Goal: Transaction & Acquisition: Purchase product/service

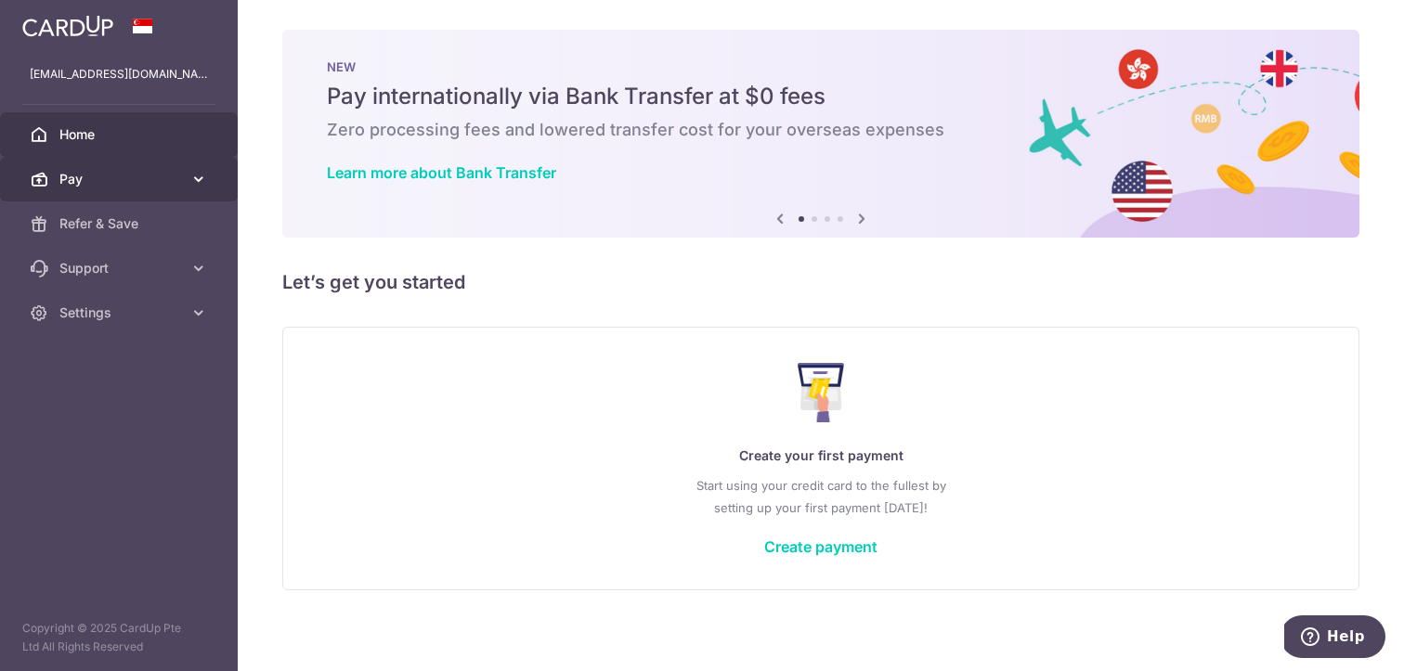
click at [175, 183] on span "Pay" at bounding box center [120, 179] width 123 height 19
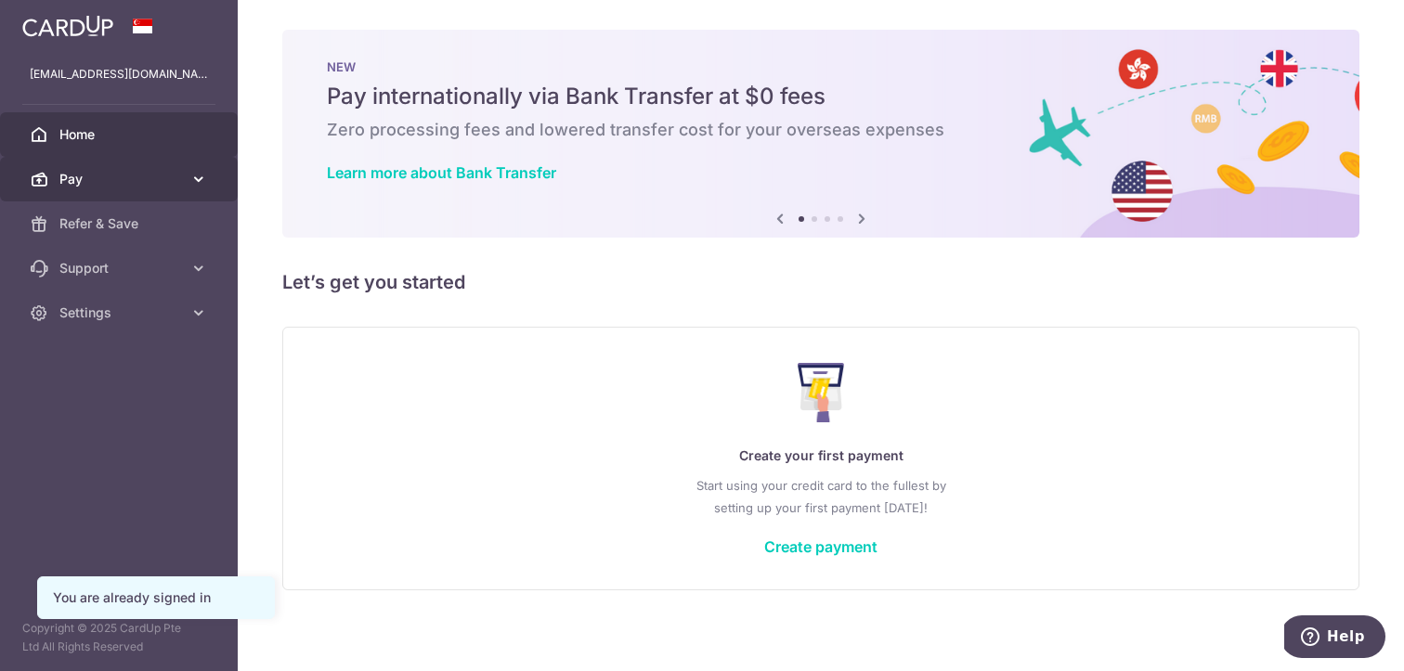
click at [210, 178] on link "Pay" at bounding box center [119, 179] width 238 height 45
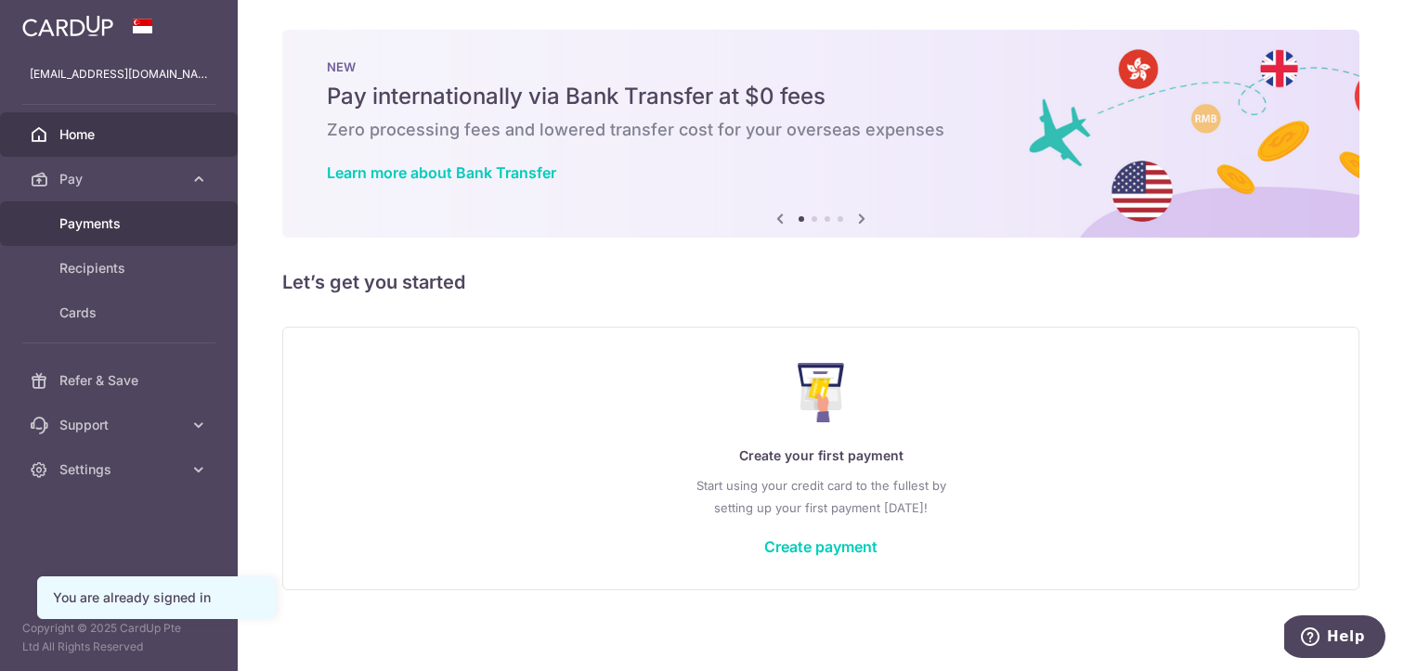
click at [173, 223] on span "Payments" at bounding box center [120, 223] width 123 height 19
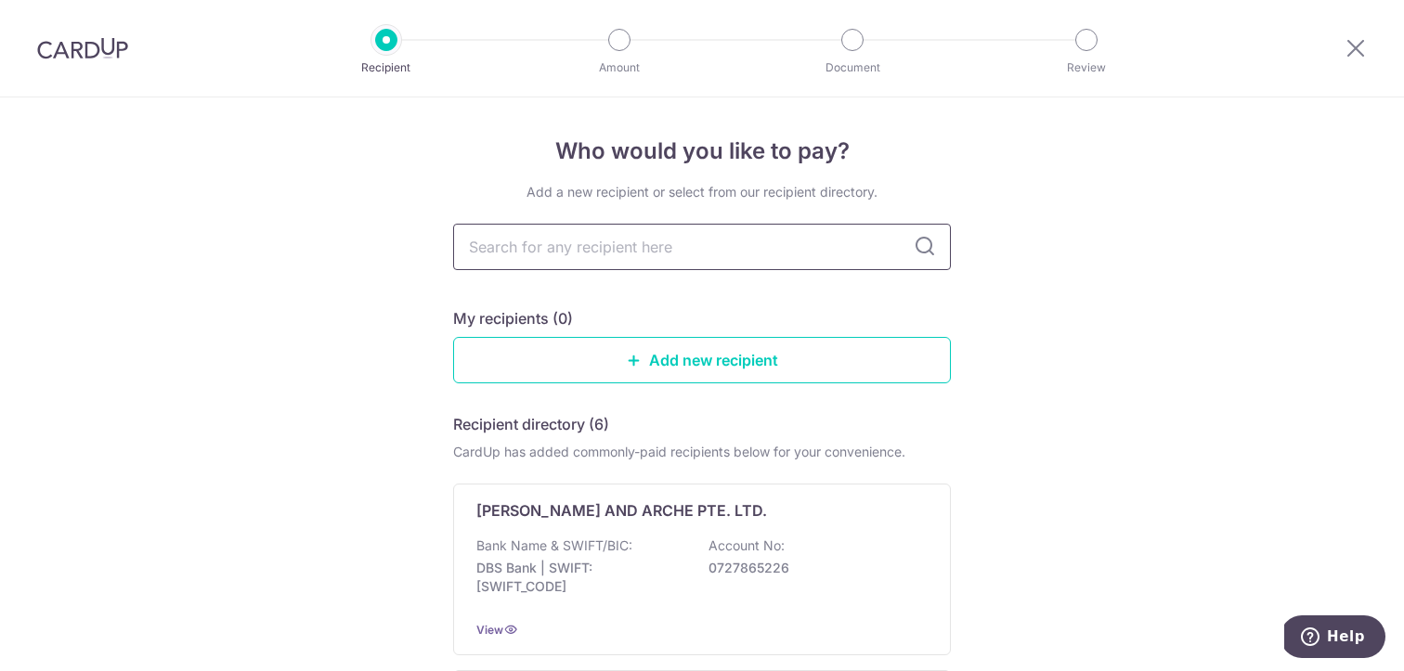
click at [711, 244] on input "text" at bounding box center [702, 247] width 498 height 46
type input "spacemaker"
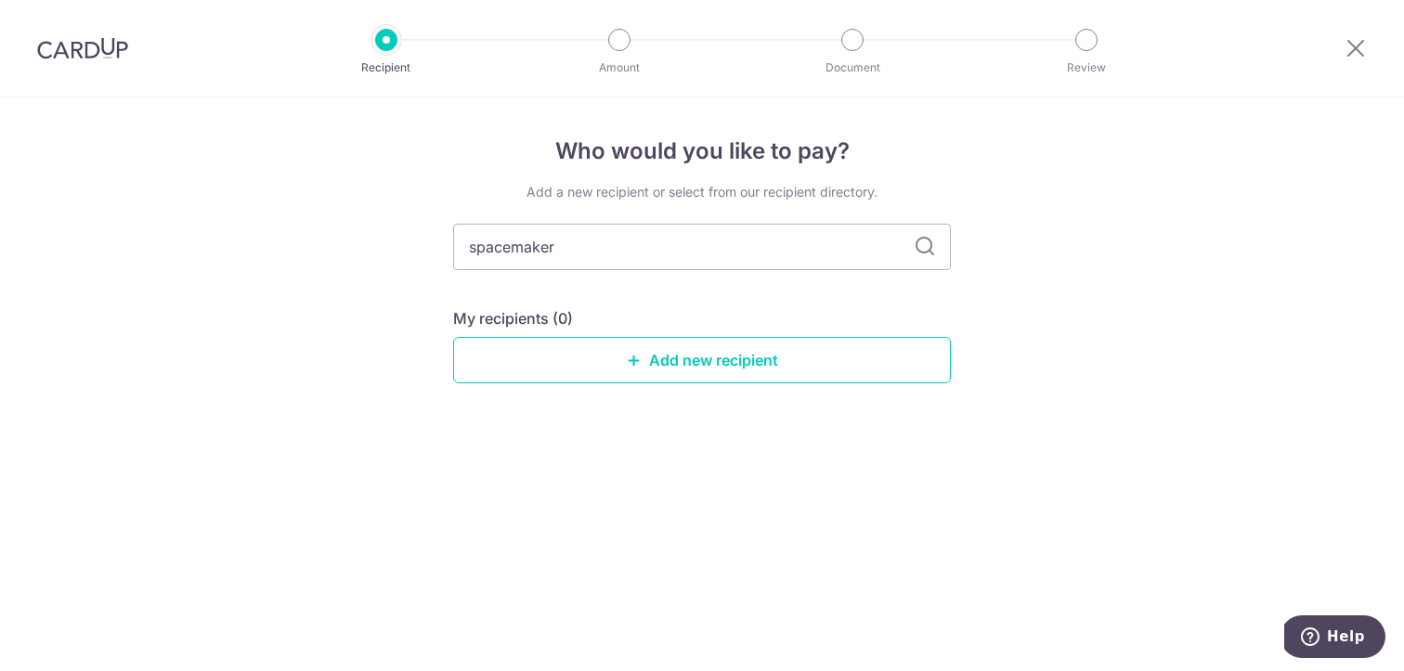
click at [918, 252] on icon at bounding box center [924, 247] width 22 height 22
drag, startPoint x: 632, startPoint y: 273, endPoint x: 511, endPoint y: 269, distance: 120.7
click at [532, 273] on div "Add a new recipient or select from our recipient directory. spacemaker My recip…" at bounding box center [702, 298] width 498 height 230
drag, startPoint x: 623, startPoint y: 250, endPoint x: 471, endPoint y: 252, distance: 152.3
click at [498, 258] on input "spacemaker" at bounding box center [702, 247] width 498 height 46
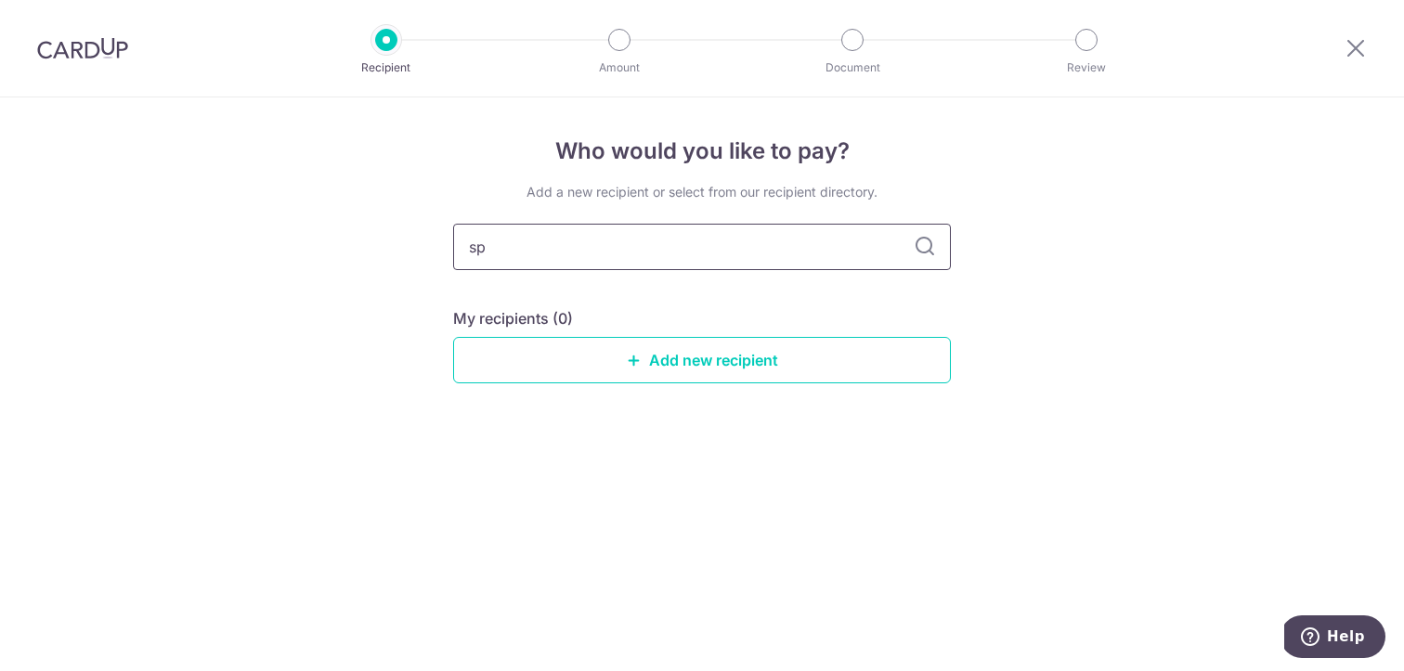
type input "s"
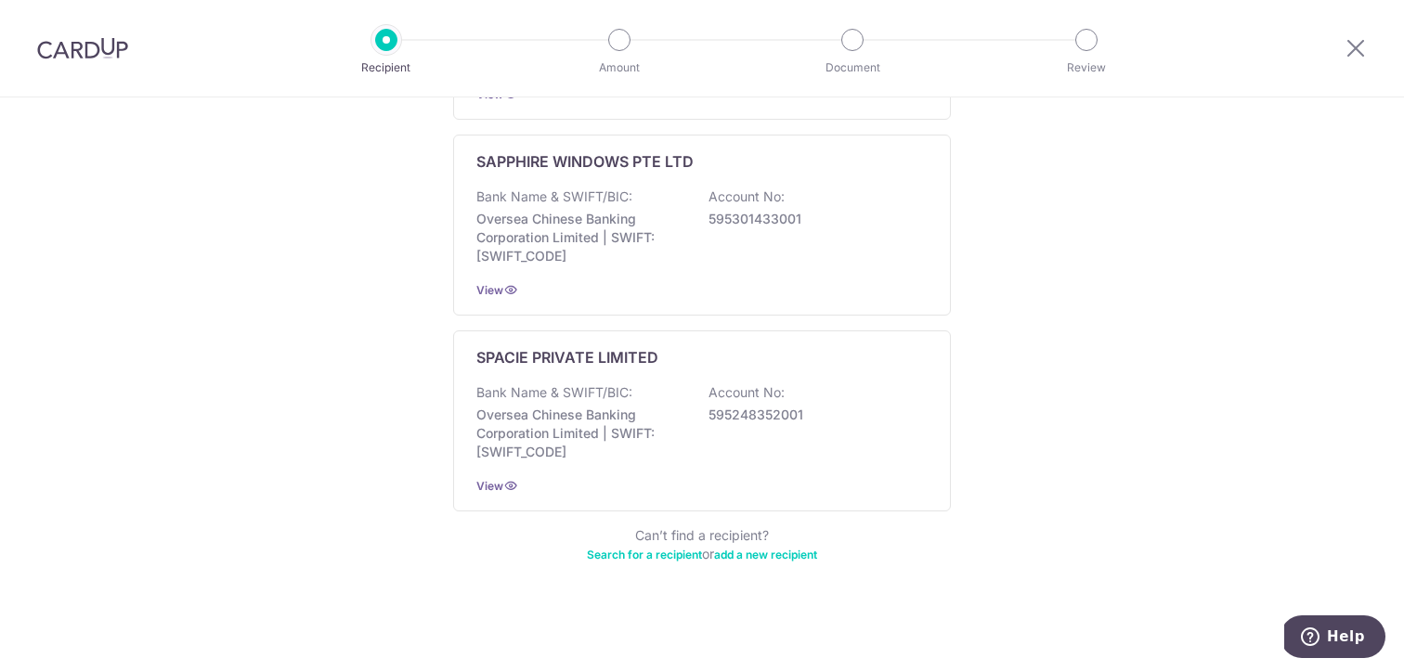
scroll to position [1106, 0]
click at [674, 553] on link "Search for a recipient" at bounding box center [644, 553] width 115 height 14
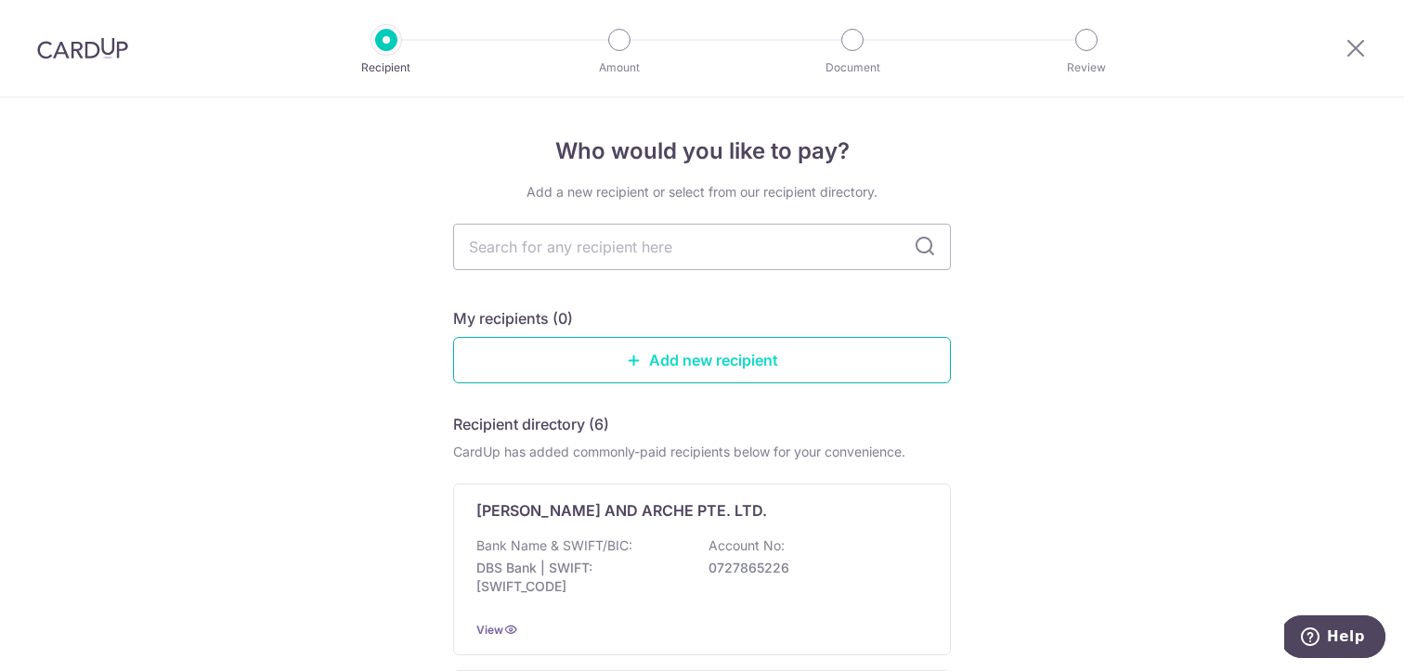
click at [728, 368] on link "Add new recipient" at bounding box center [702, 360] width 498 height 46
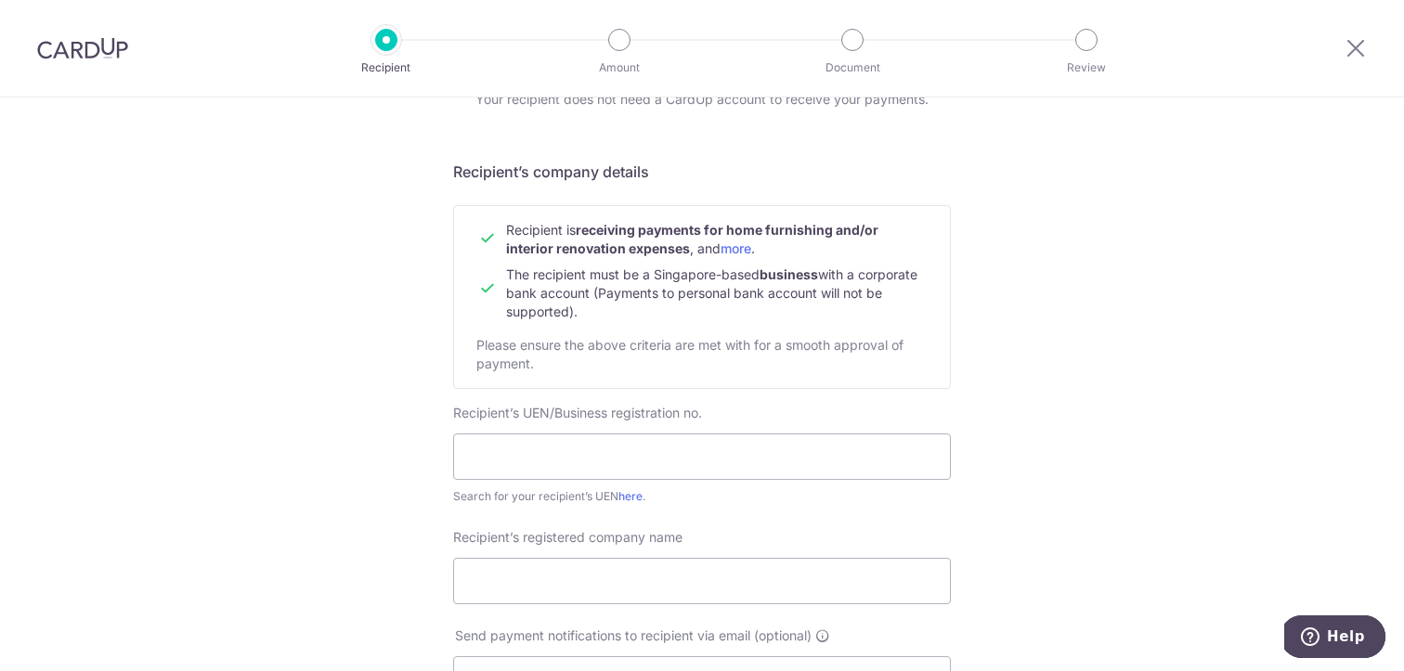
scroll to position [94, 0]
click at [625, 450] on input "text" at bounding box center [702, 456] width 498 height 46
click at [1355, 51] on icon at bounding box center [1355, 47] width 22 height 23
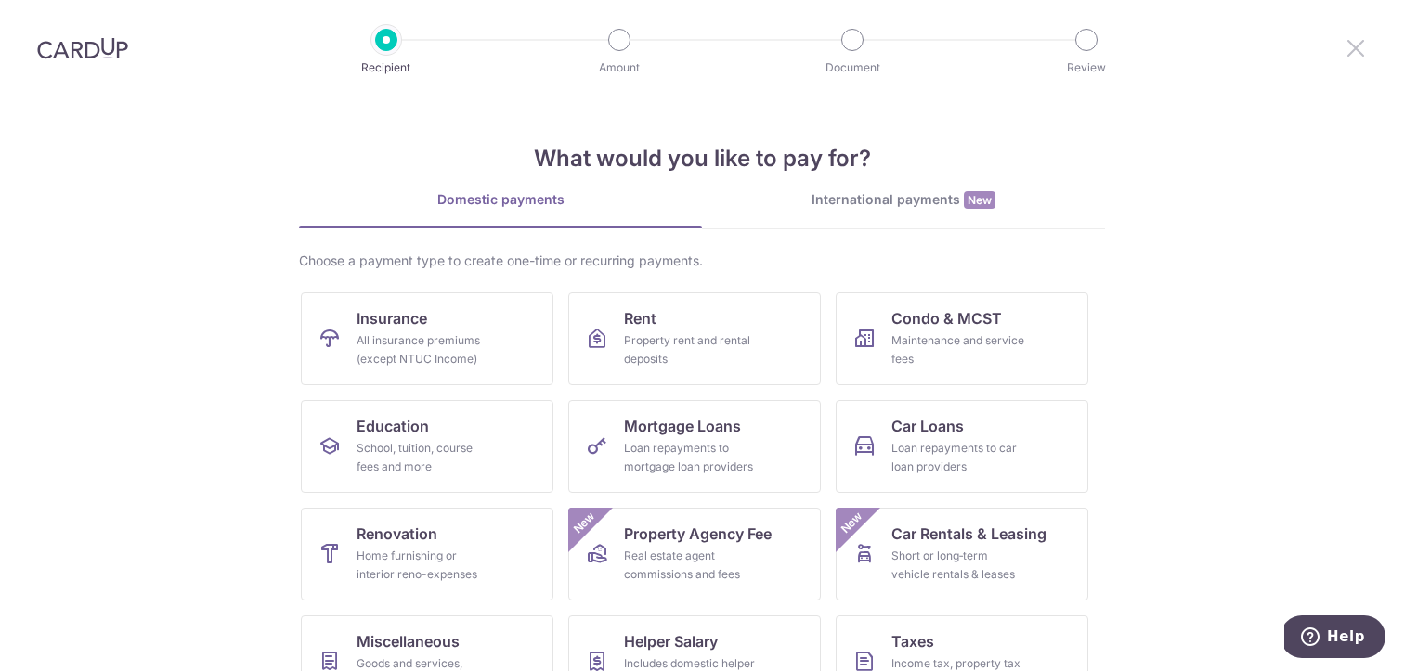
click at [1364, 44] on icon at bounding box center [1355, 47] width 22 height 23
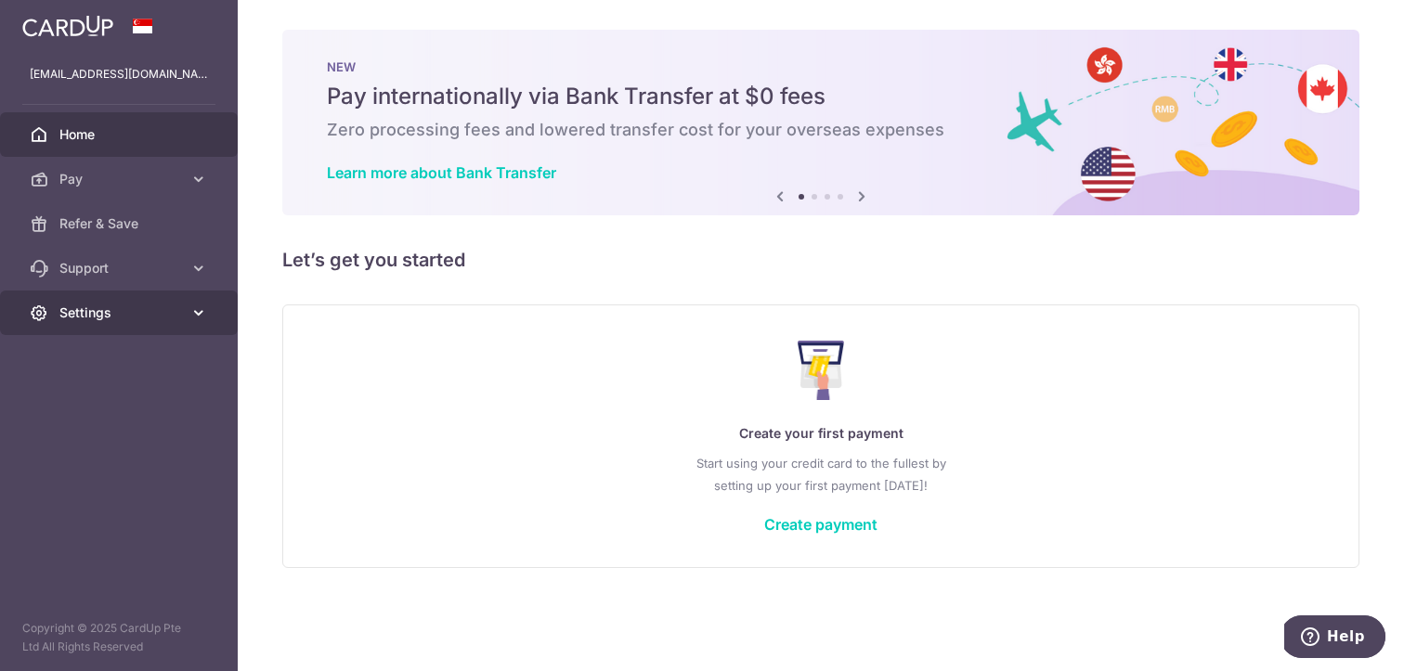
click at [53, 316] on link "Settings" at bounding box center [119, 313] width 238 height 45
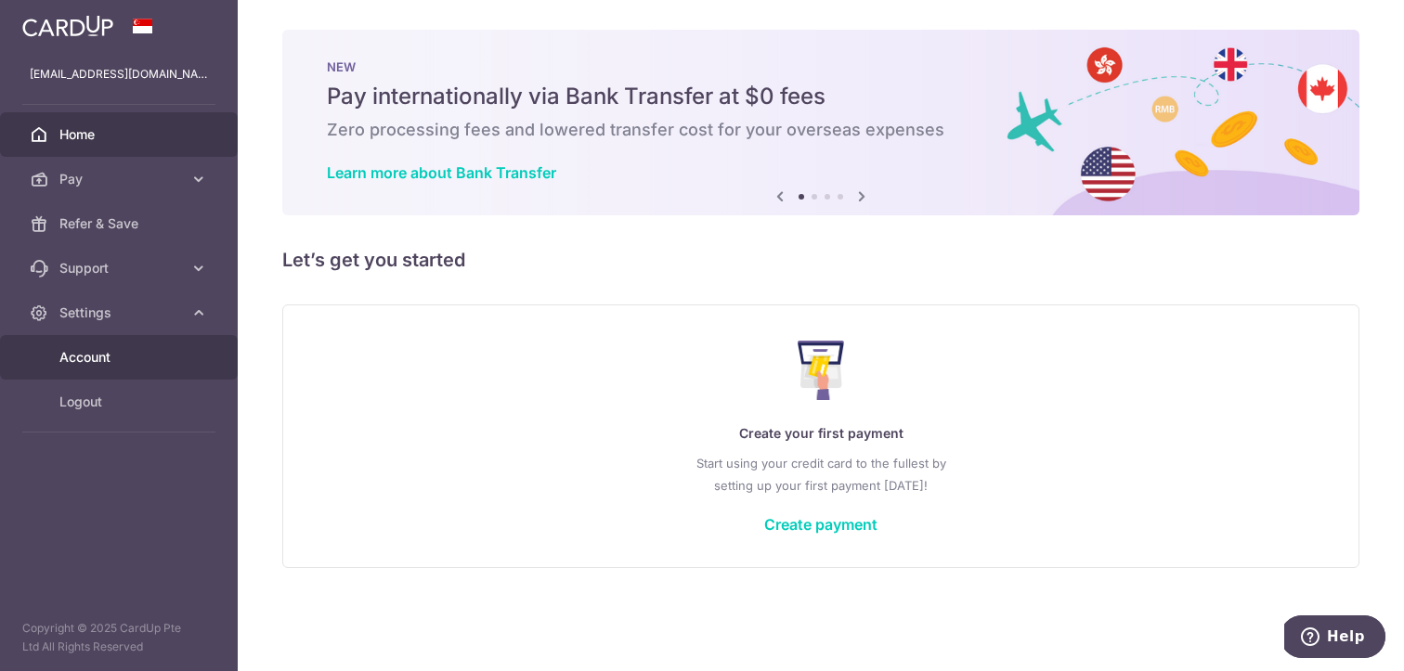
click at [97, 365] on span "Account" at bounding box center [120, 357] width 123 height 19
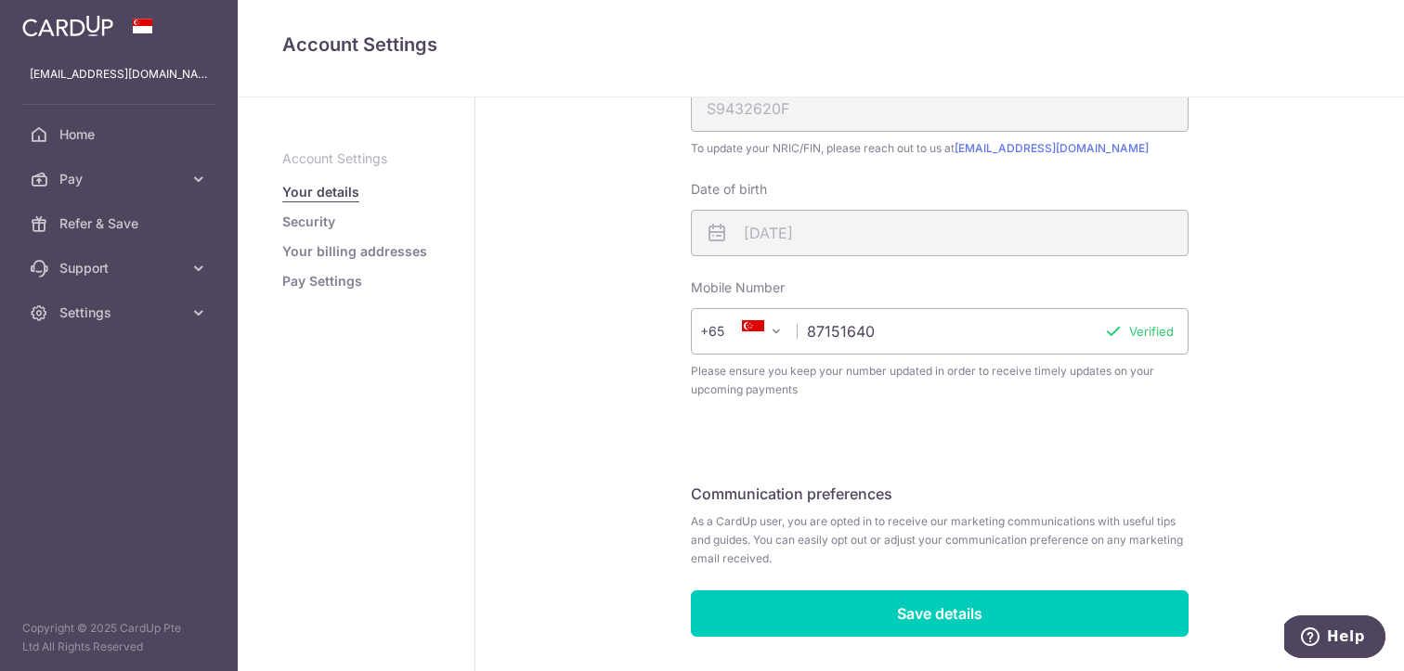
scroll to position [520, 0]
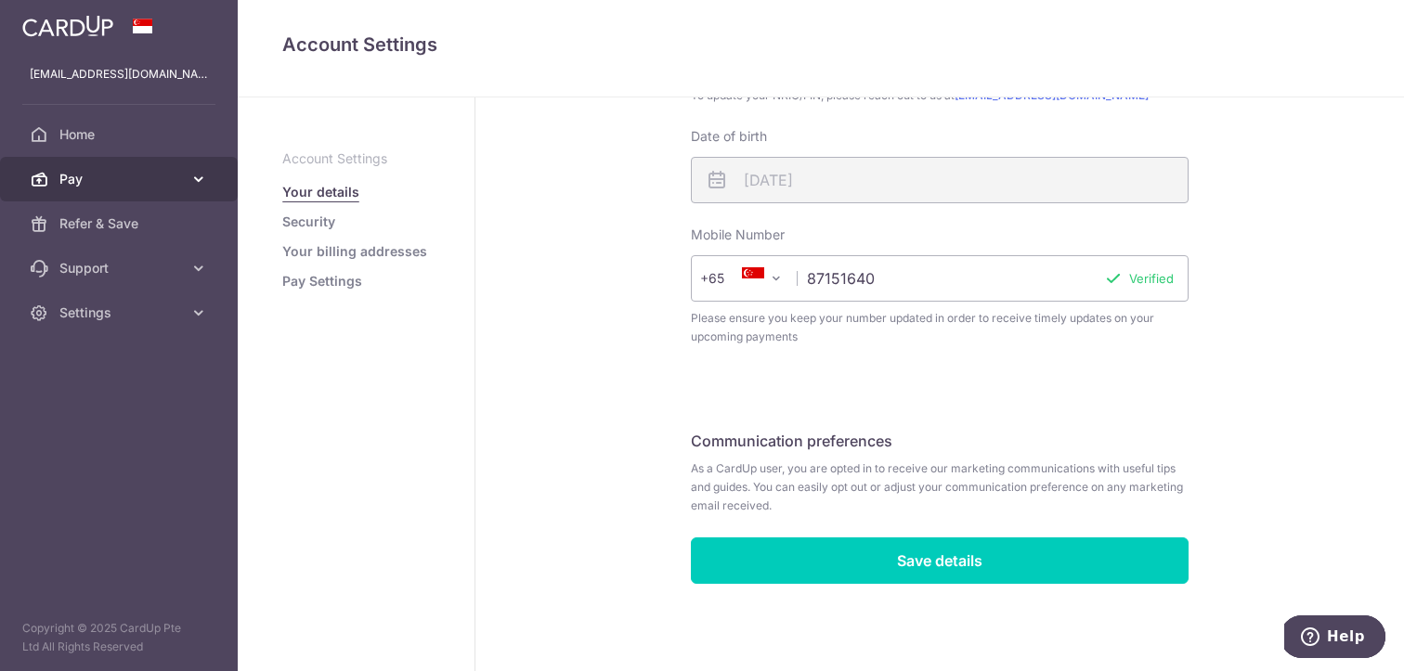
click at [153, 188] on span "Pay" at bounding box center [120, 179] width 123 height 19
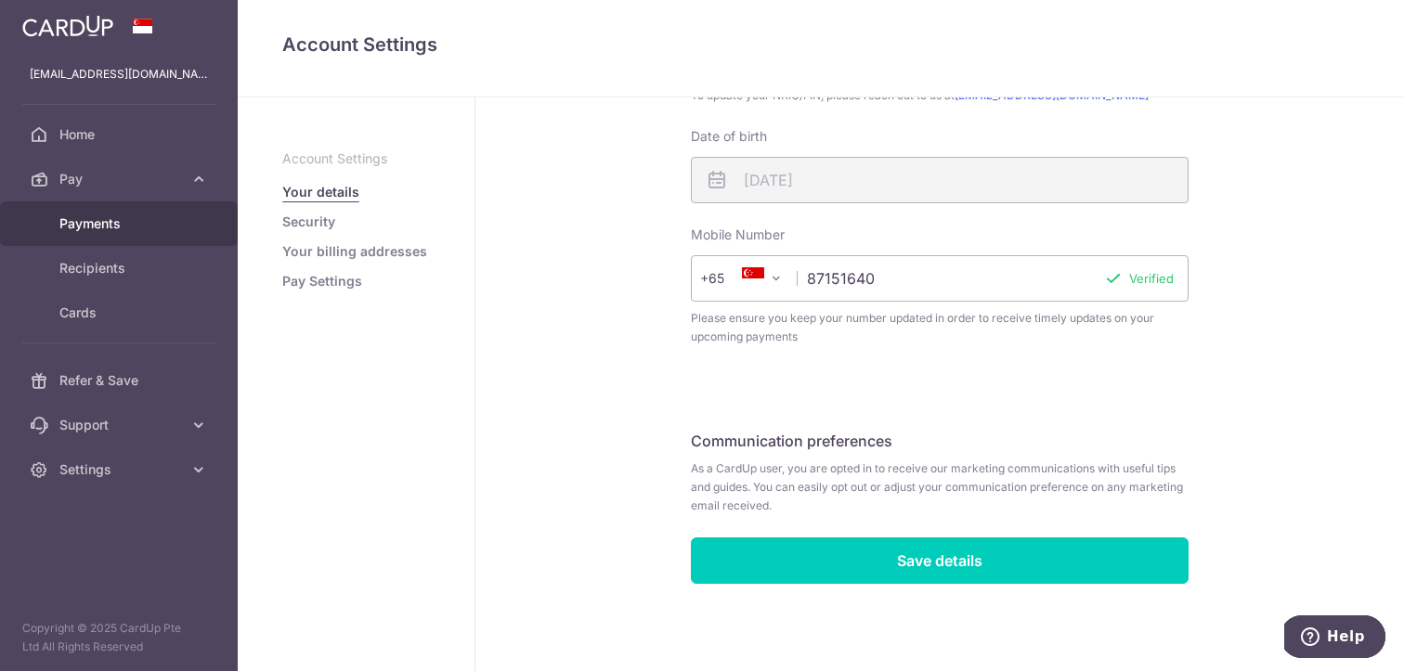
click at [151, 216] on span "Payments" at bounding box center [120, 223] width 123 height 19
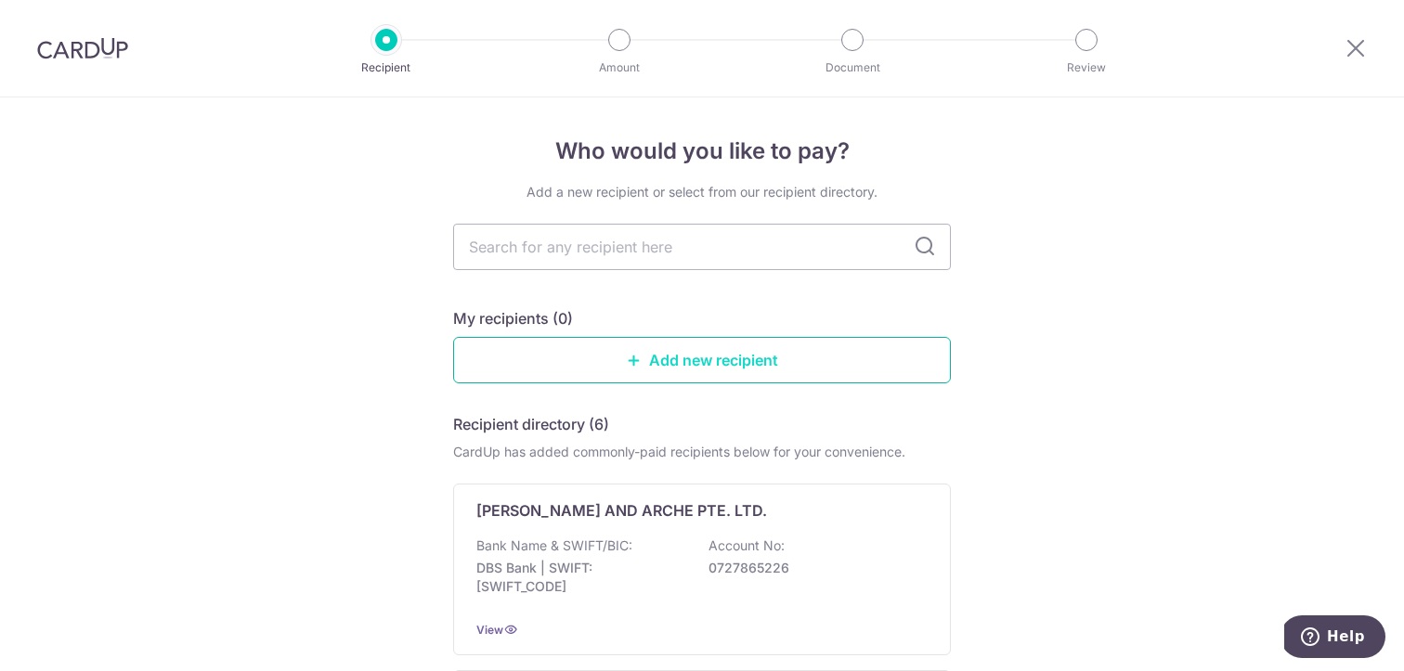
click at [669, 354] on link "Add new recipient" at bounding box center [702, 360] width 498 height 46
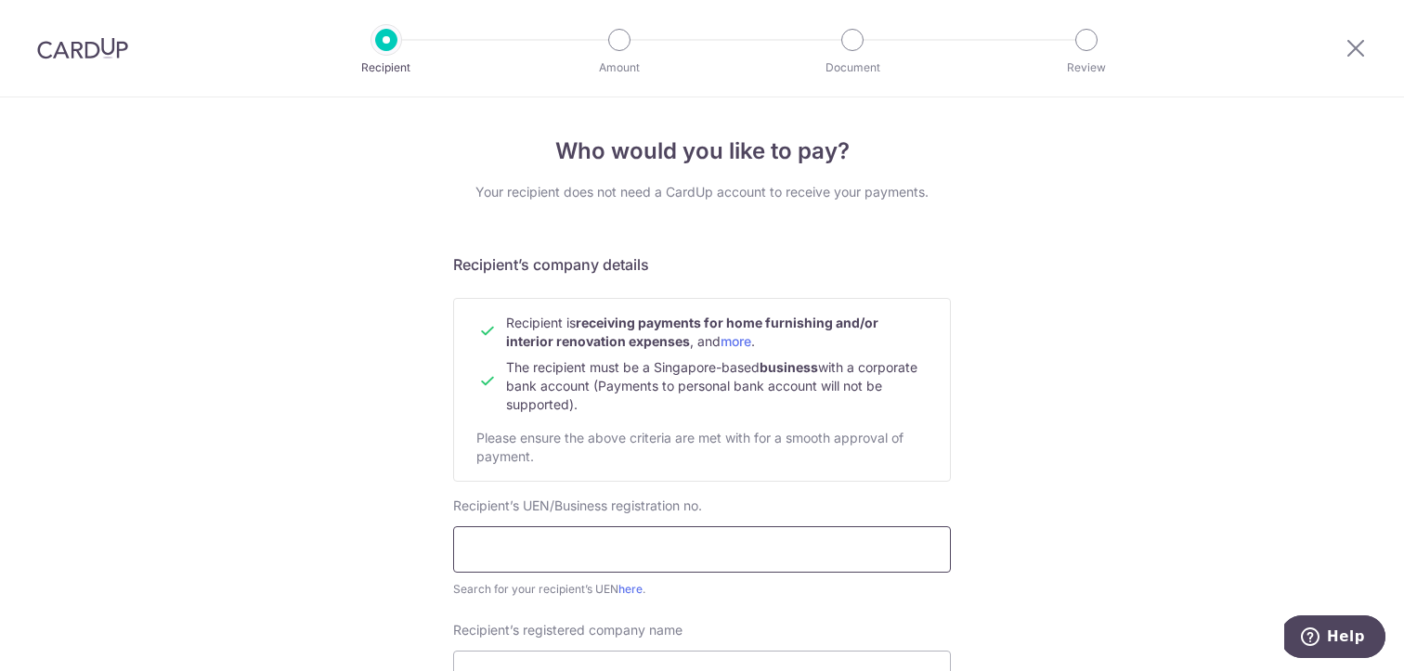
click at [611, 538] on input "text" at bounding box center [702, 549] width 498 height 46
type input "3"
type input "202304602N"
click at [621, 594] on link "here" at bounding box center [630, 589] width 24 height 14
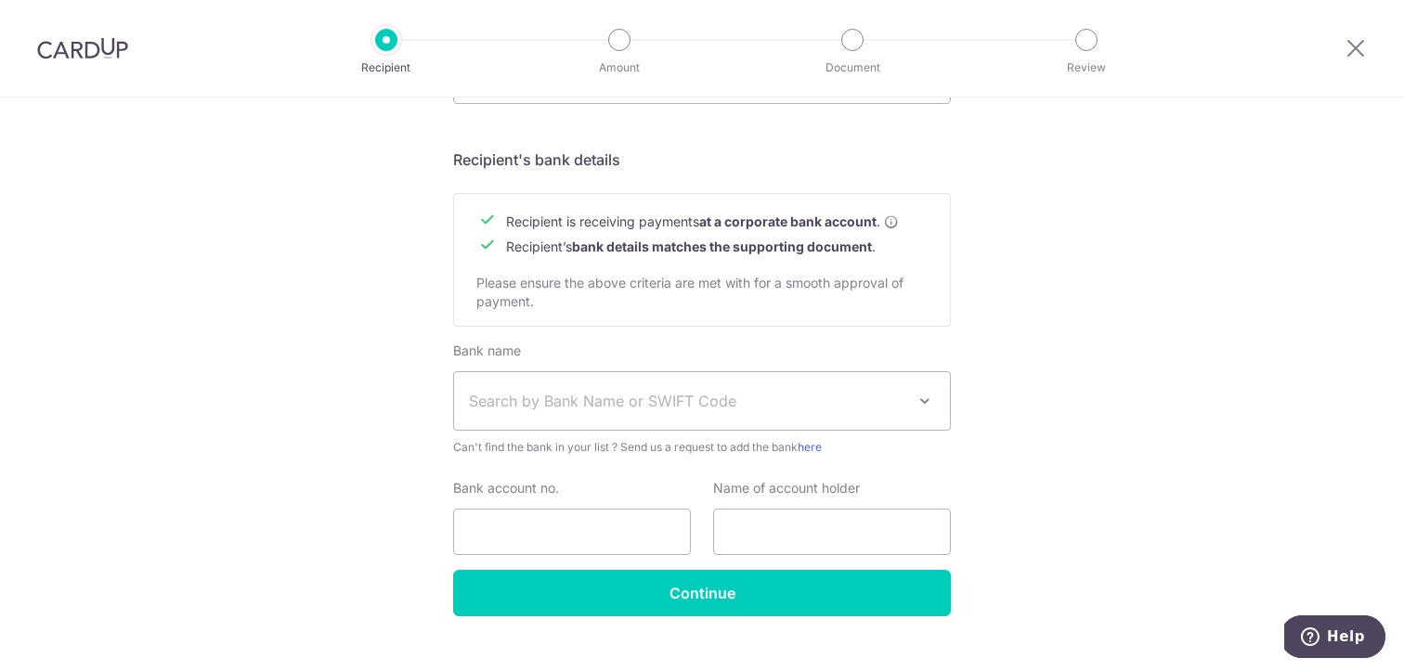
scroll to position [788, 0]
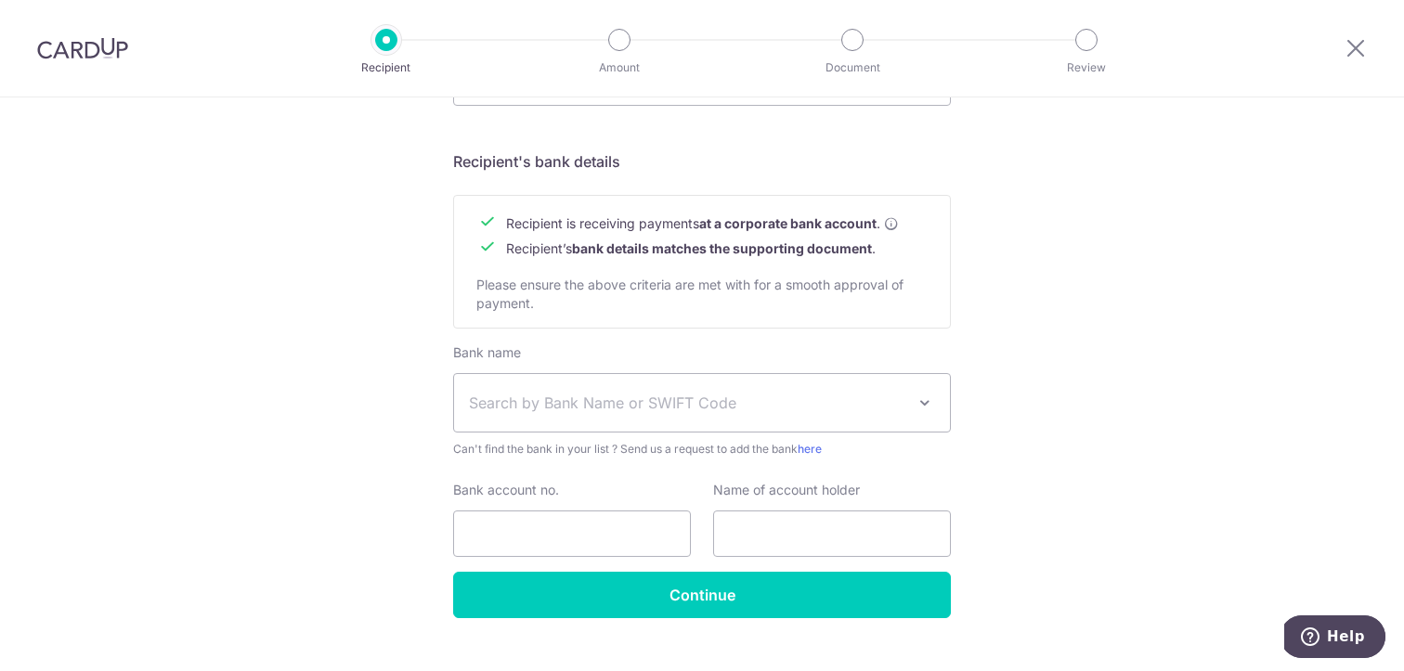
click at [851, 399] on span "Search by Bank Name or SWIFT Code" at bounding box center [687, 403] width 436 height 22
click at [1023, 388] on div "Who would you like to pay? Your recipient does not need a CardUp account to rec…" at bounding box center [702, 7] width 1404 height 1396
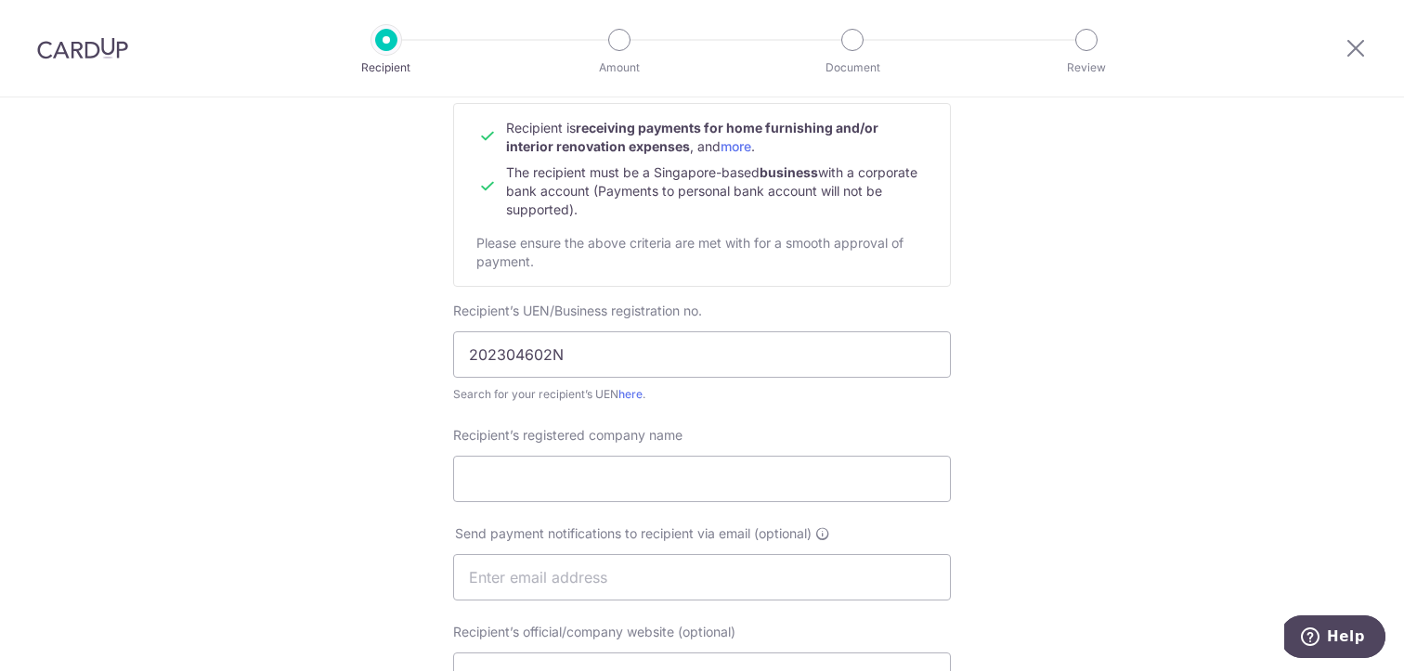
scroll to position [71, 0]
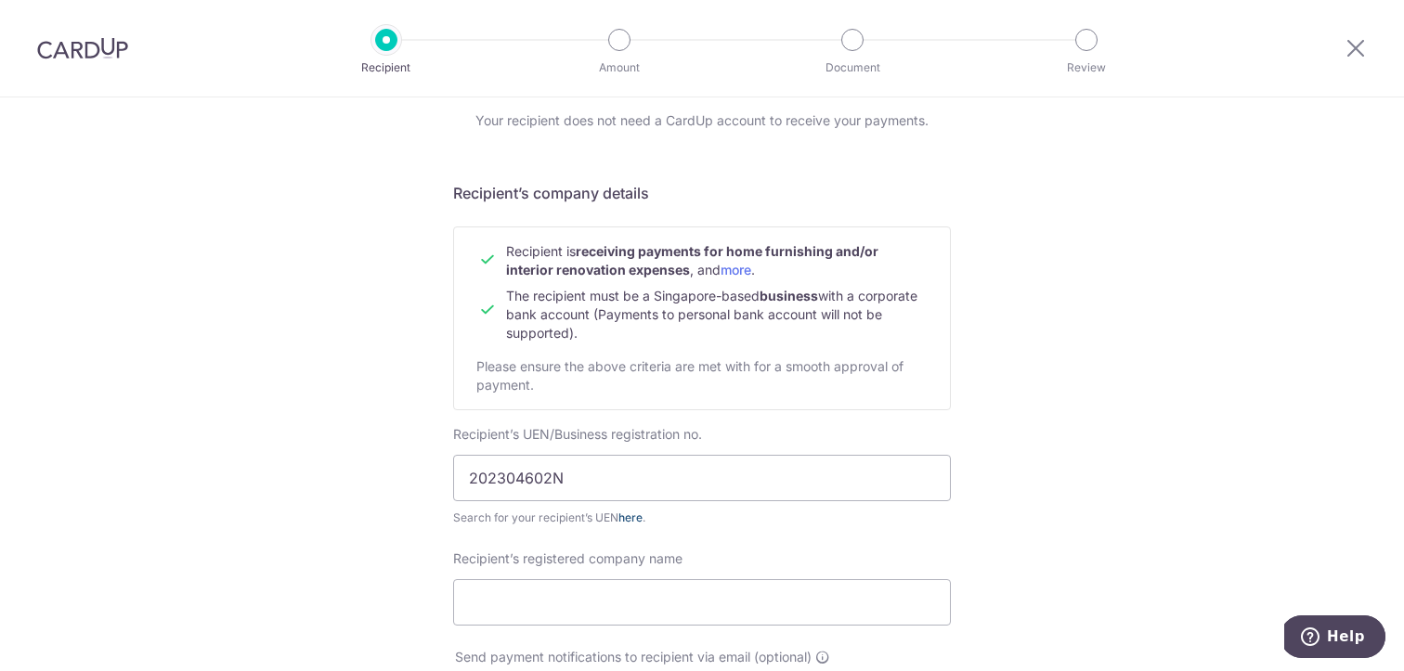
click at [626, 516] on link "here" at bounding box center [630, 518] width 24 height 14
drag, startPoint x: 589, startPoint y: 496, endPoint x: 383, endPoint y: 503, distance: 205.3
drag, startPoint x: 649, startPoint y: 479, endPoint x: 403, endPoint y: 462, distance: 246.6
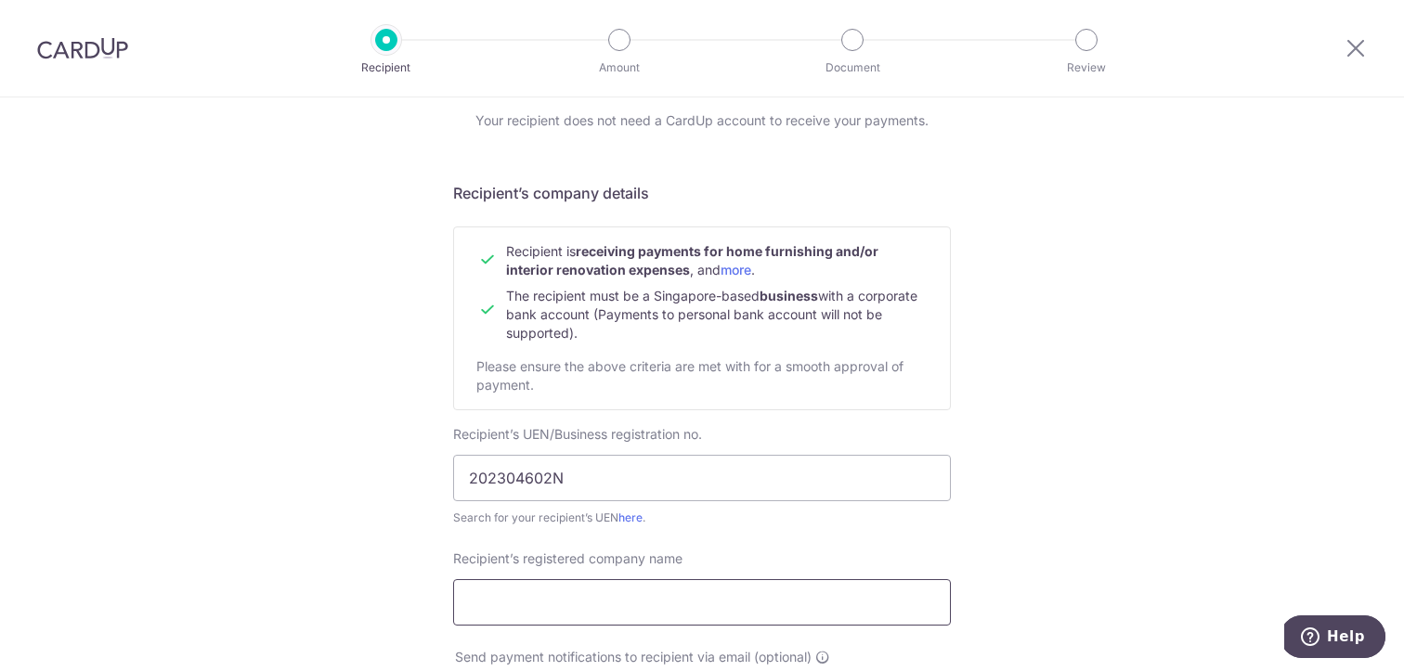
click at [757, 614] on input "Recipient’s registered company name" at bounding box center [702, 602] width 498 height 46
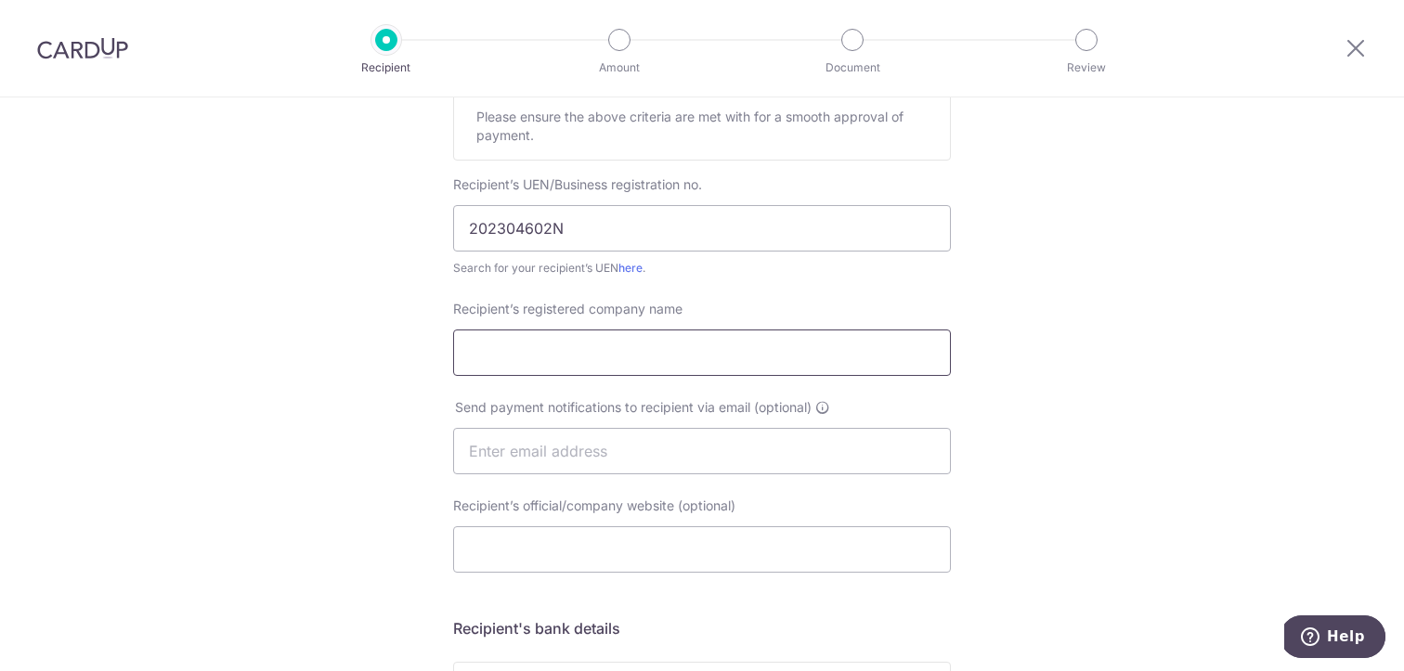
scroll to position [317, 0]
type input "s"
type input "SPACEMAKERS ID PTE. LTD."
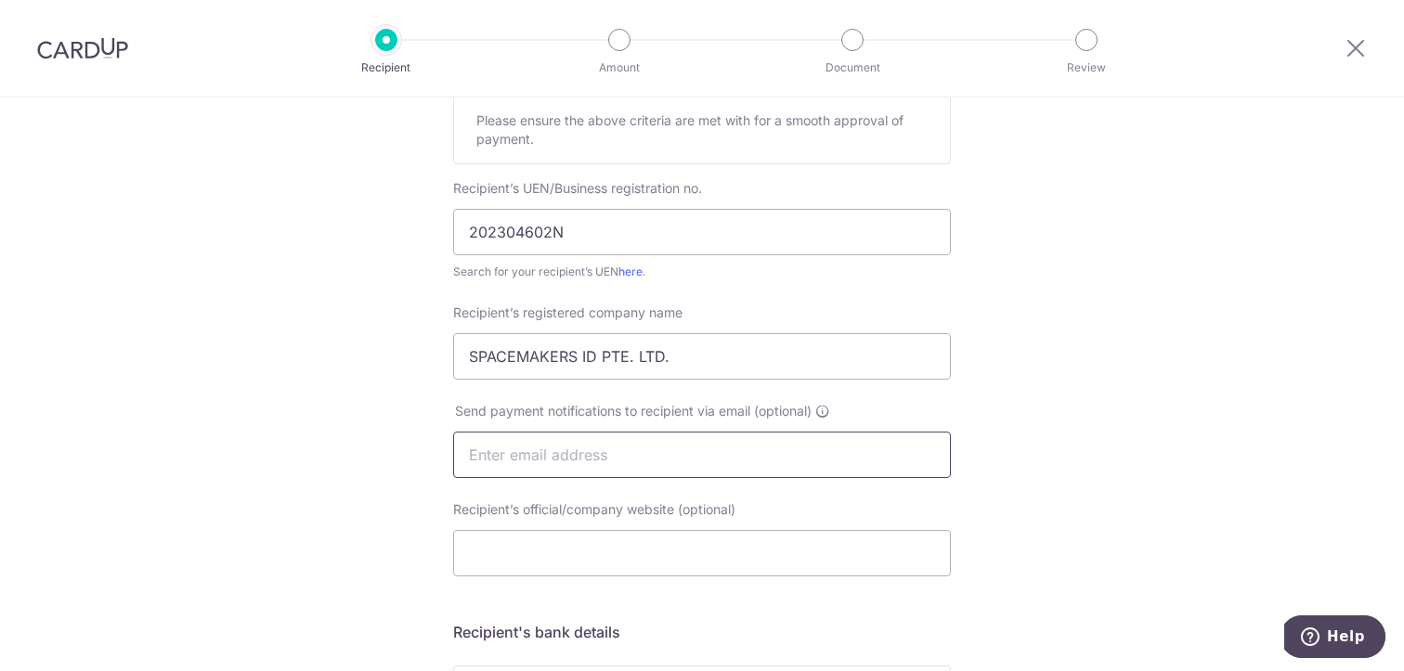
click at [858, 456] on input "text" at bounding box center [702, 455] width 498 height 46
click at [970, 522] on div "Who would you like to pay? Your recipient does not need a CardUp account to rec…" at bounding box center [702, 478] width 1404 height 1396
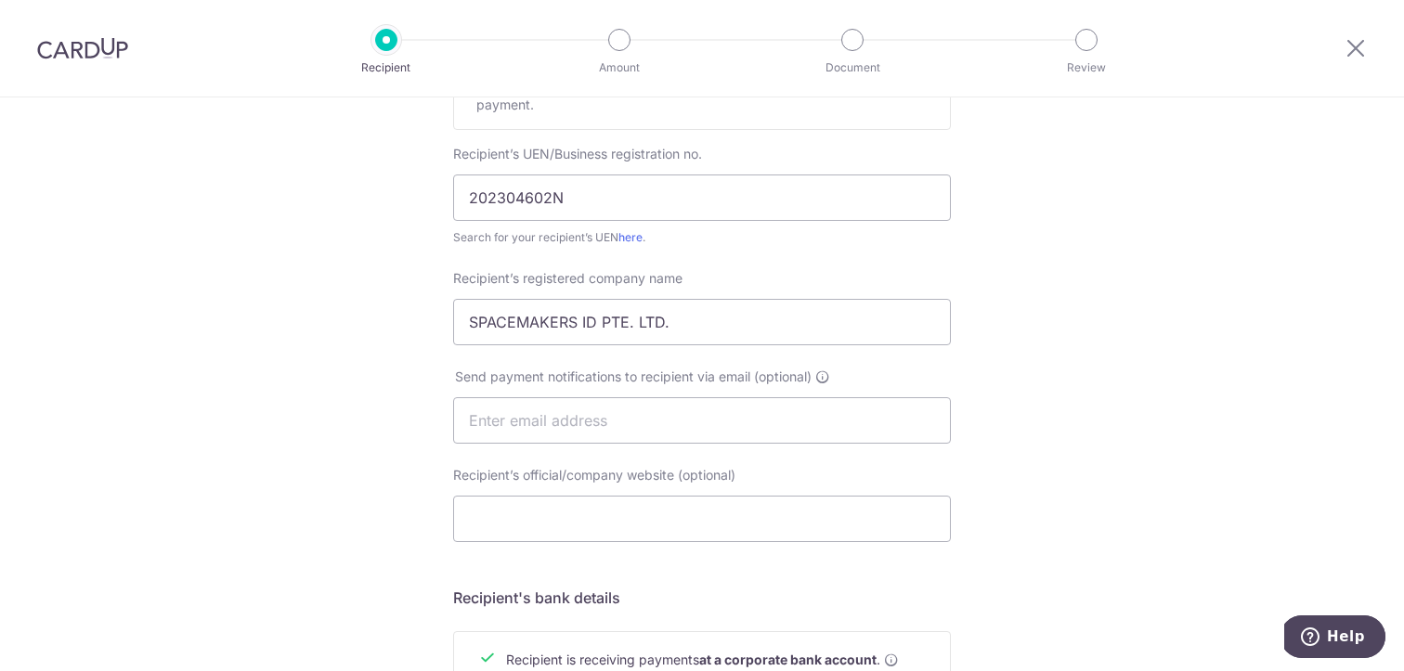
scroll to position [526, 0]
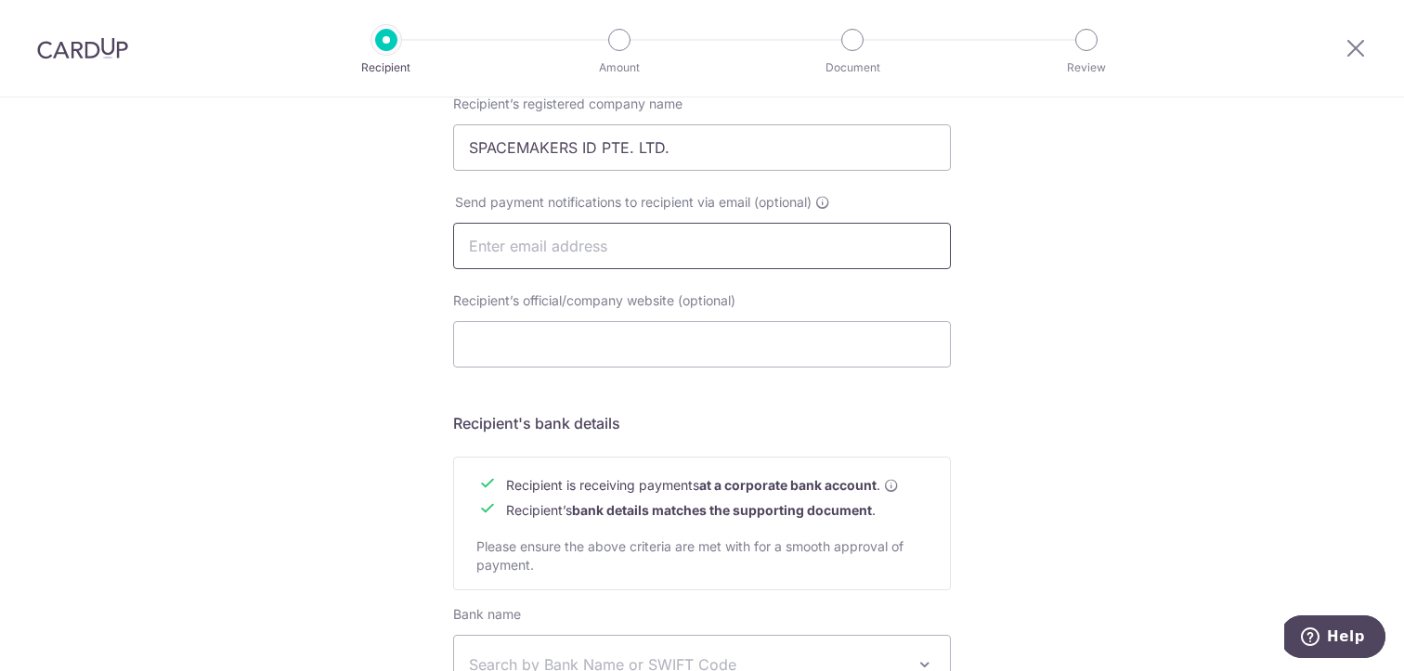
click at [643, 252] on input "text" at bounding box center [702, 246] width 498 height 46
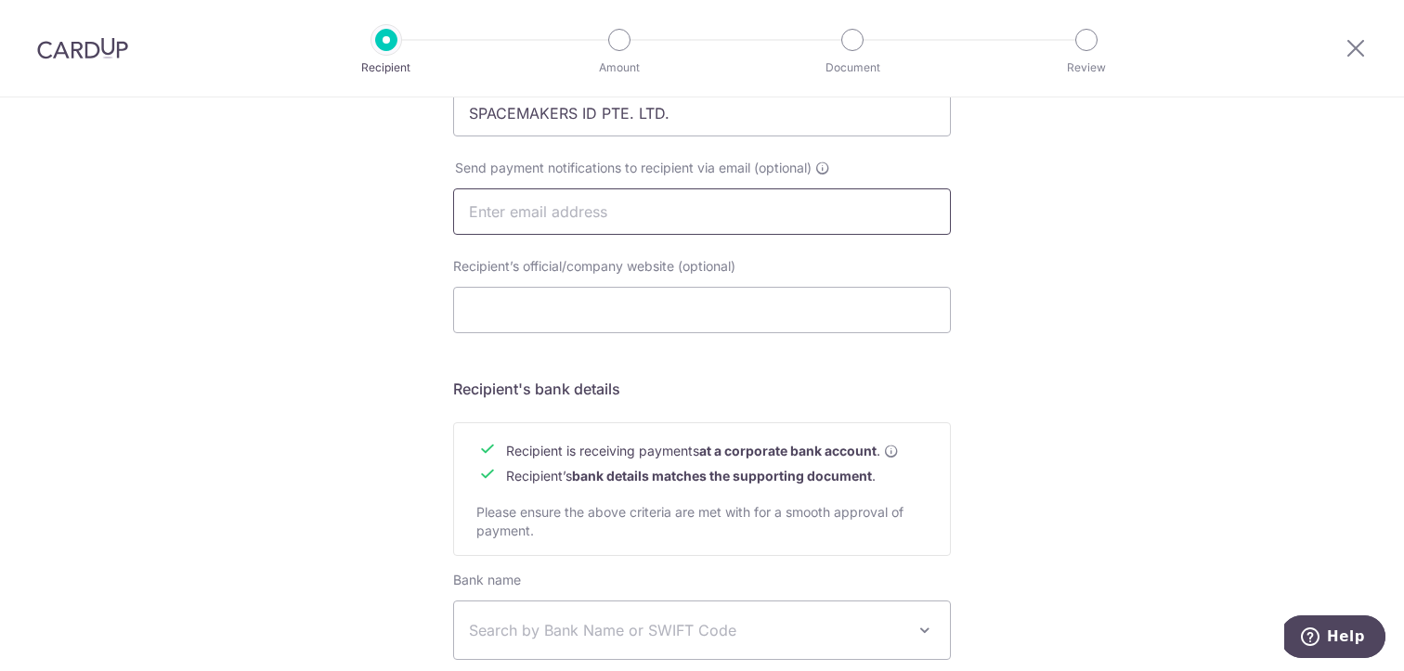
scroll to position [563, 0]
click at [846, 307] on input "Recipient’s official/company website (optional)" at bounding box center [702, 308] width 498 height 46
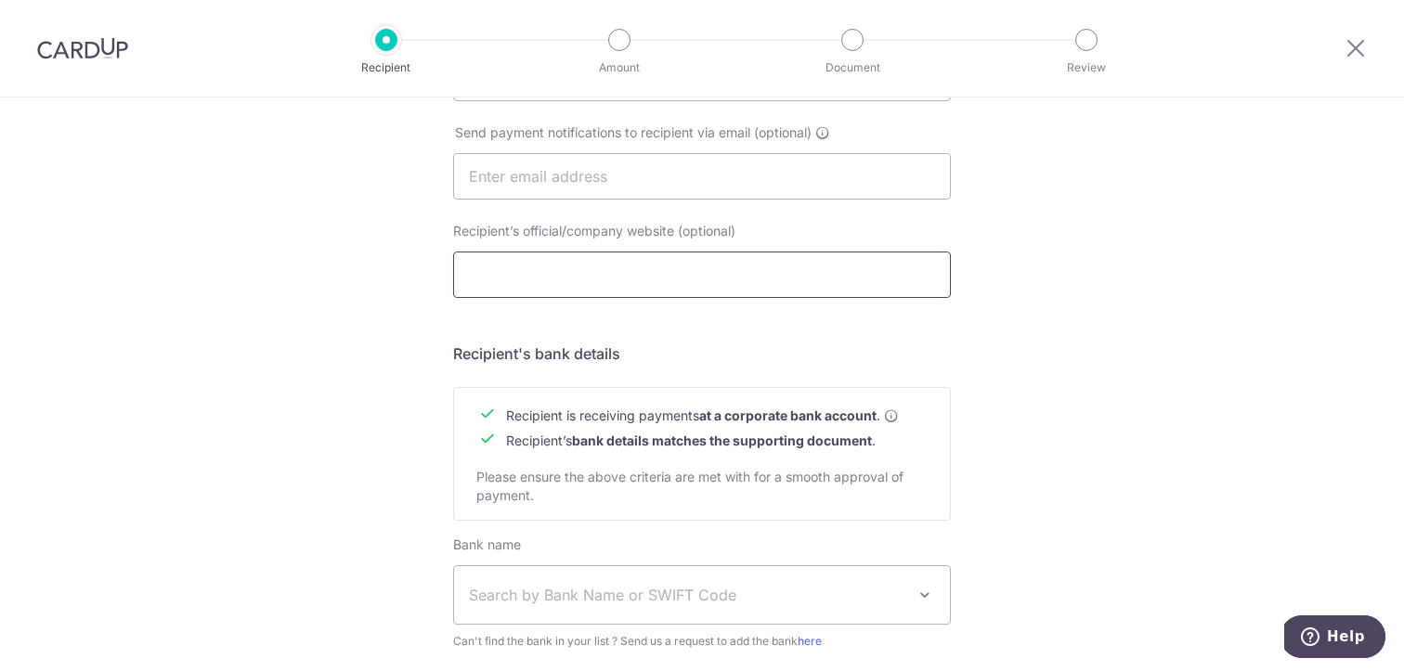
scroll to position [594, 0]
paste input "https://www.spacemakers.com.sg/"
type input "https://www.spacemakers.com.sg/"
click at [1018, 365] on div "Who would you like to pay? Your recipient does not need a CardUp account to rec…" at bounding box center [702, 201] width 1404 height 1396
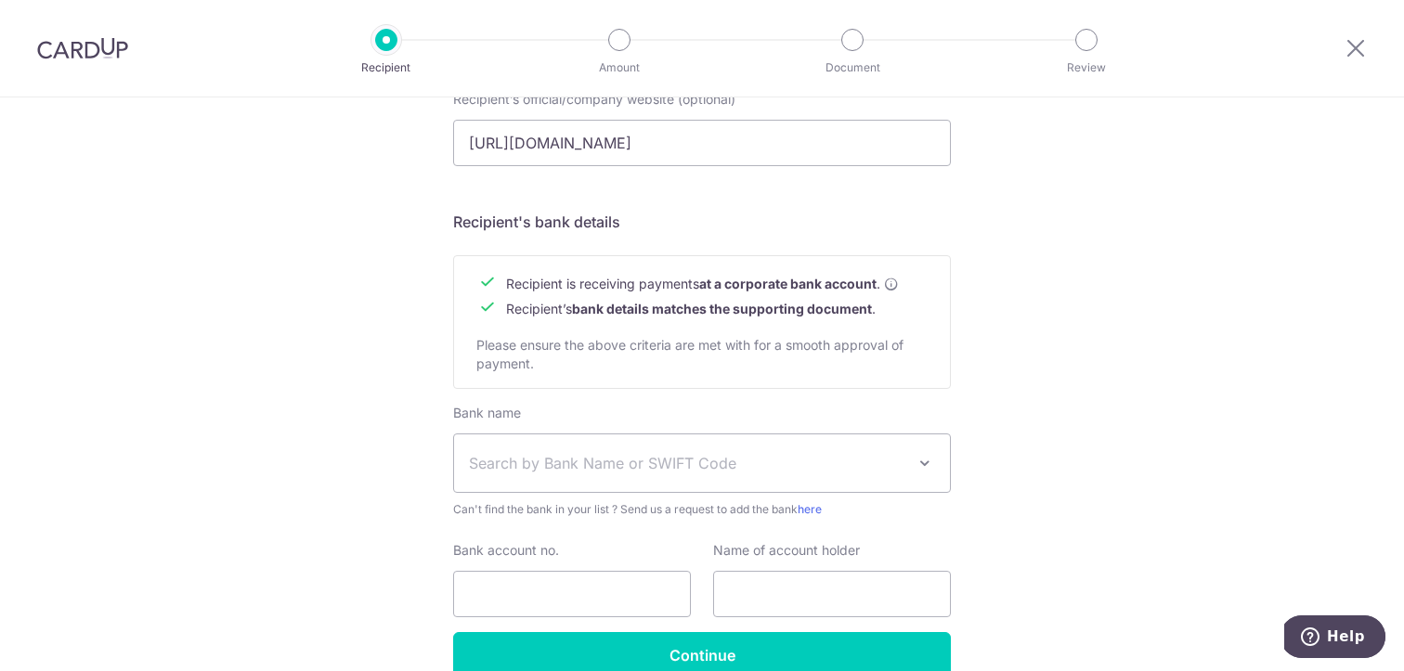
scroll to position [462, 0]
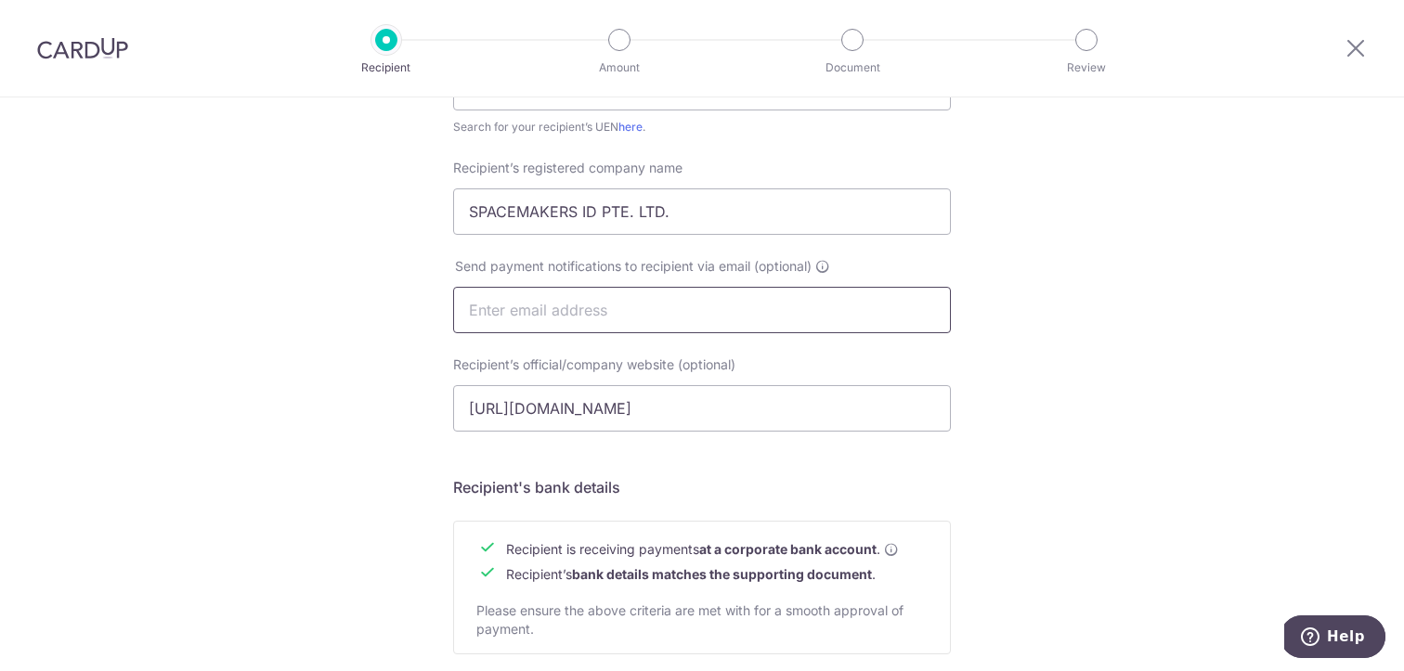
click at [572, 308] on input "text" at bounding box center [702, 310] width 498 height 46
paste input "[EMAIL_ADDRESS][DOMAIN_NAME]"
type input "[EMAIL_ADDRESS][DOMAIN_NAME]"
click at [1068, 405] on div "Who would you like to pay? Your recipient does not need a CardUp account to rec…" at bounding box center [702, 333] width 1404 height 1396
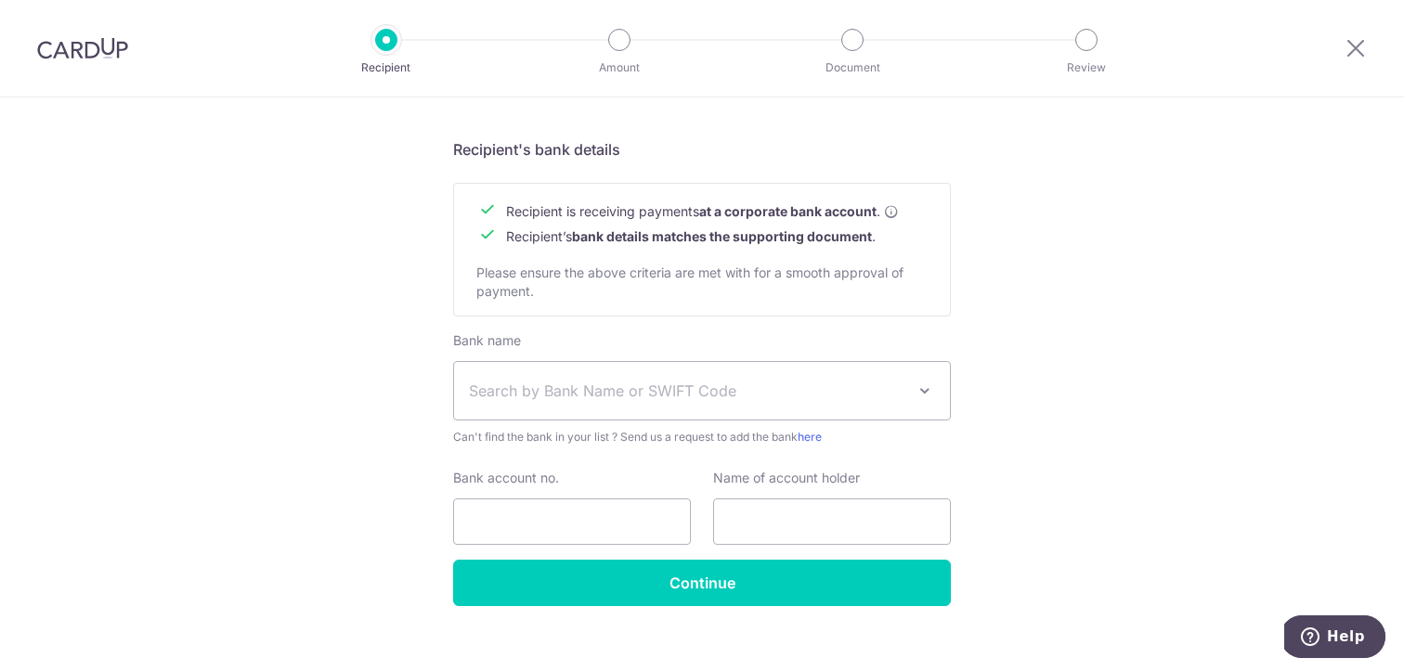
scroll to position [806, 0]
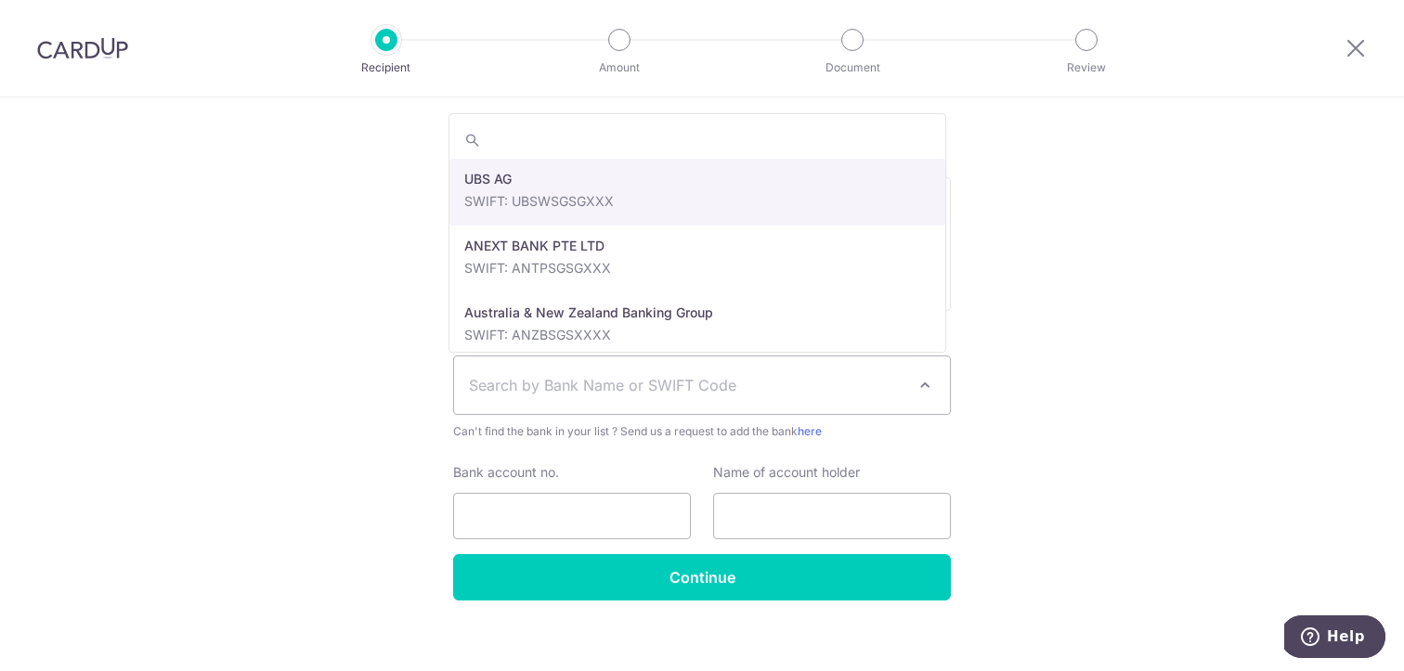
click at [637, 369] on span "Search by Bank Name or SWIFT Code" at bounding box center [702, 385] width 496 height 58
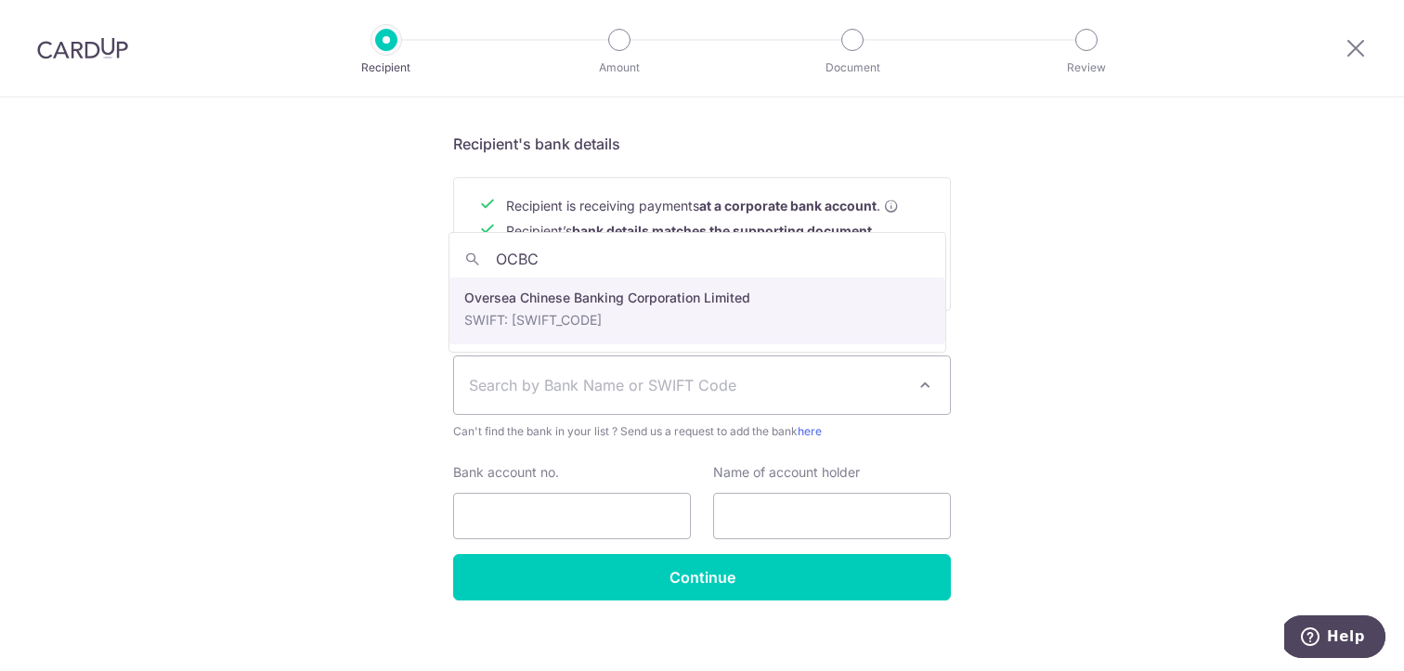
type input "OCBC"
select select "12"
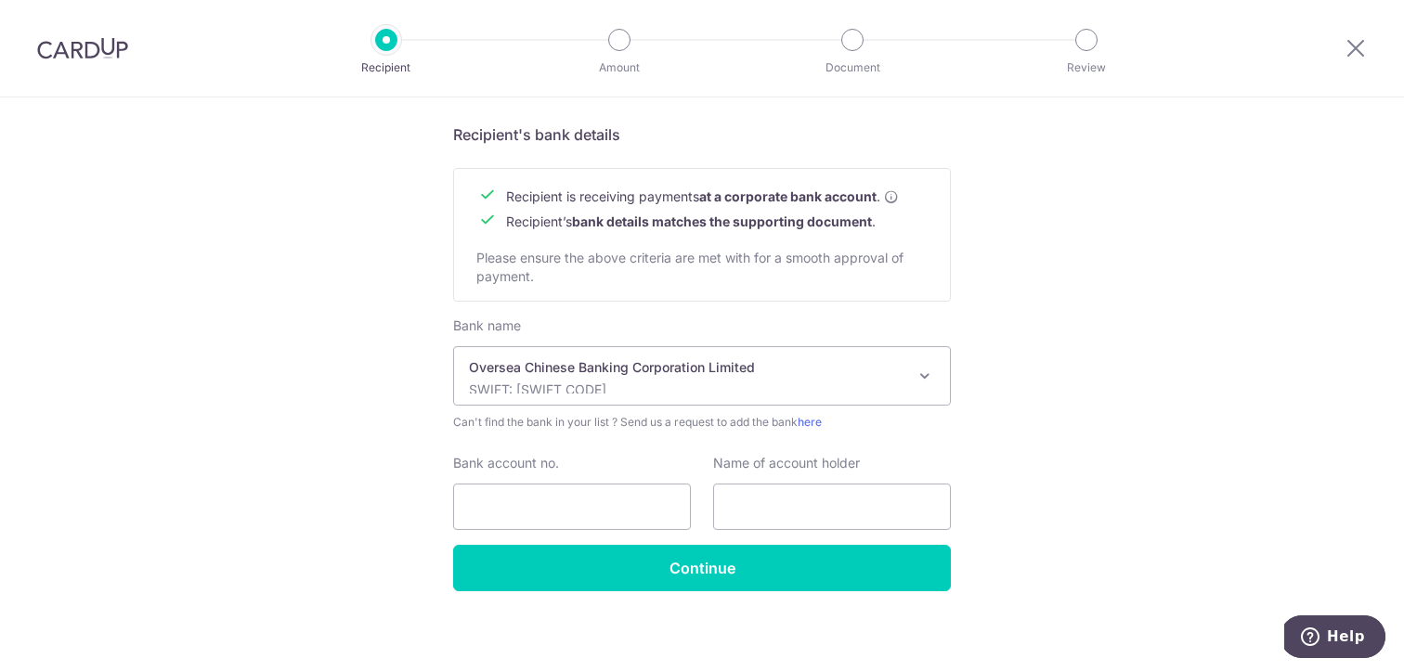
scroll to position [823, 0]
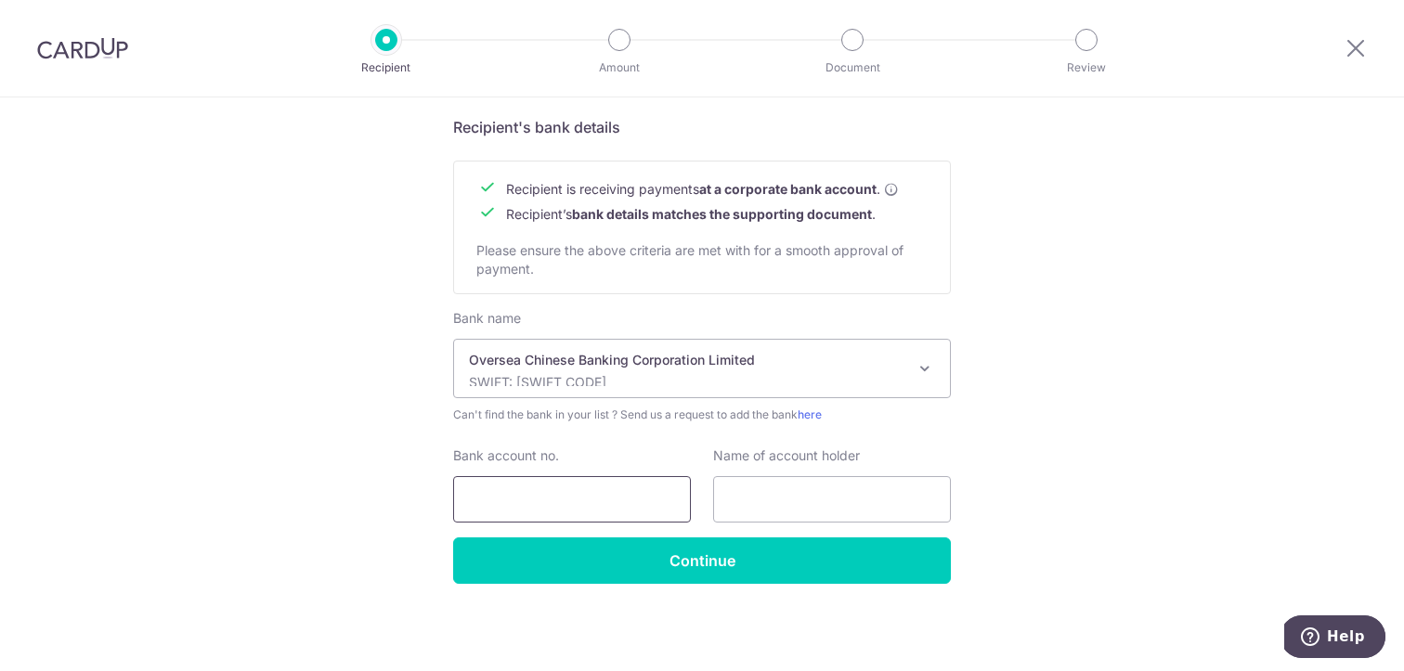
click at [563, 503] on input "Bank account no." at bounding box center [572, 499] width 238 height 46
type input "595226903001"
click at [832, 487] on input "text" at bounding box center [832, 499] width 238 height 46
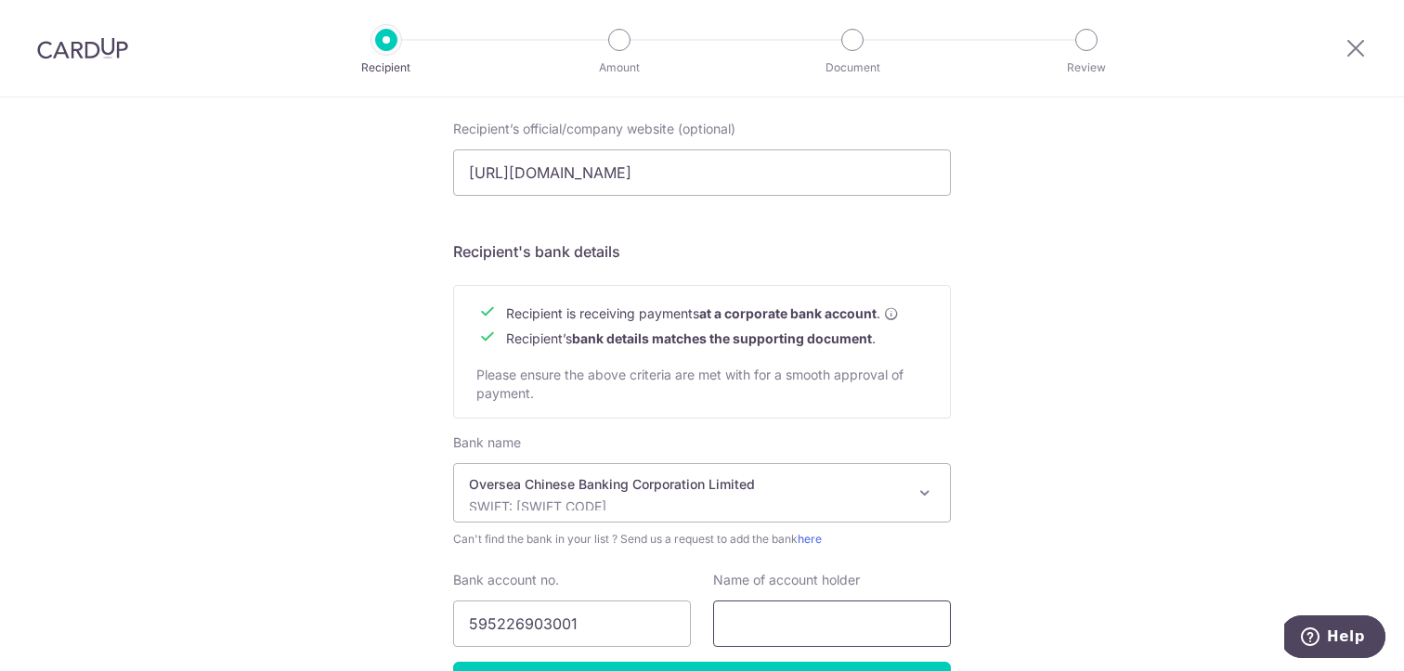
scroll to position [327, 0]
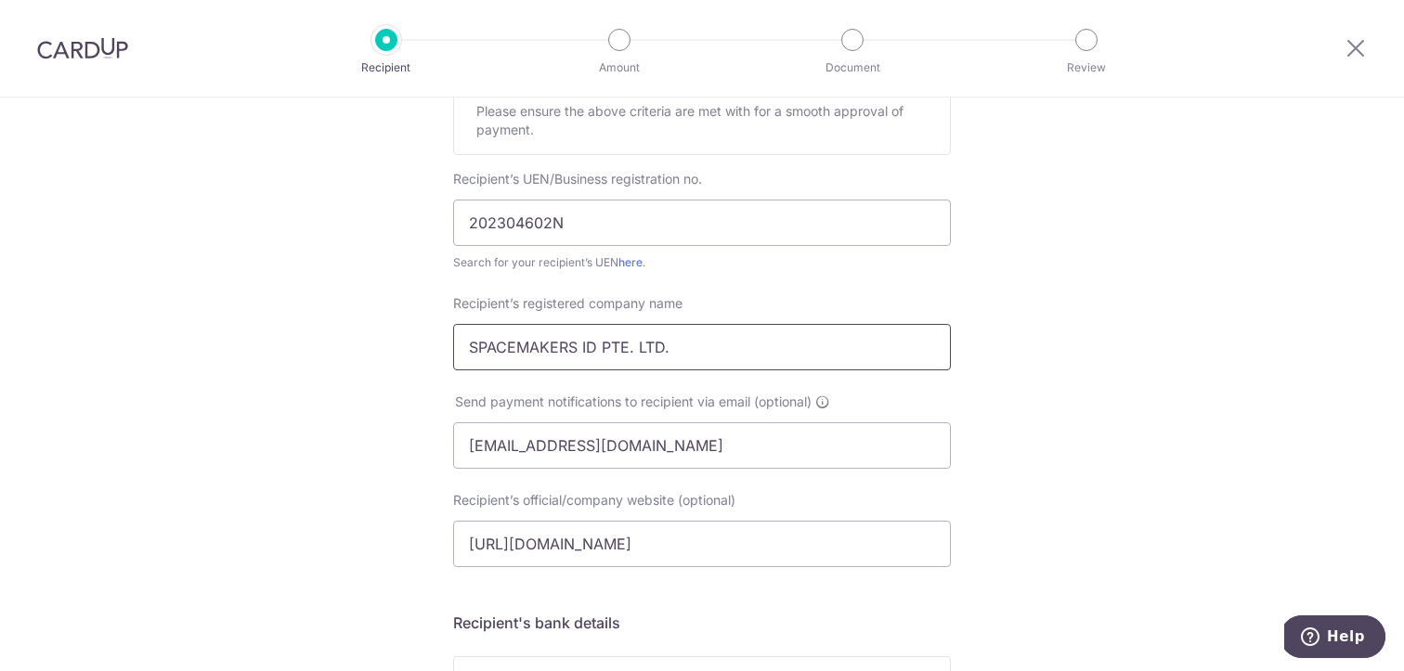
drag, startPoint x: 707, startPoint y: 362, endPoint x: 339, endPoint y: 343, distance: 369.0
click at [339, 343] on div "Who would you like to pay? Your recipient does not need a CardUp account to rec…" at bounding box center [702, 469] width 1404 height 1396
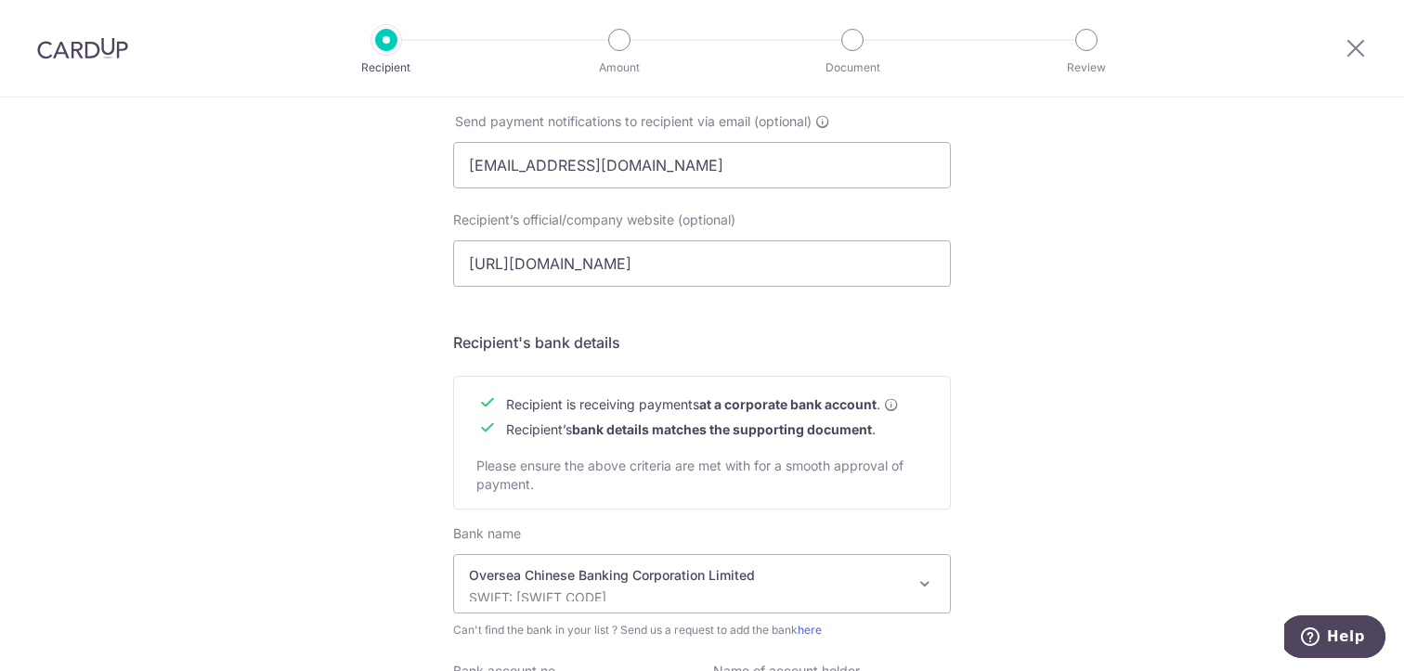
scroll to position [823, 0]
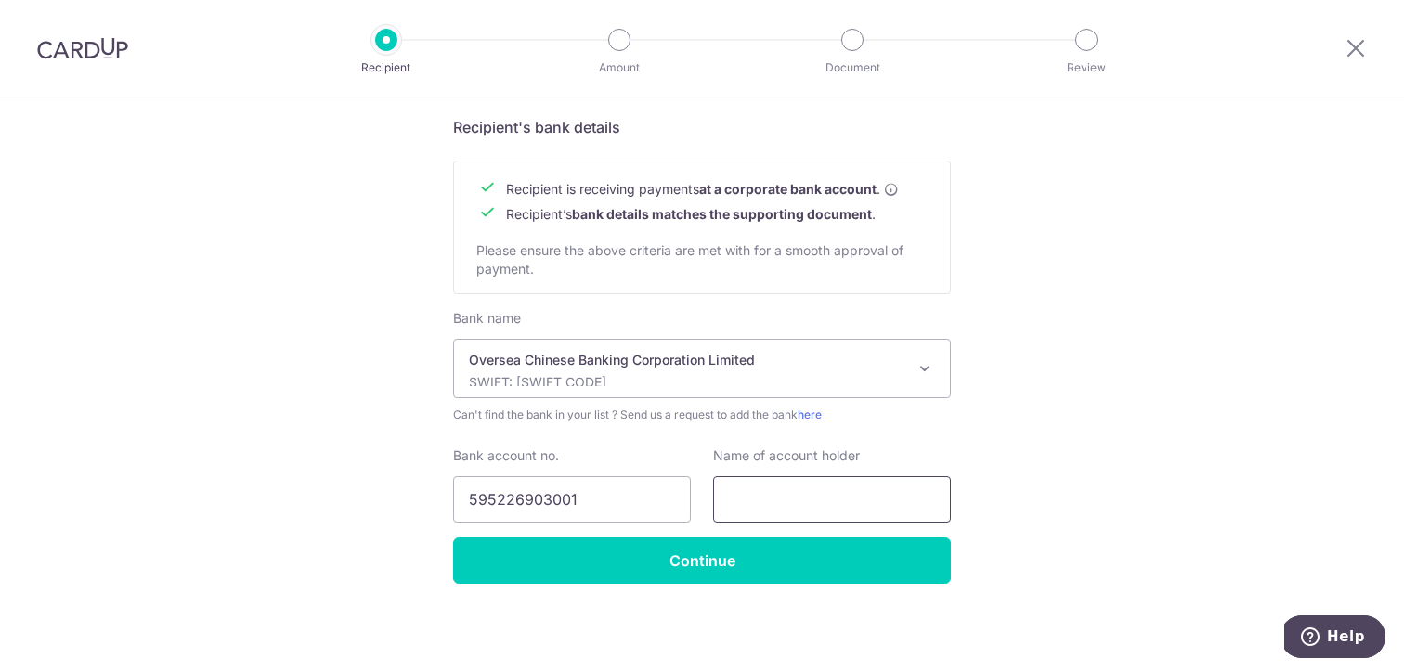
click at [787, 493] on input "text" at bounding box center [832, 499] width 238 height 46
paste input "SPACEMAKERS ID PTE. LTD."
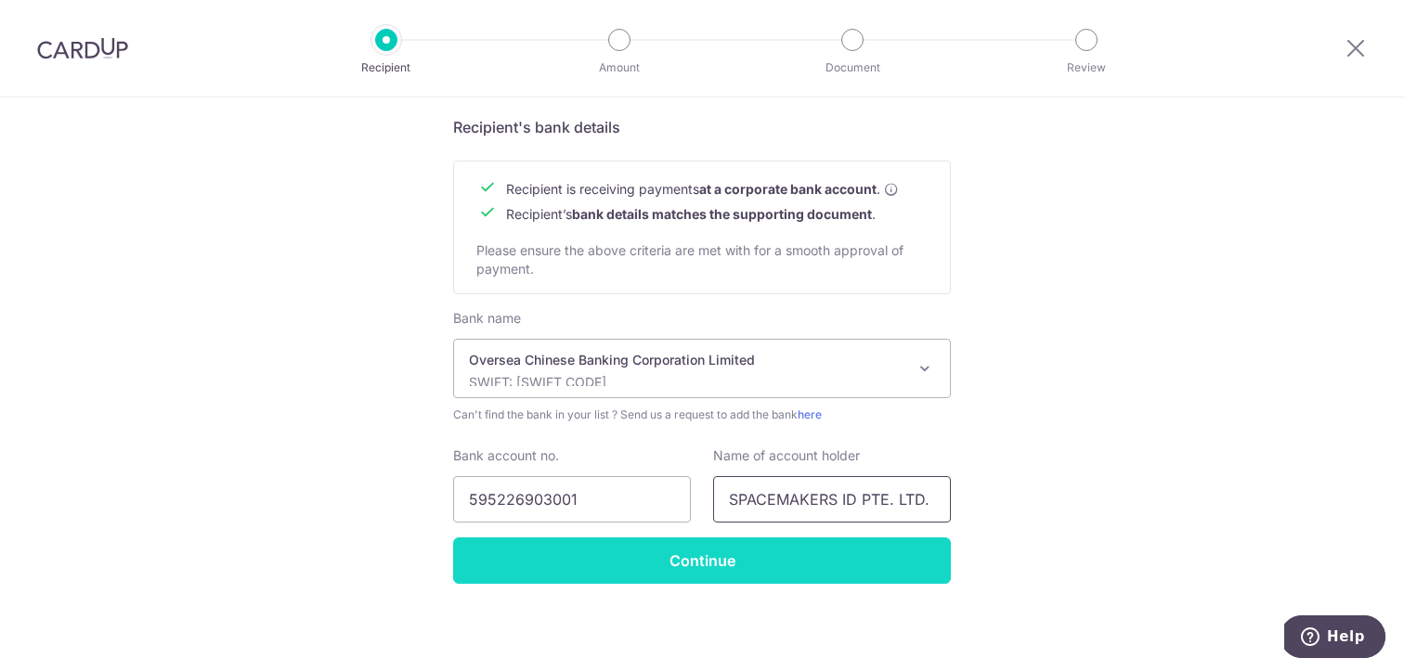
type input "SPACEMAKERS ID PTE. LTD."
click at [580, 546] on input "Continue" at bounding box center [702, 560] width 498 height 46
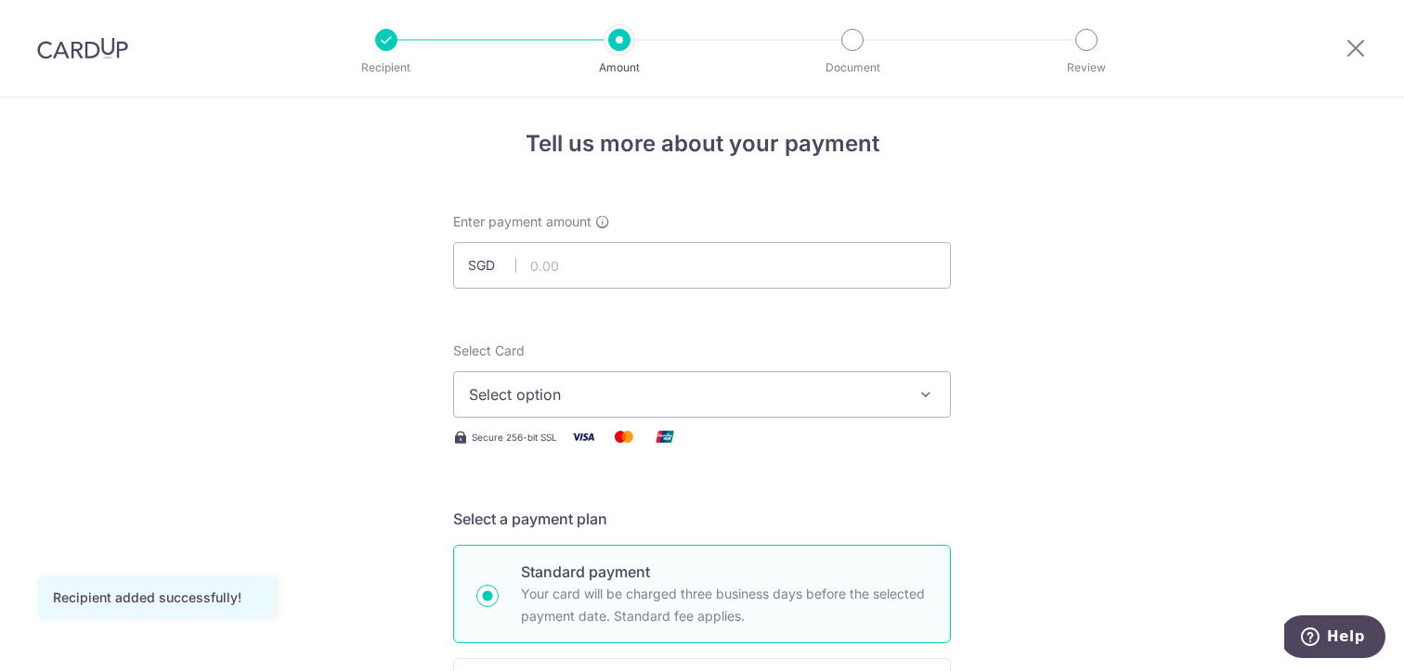
scroll to position [5, 0]
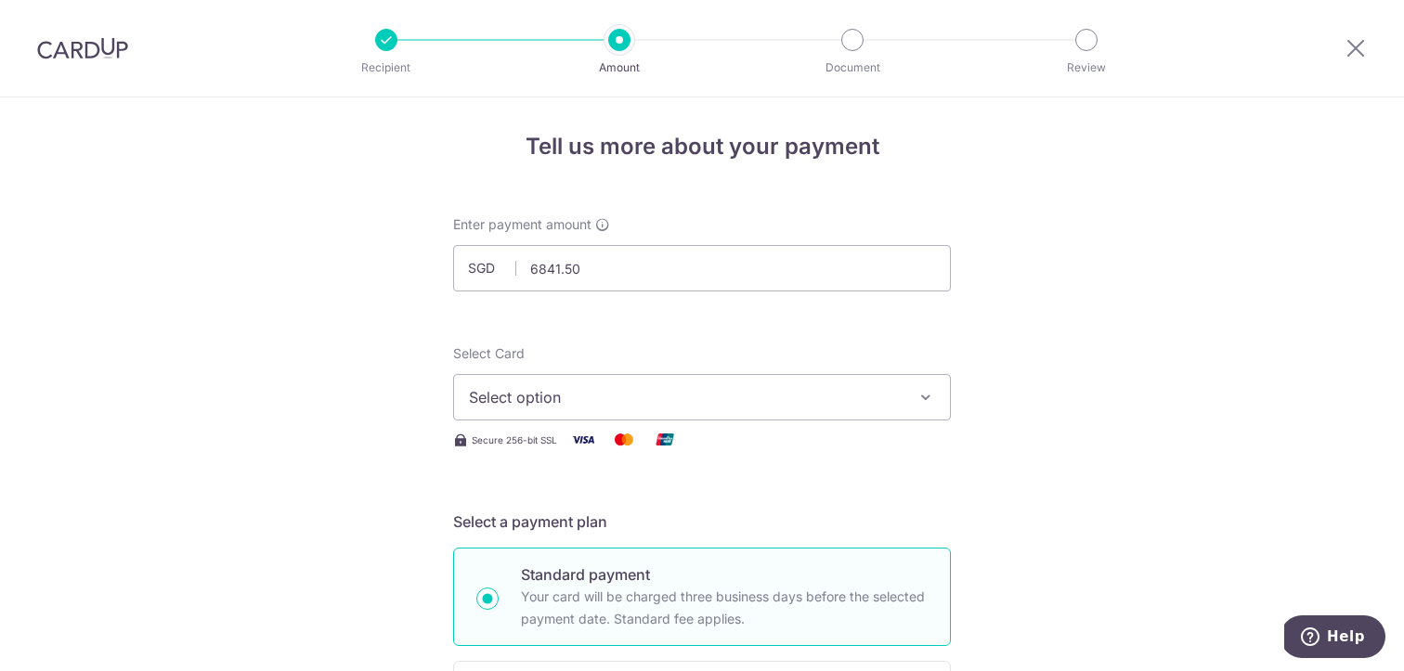
type input "6,841.50"
click at [834, 402] on span "Select option" at bounding box center [685, 397] width 433 height 22
click at [753, 461] on link "Add credit card" at bounding box center [702, 449] width 496 height 33
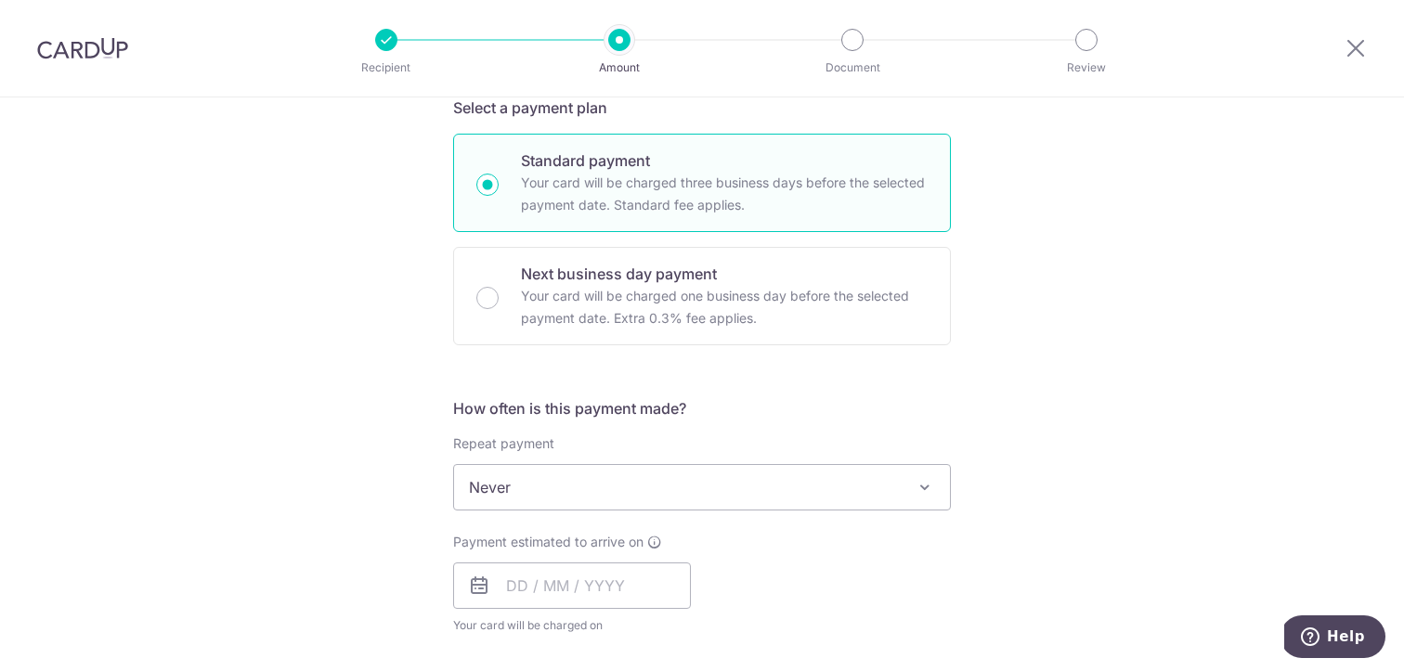
scroll to position [909, 0]
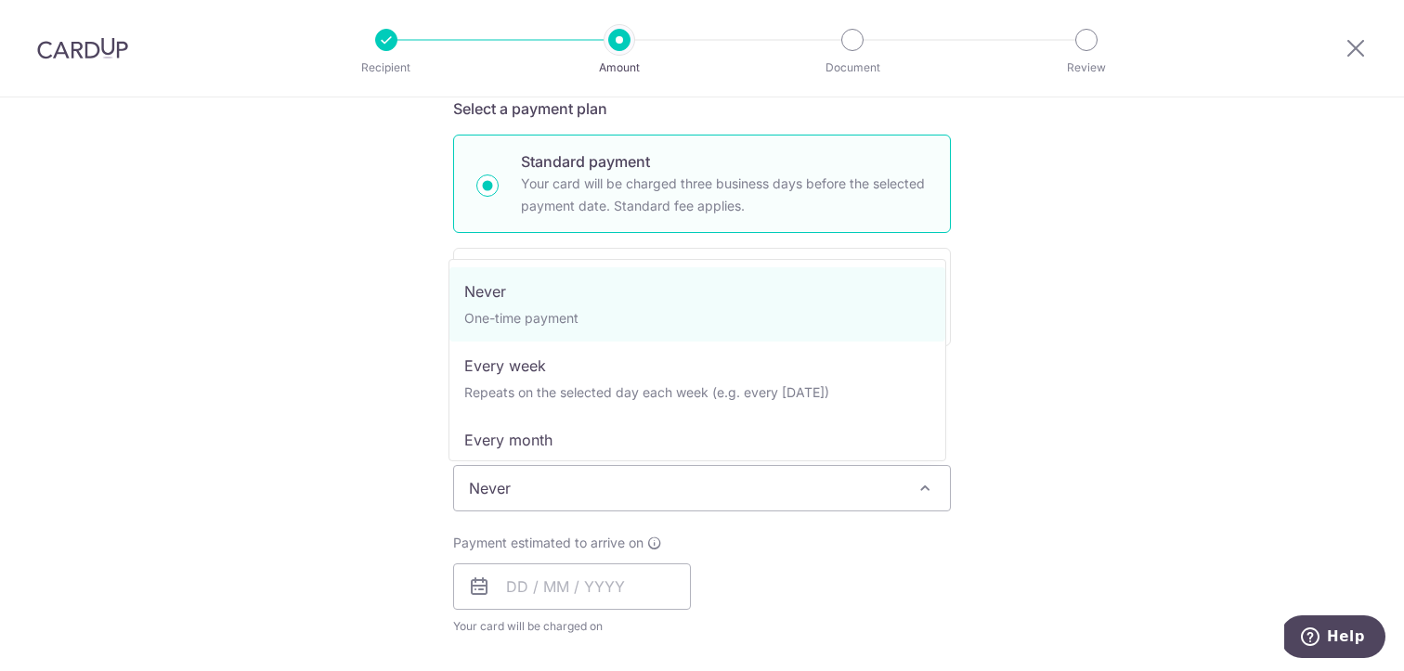
click at [851, 486] on span "Never" at bounding box center [702, 488] width 496 height 45
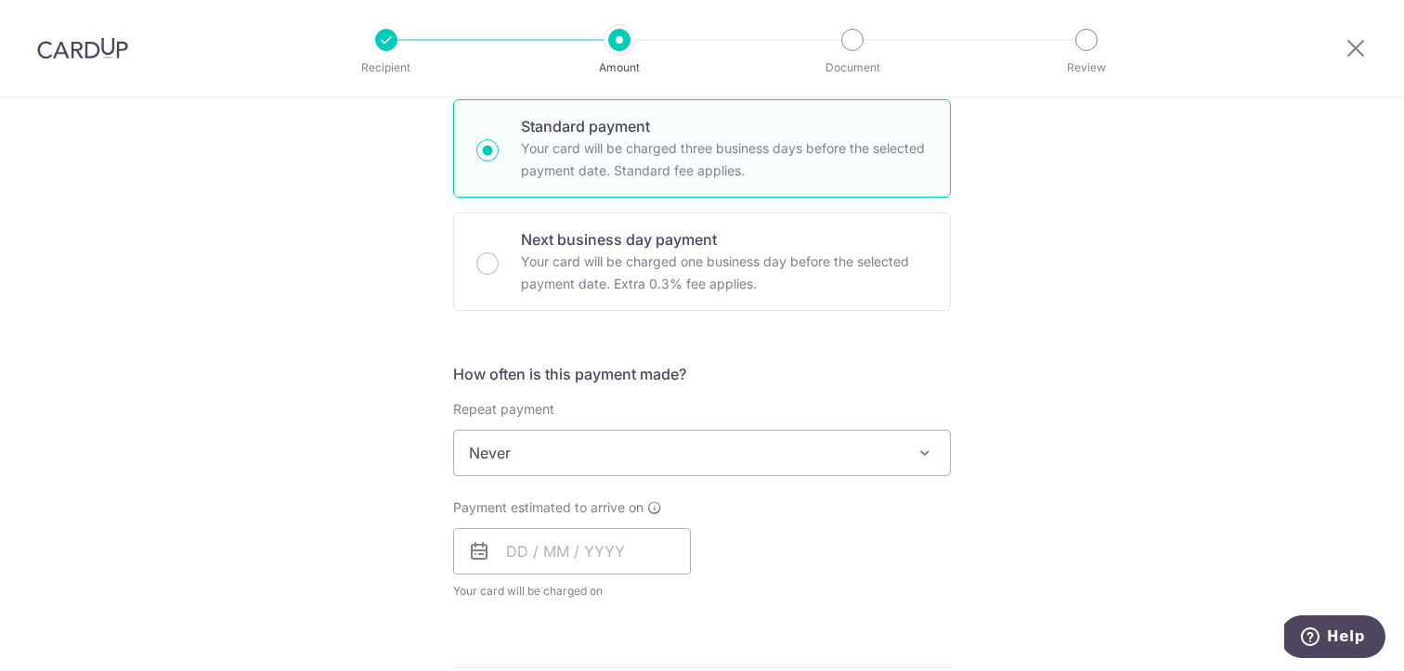
scroll to position [953, 0]
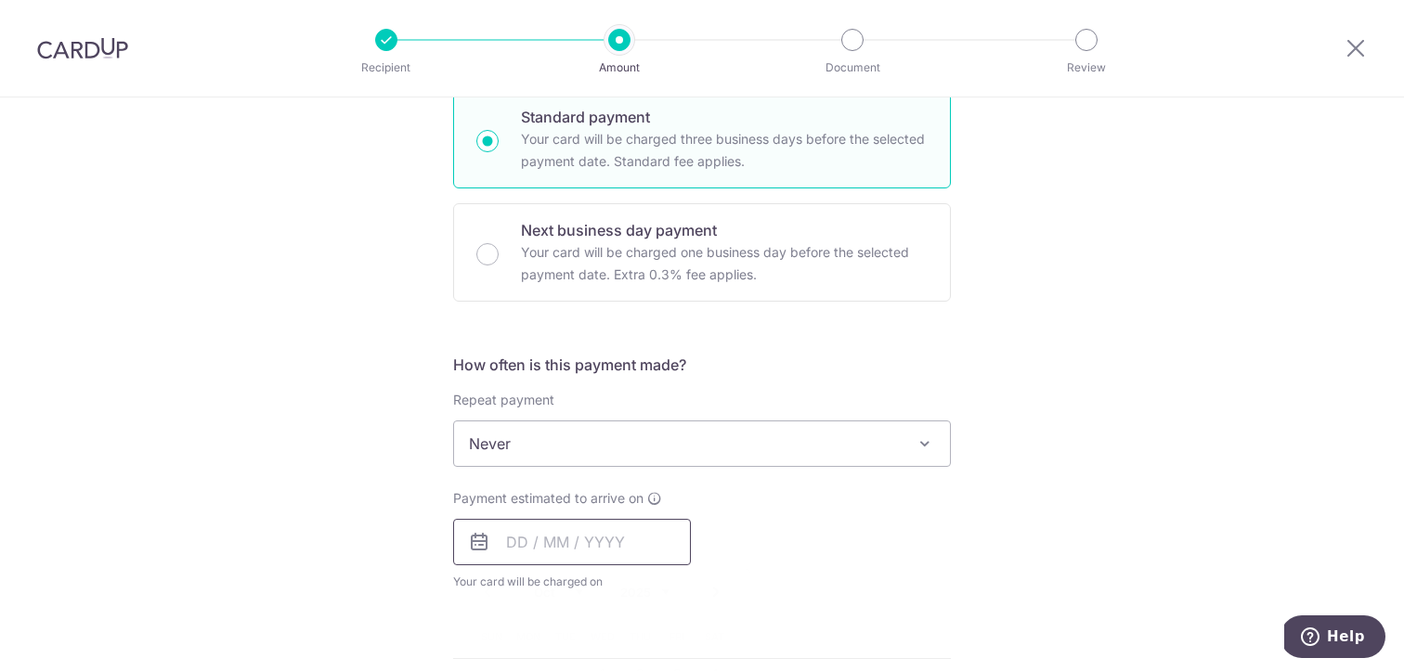
click at [515, 537] on input "text" at bounding box center [572, 542] width 238 height 46
click at [836, 485] on div "How often is this payment made? Repeat payment Never Every week Every month Eve…" at bounding box center [702, 480] width 498 height 252
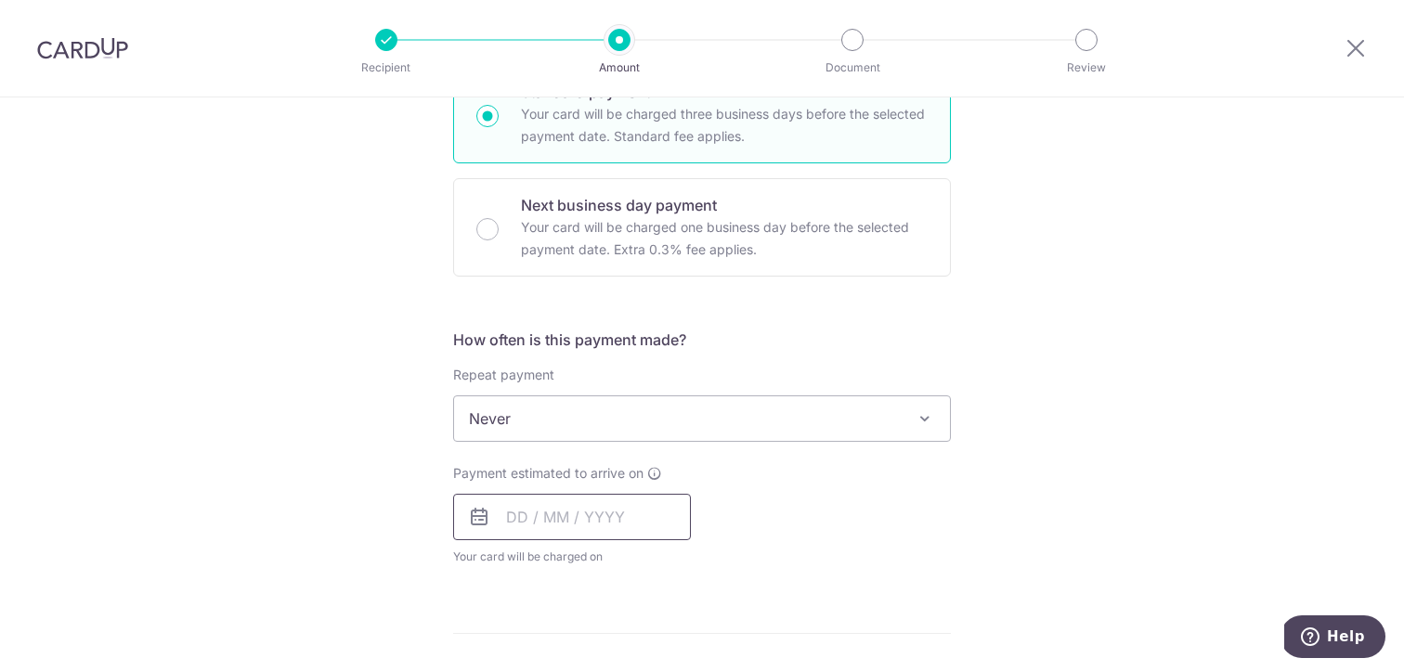
scroll to position [983, 0]
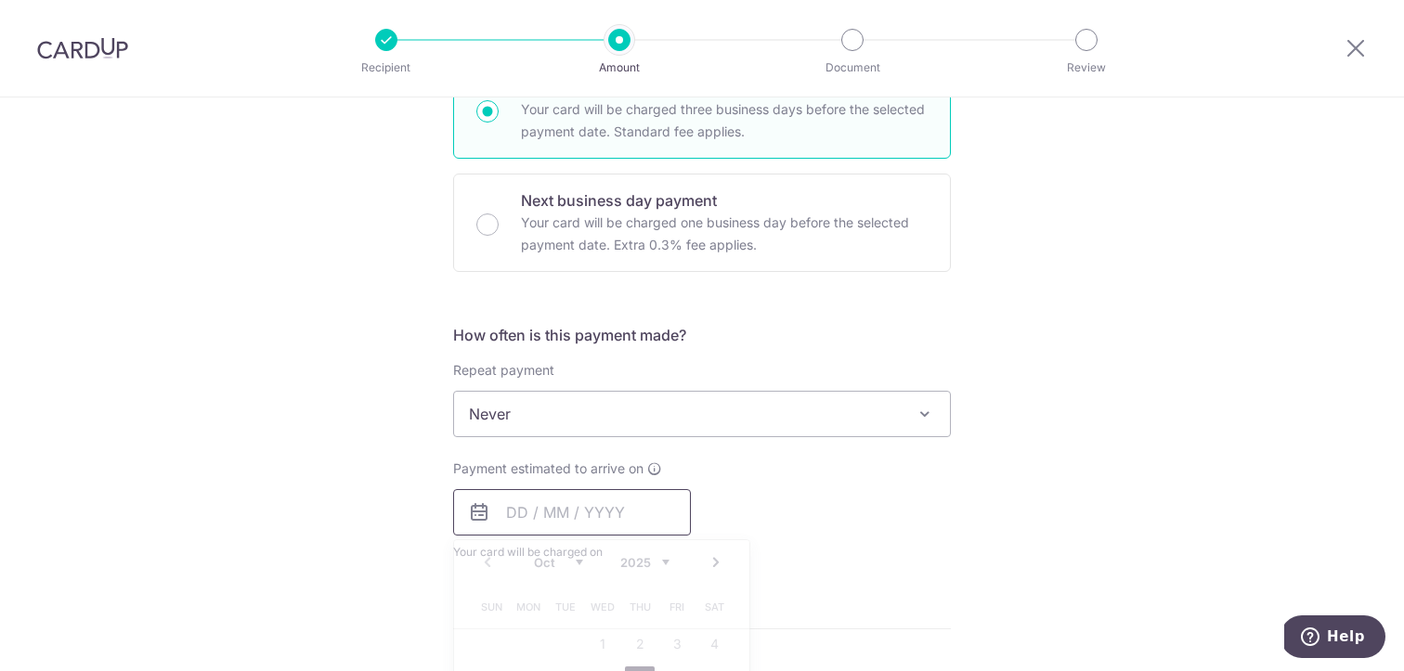
click at [498, 515] on input "text" at bounding box center [572, 512] width 238 height 46
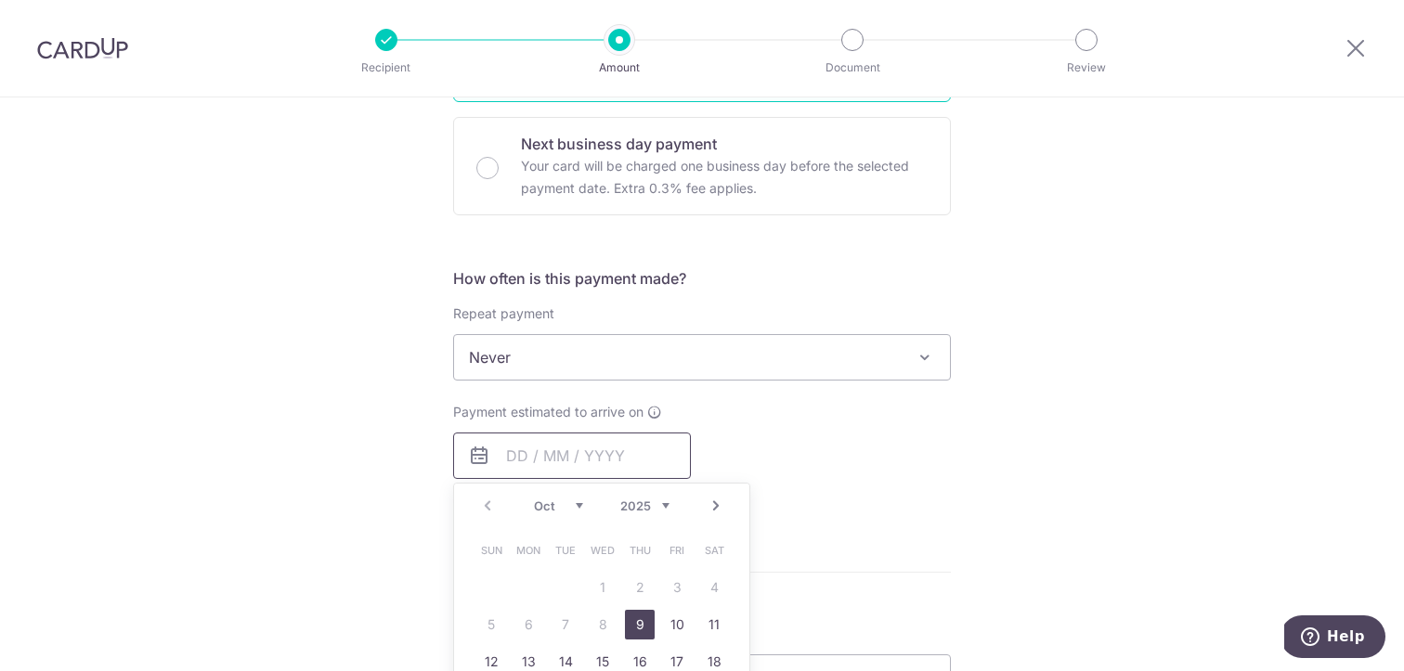
scroll to position [1042, 0]
click at [640, 617] on link "9" at bounding box center [640, 622] width 30 height 30
type input "[DATE]"
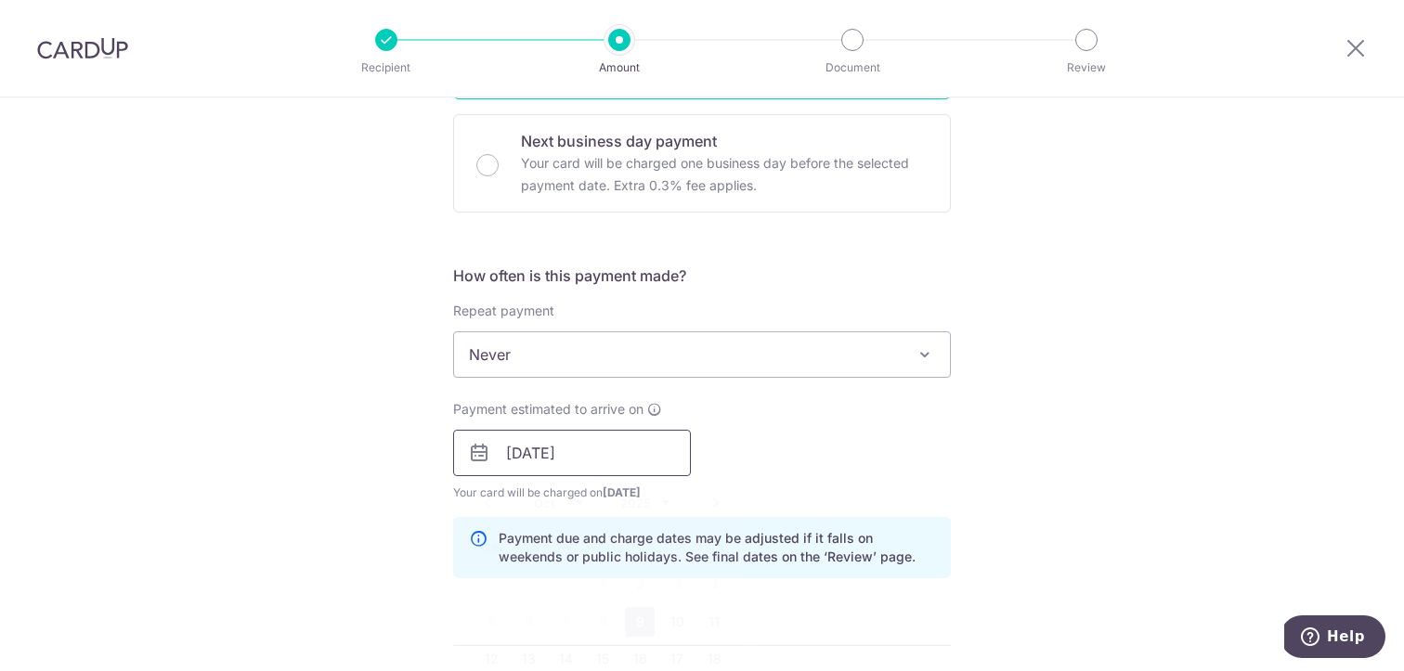
click at [531, 449] on input "[DATE]" at bounding box center [572, 453] width 238 height 46
click at [852, 501] on div "How often is this payment made? Repeat payment Never Every week Every month Eve…" at bounding box center [702, 429] width 498 height 329
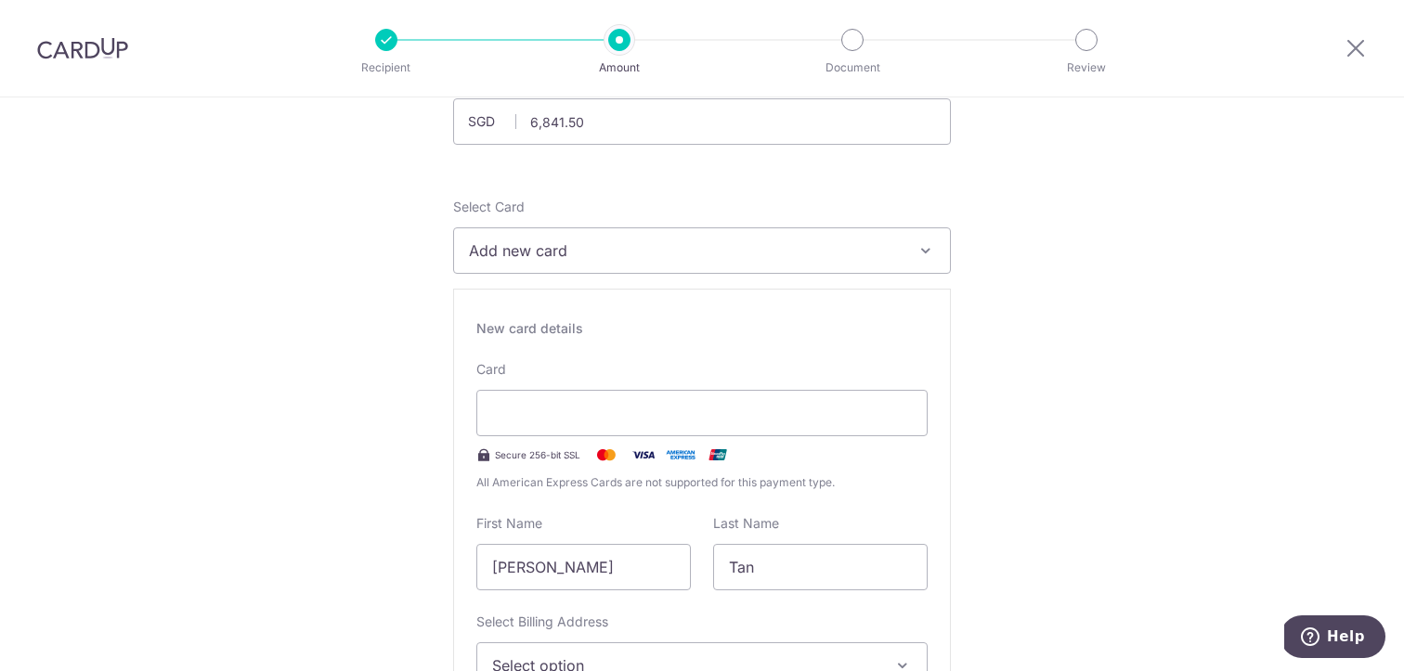
scroll to position [164, 0]
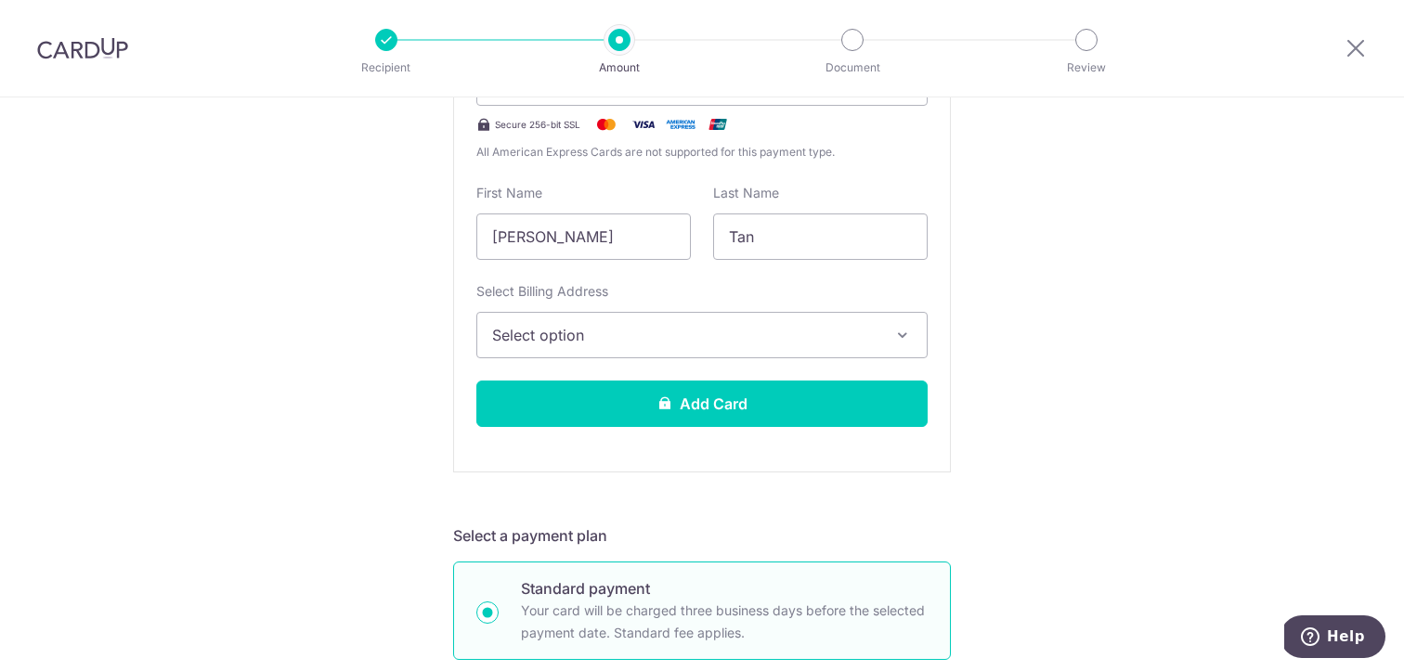
scroll to position [472, 0]
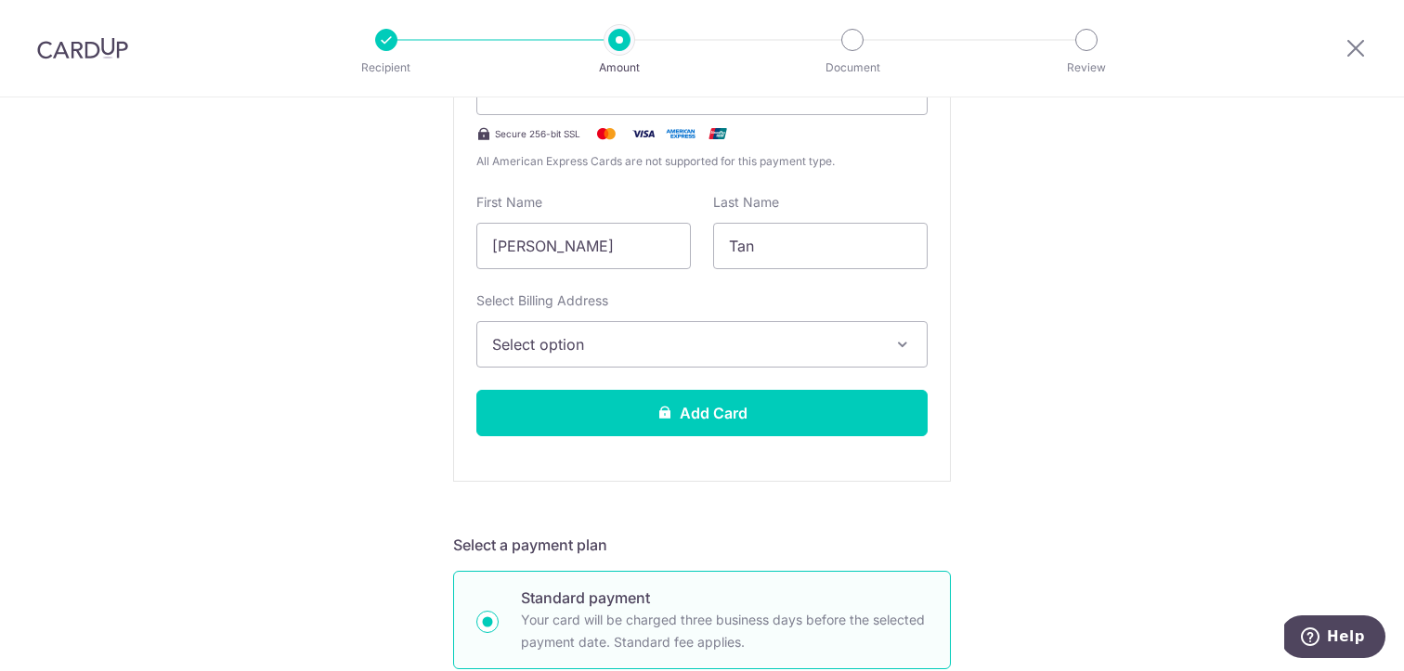
click at [842, 337] on span "Select option" at bounding box center [685, 344] width 386 height 22
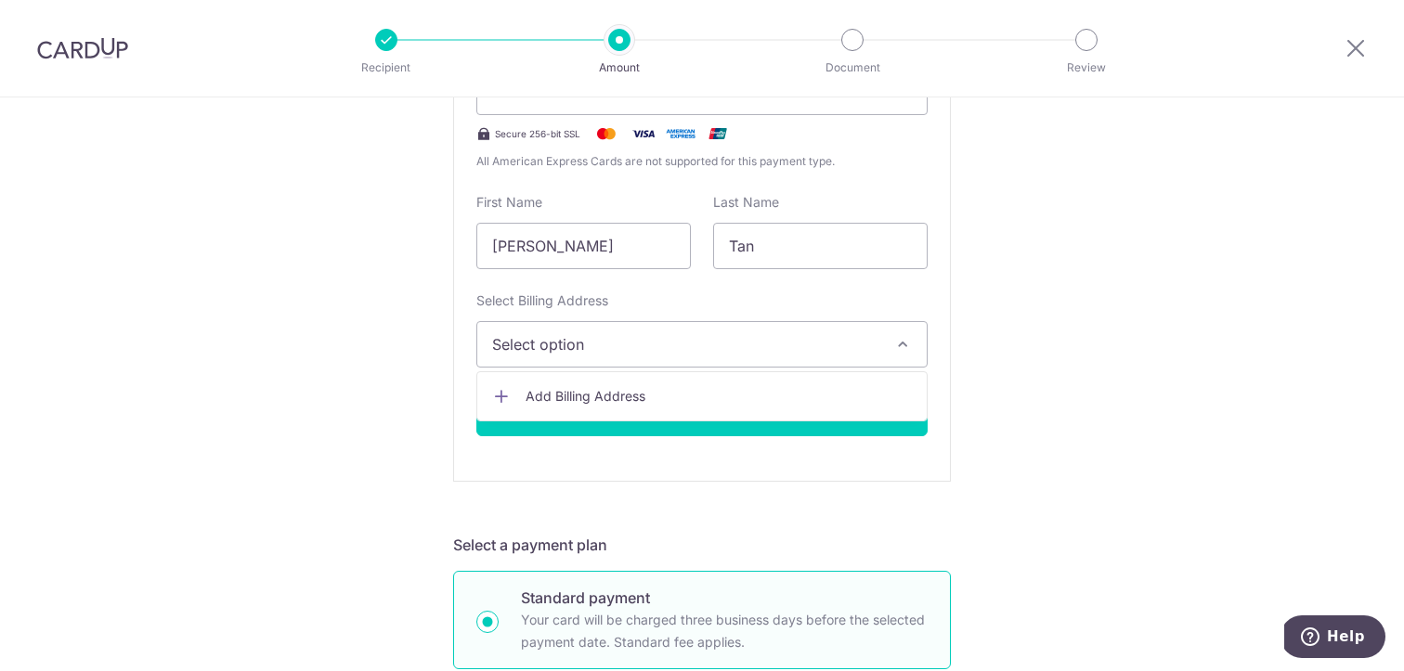
click at [769, 397] on span "Add Billing Address" at bounding box center [718, 396] width 386 height 19
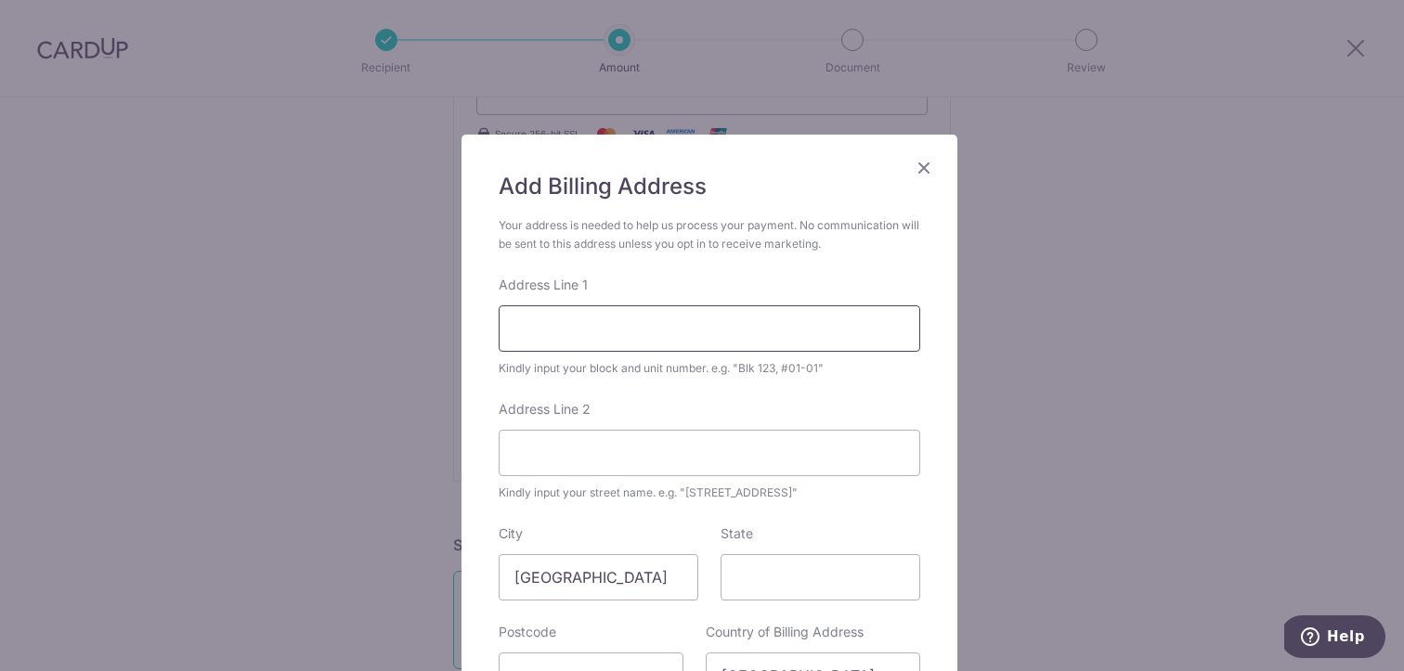
click at [669, 308] on input "Address Line 1" at bounding box center [708, 328] width 421 height 46
type input "b"
type input "Block 372A Sembawang Avenue"
type input "#06-213"
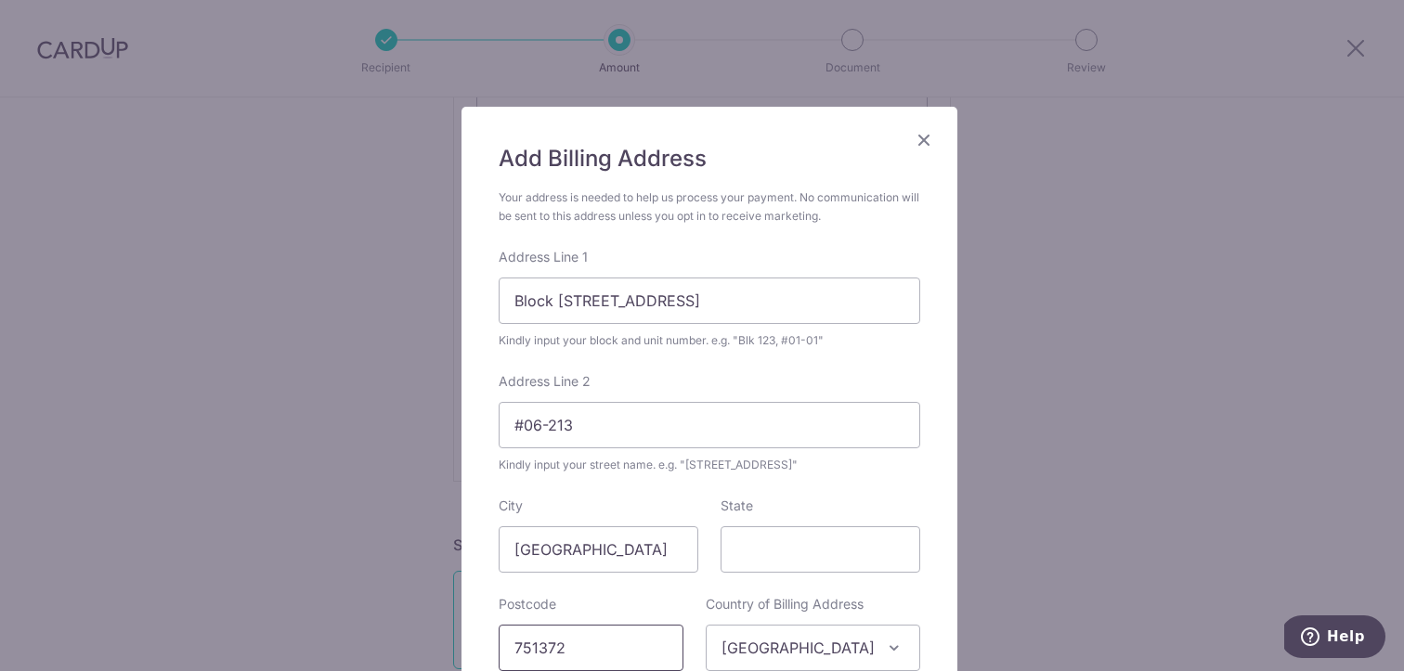
type input "751372"
click at [947, 524] on div "Add Billing Address Your address is needed to help us process your payment. No …" at bounding box center [709, 442] width 496 height 670
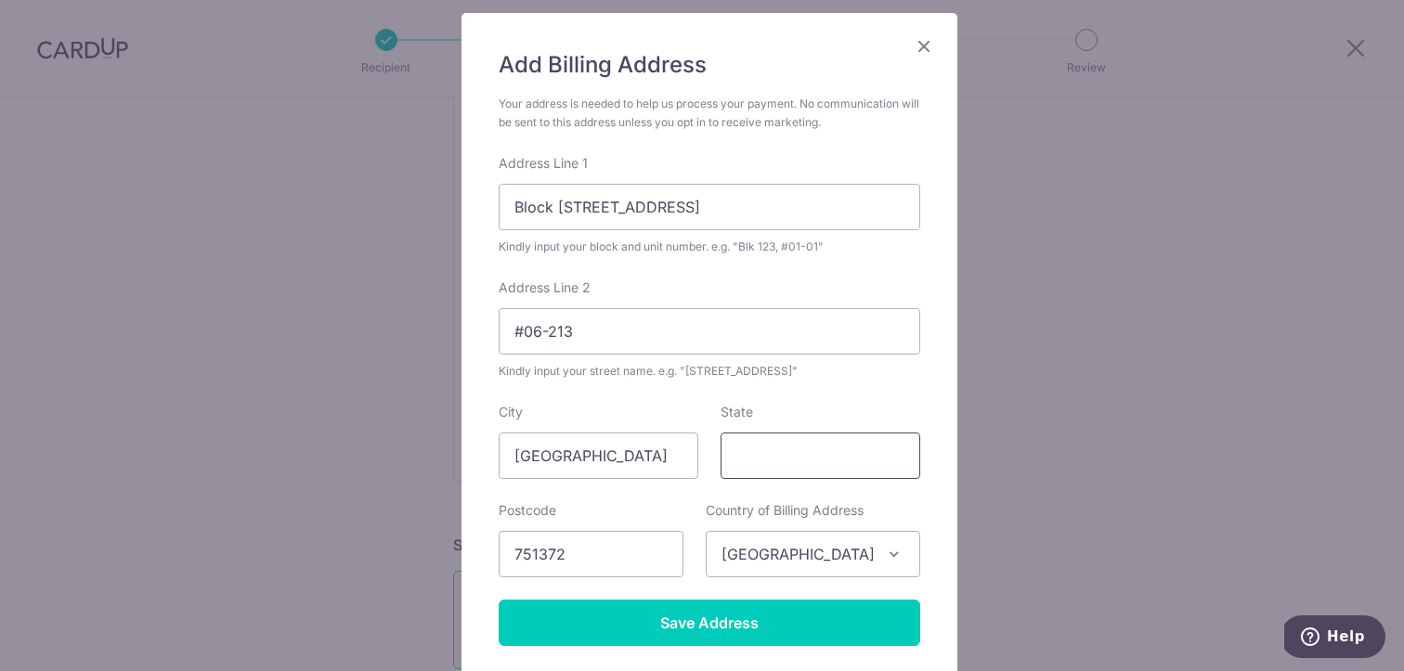
scroll to position [268, 0]
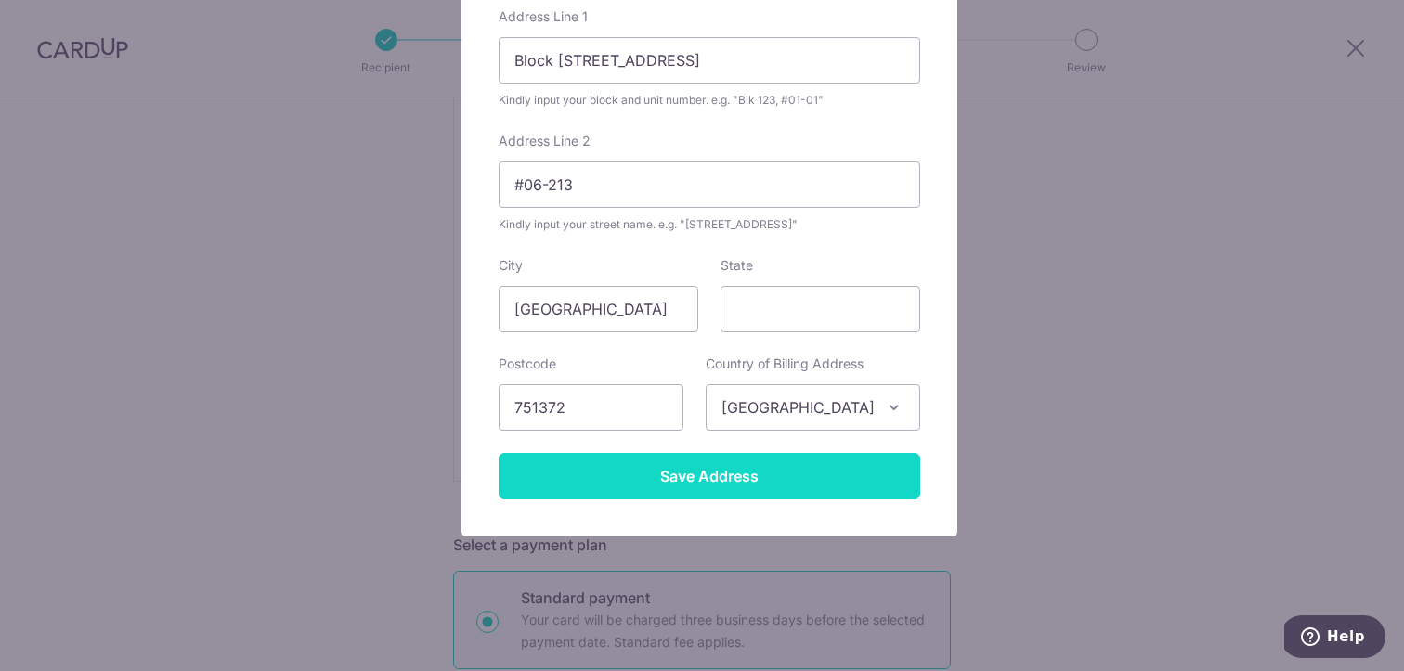
click at [615, 483] on input "Save Address" at bounding box center [708, 476] width 421 height 46
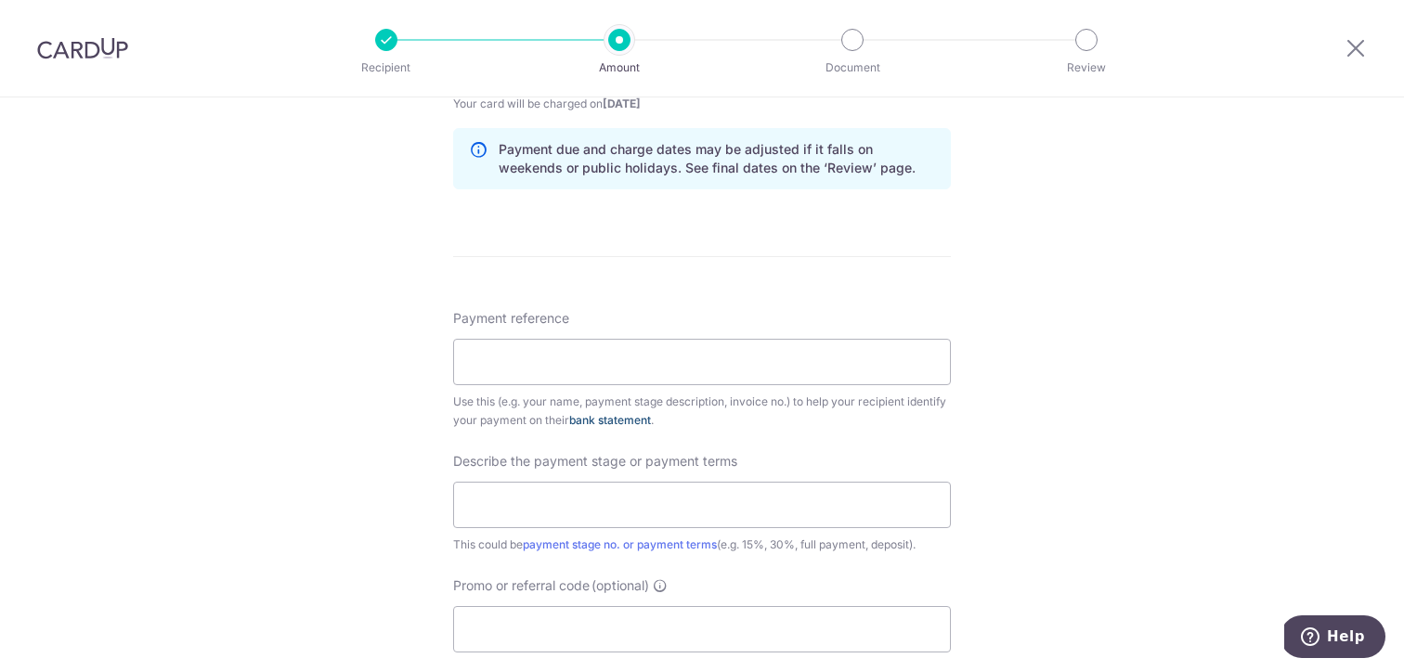
scroll to position [1401, 0]
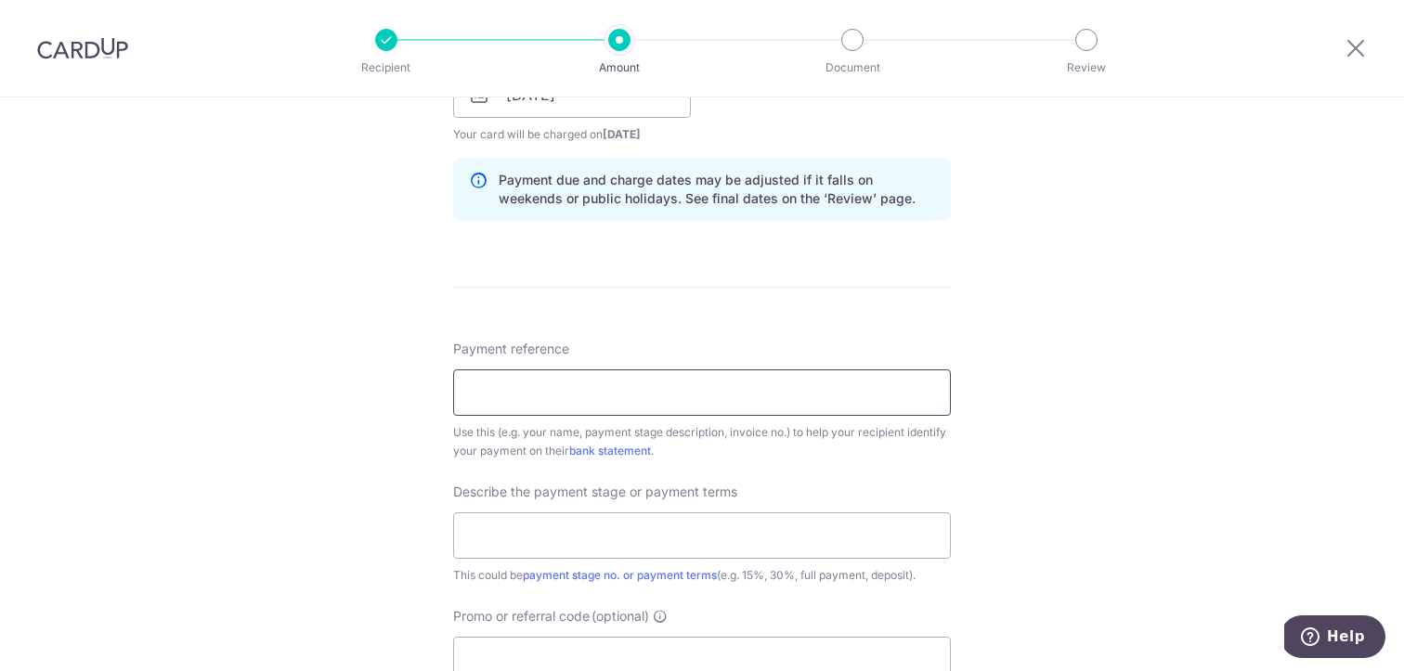
click at [551, 393] on input "Payment reference" at bounding box center [702, 392] width 498 height 46
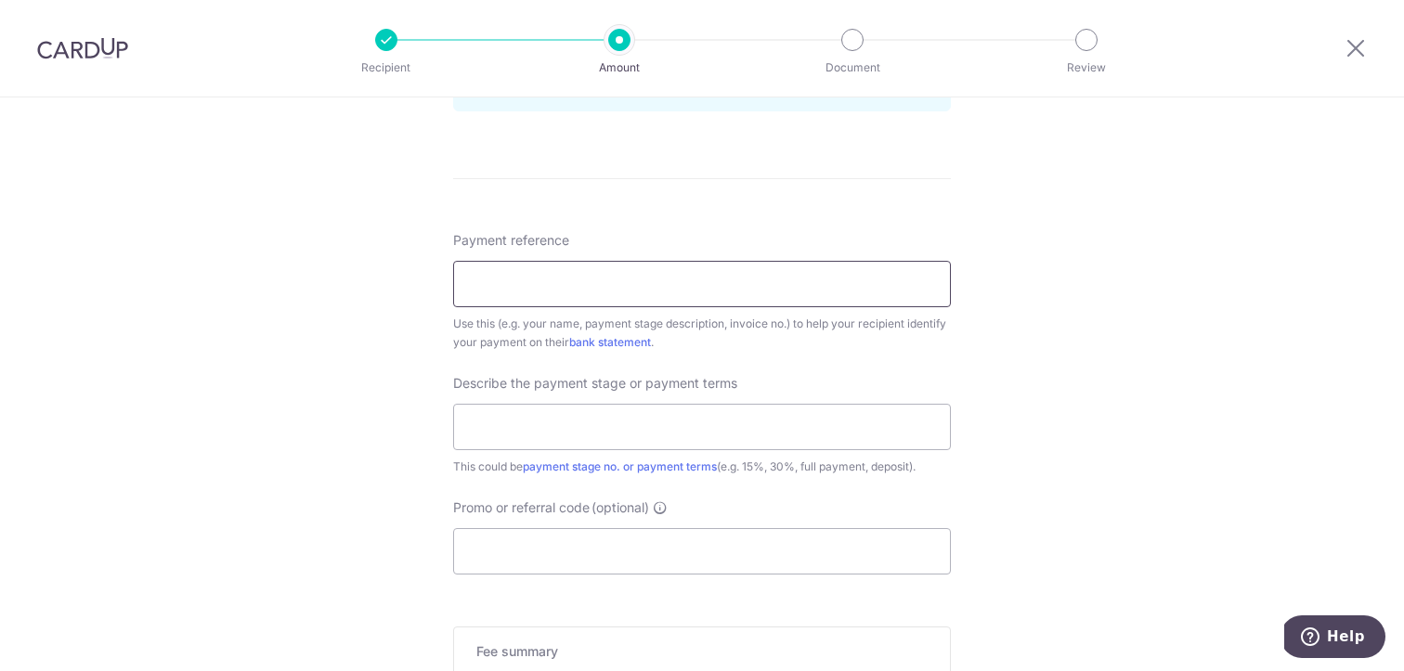
scroll to position [1542, 0]
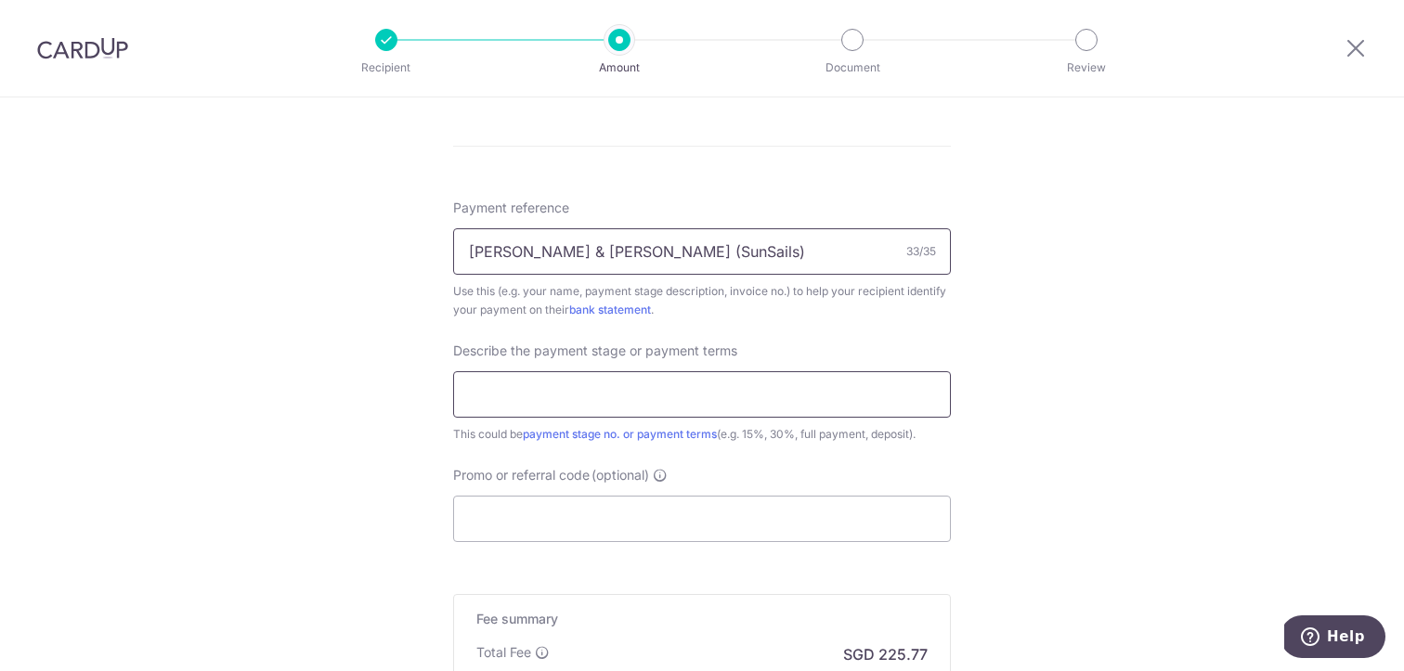
type input "Bernice Tan & Clarence (SunSails)"
click at [731, 387] on input "text" at bounding box center [702, 394] width 498 height 46
type input "1st Payment"
click at [731, 519] on input "Promo or referral code (optional)" at bounding box center [702, 519] width 498 height 46
paste input "JIANSHENGL386"
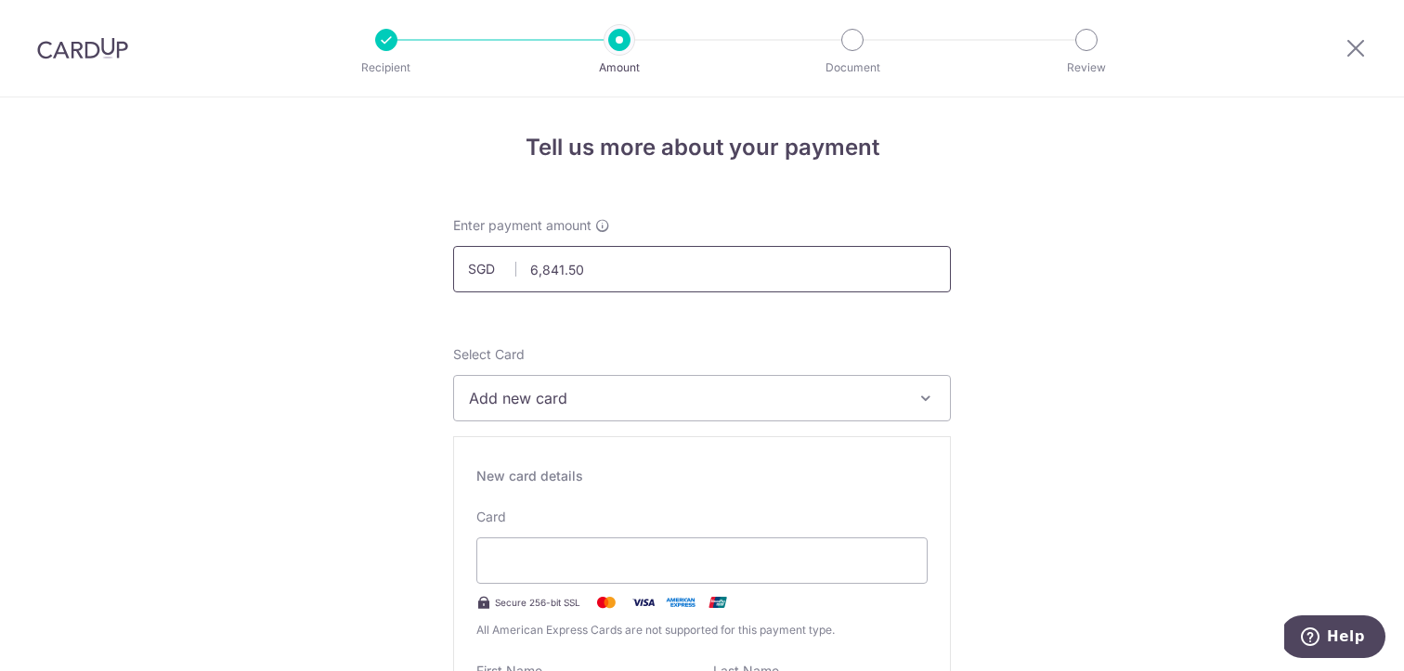
scroll to position [0, 0]
type input "JIANSHENGL386"
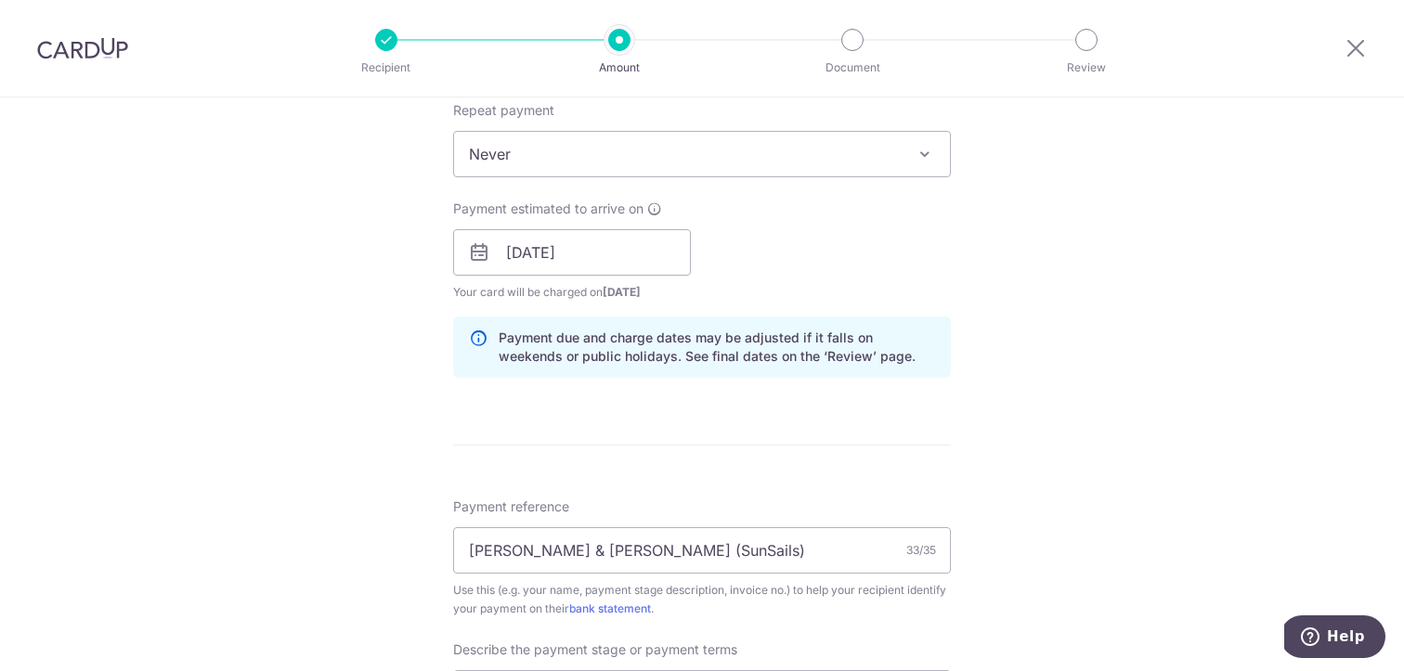
scroll to position [1236, 0]
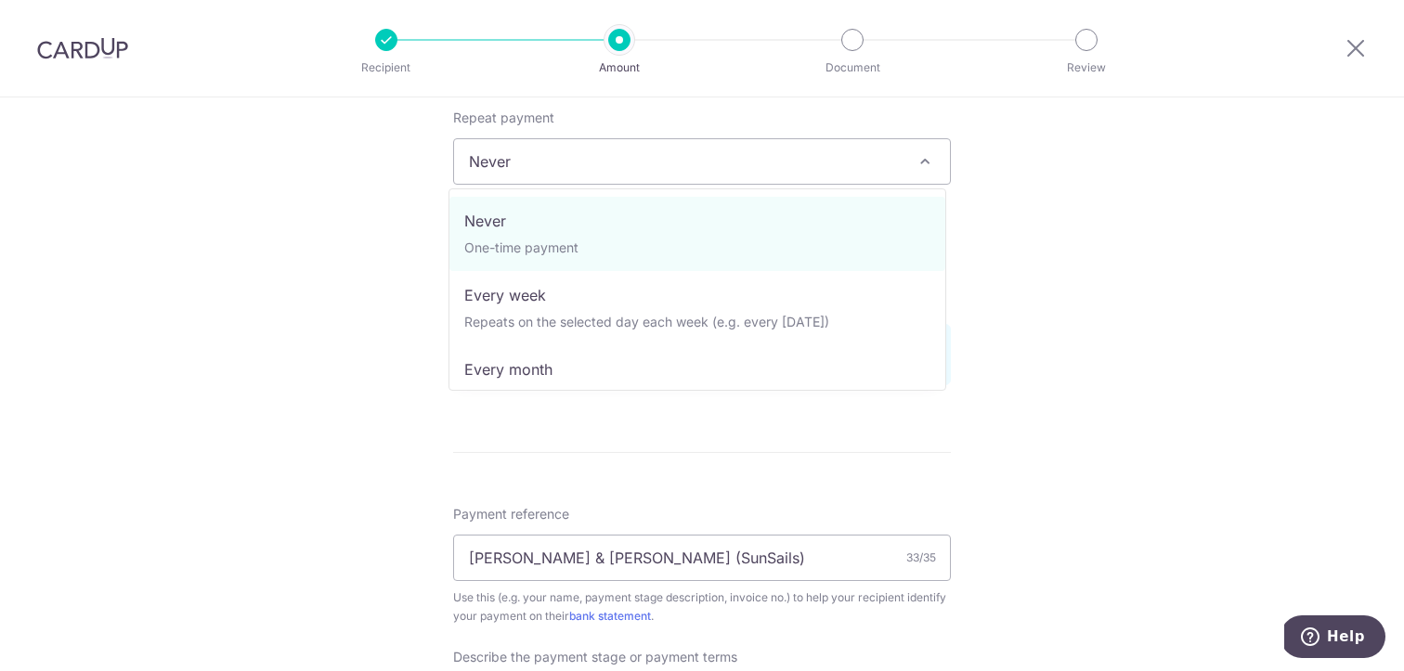
click at [749, 158] on span "Never" at bounding box center [702, 161] width 496 height 45
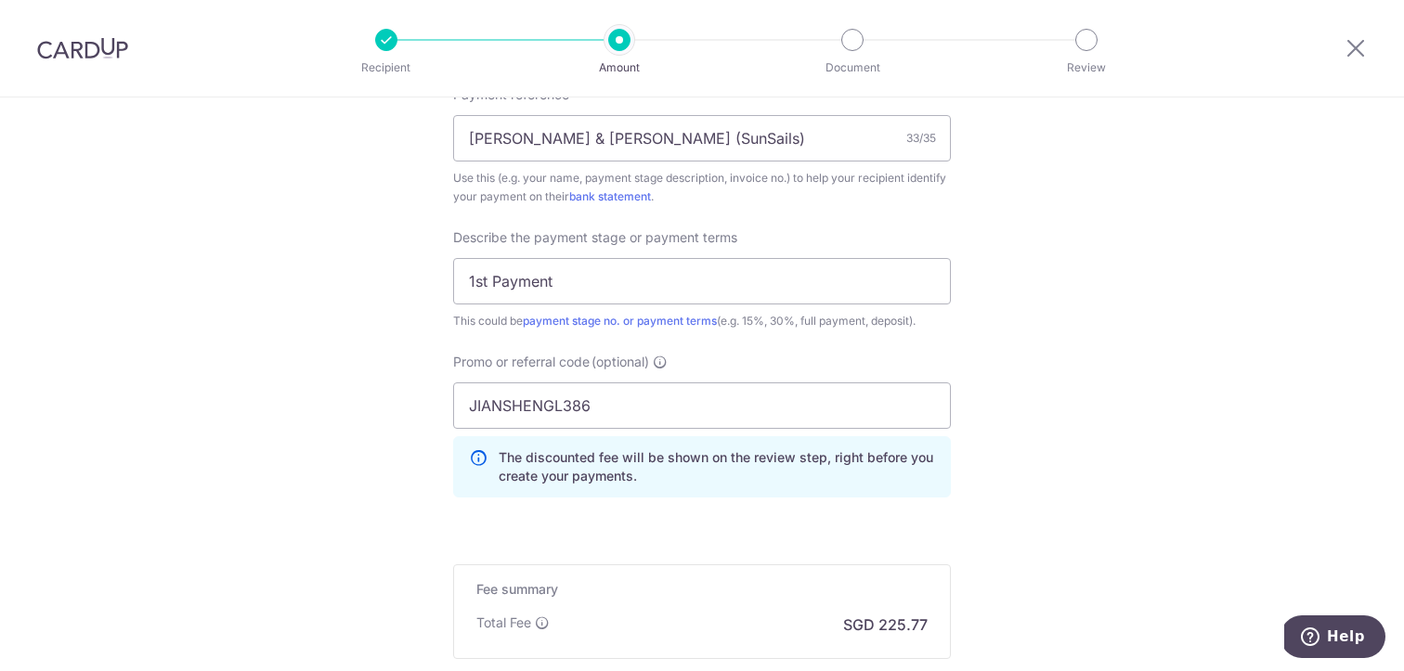
scroll to position [1881, 0]
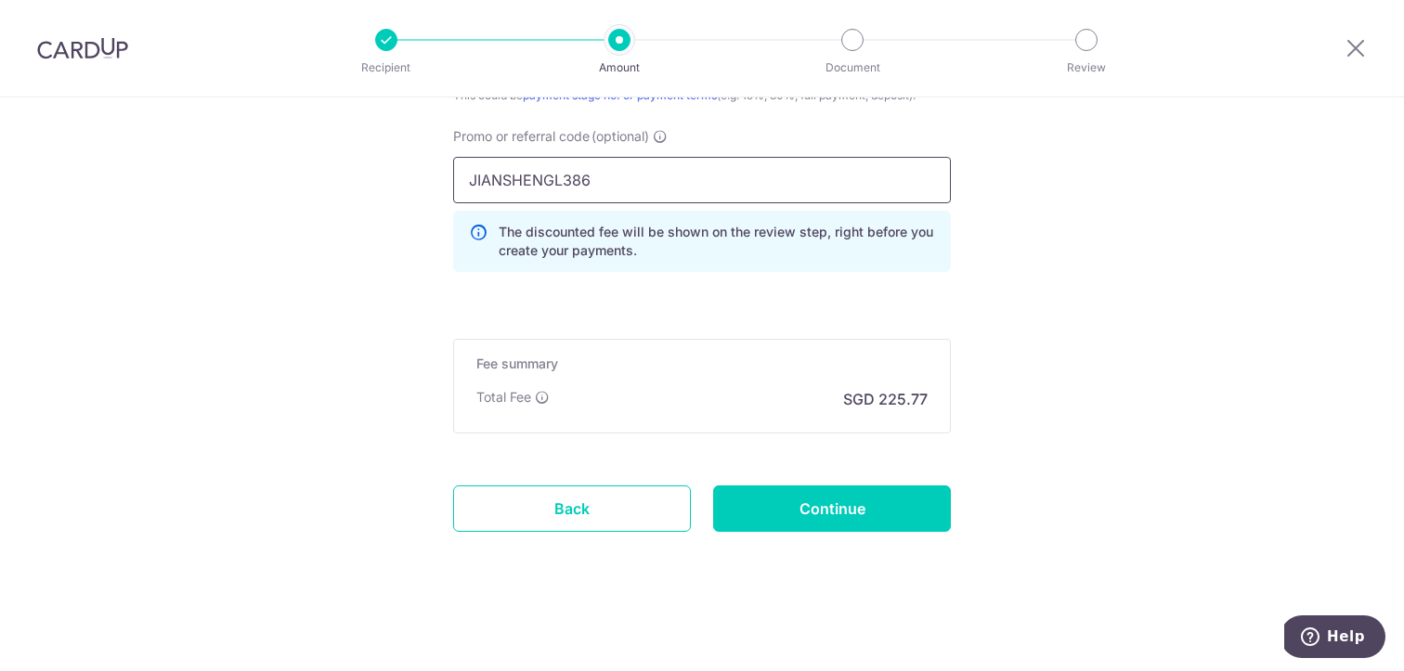
drag, startPoint x: 645, startPoint y: 176, endPoint x: 424, endPoint y: 188, distance: 221.2
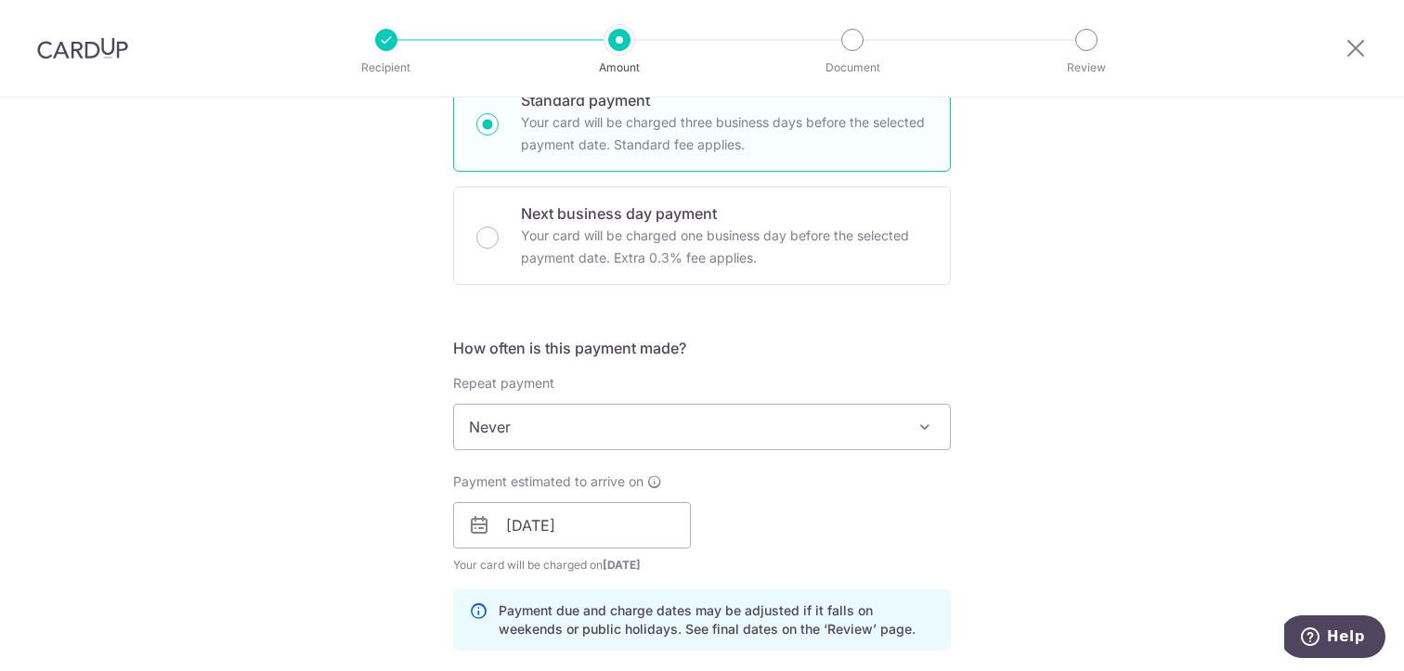
scroll to position [964, 0]
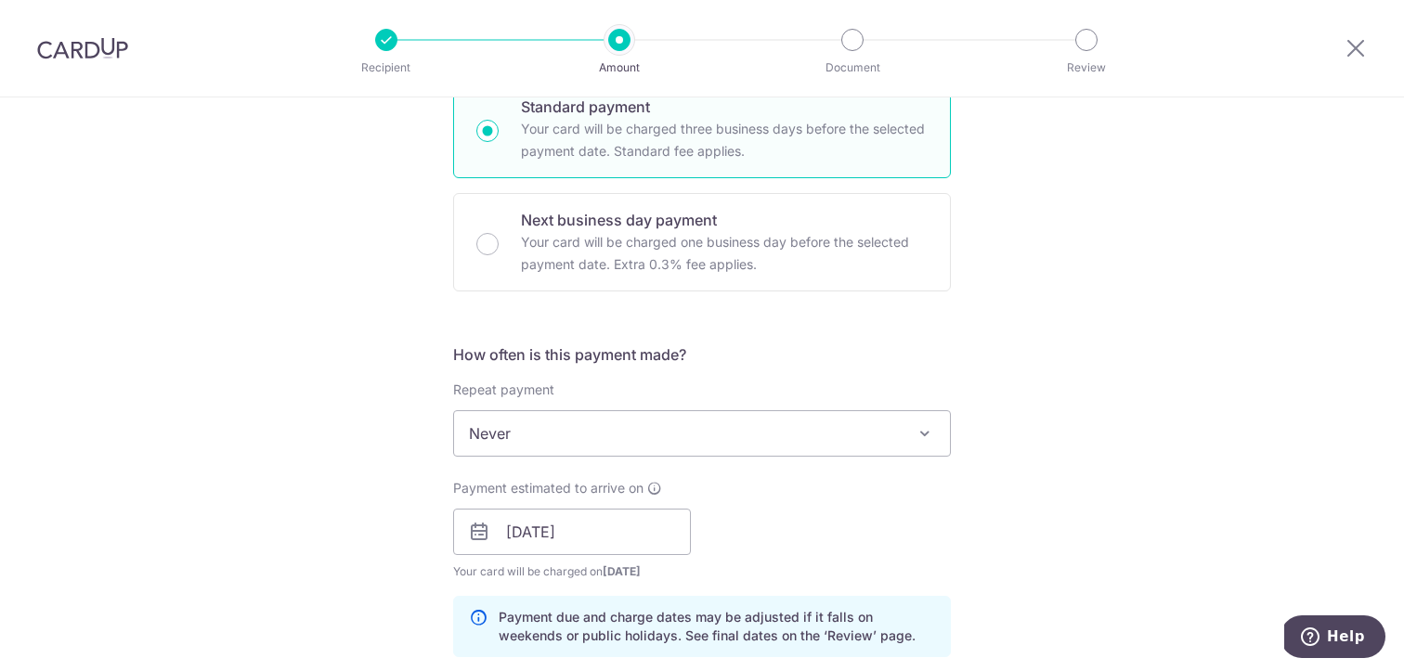
click at [676, 414] on span "Never" at bounding box center [702, 433] width 496 height 45
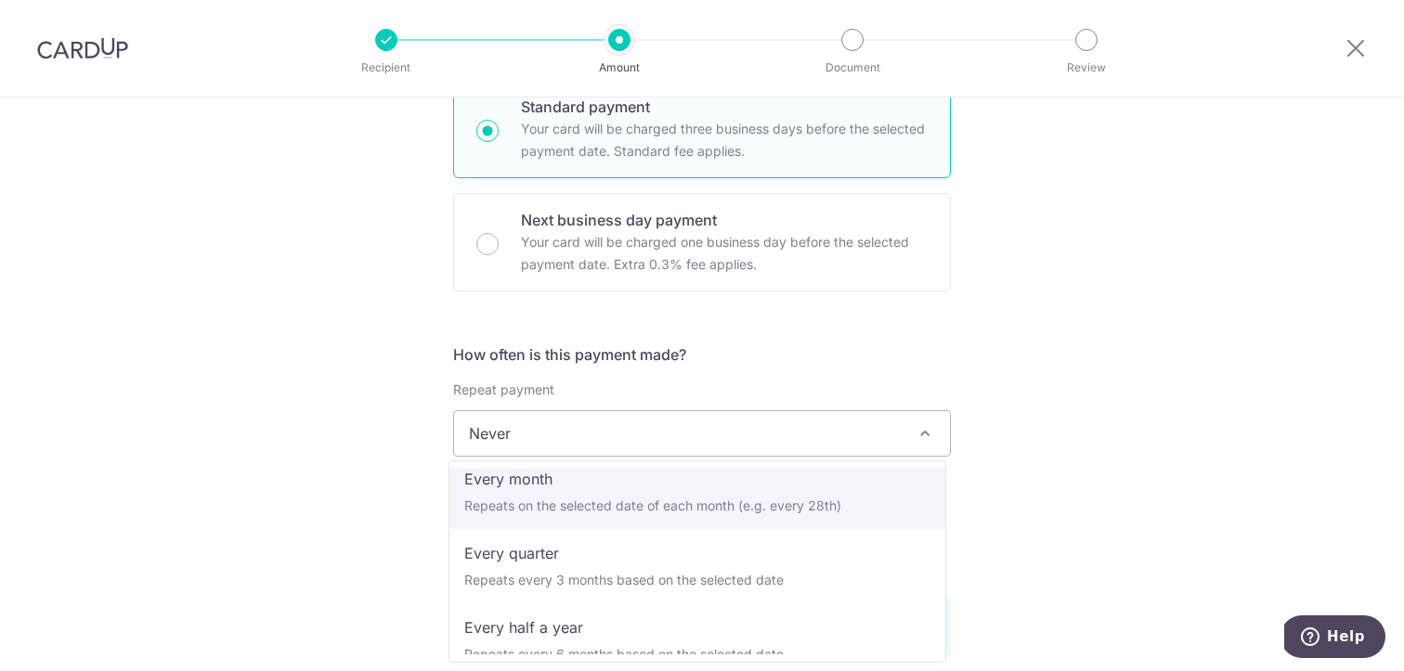
scroll to position [186, 0]
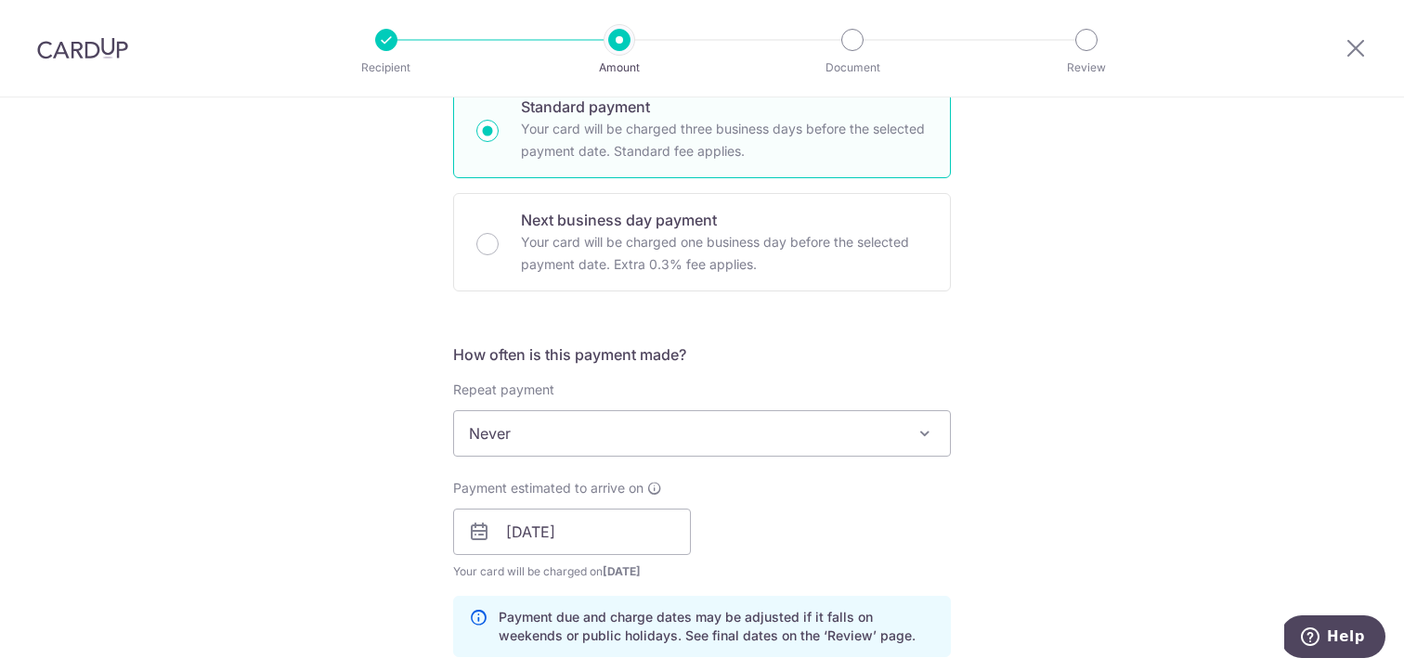
drag, startPoint x: 1012, startPoint y: 459, endPoint x: 927, endPoint y: 453, distance: 84.7
click at [1013, 459] on div "Tell us more about your payment Enter payment amount SGD 6,841.50 6841.50 Recip…" at bounding box center [702, 361] width 1404 height 2454
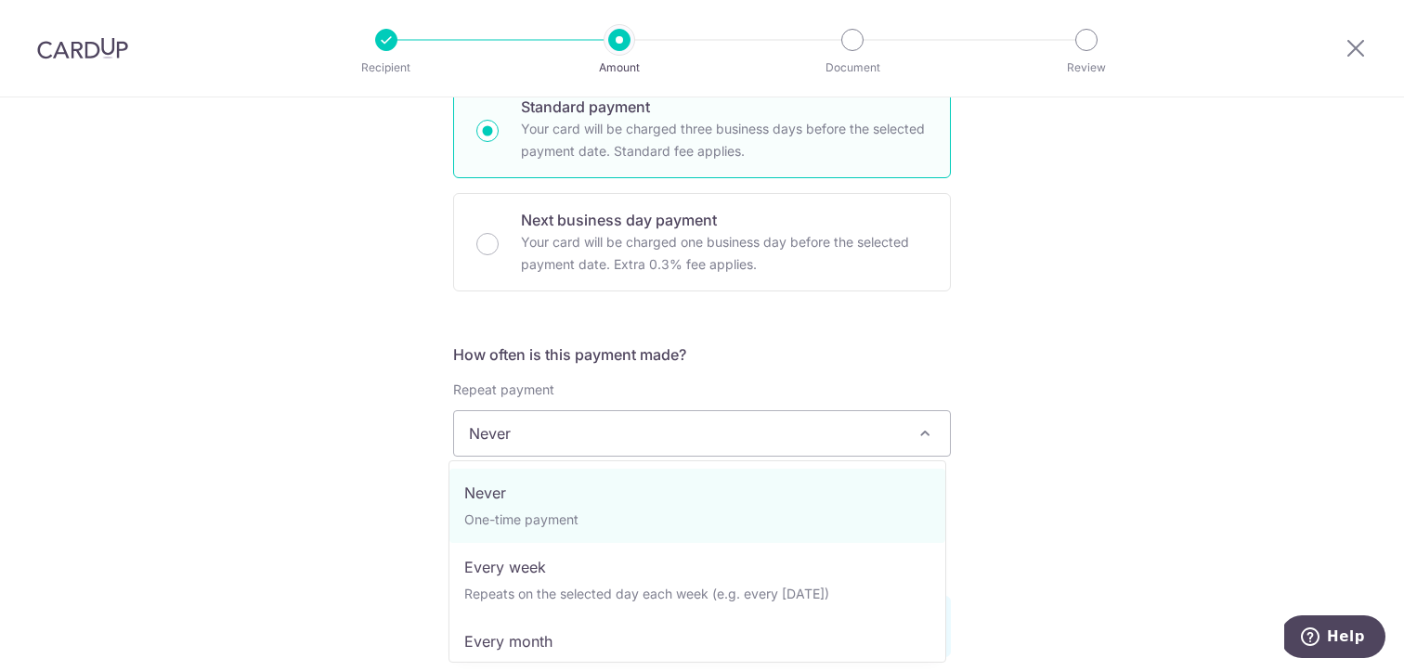
click at [790, 436] on span "Never" at bounding box center [702, 433] width 496 height 45
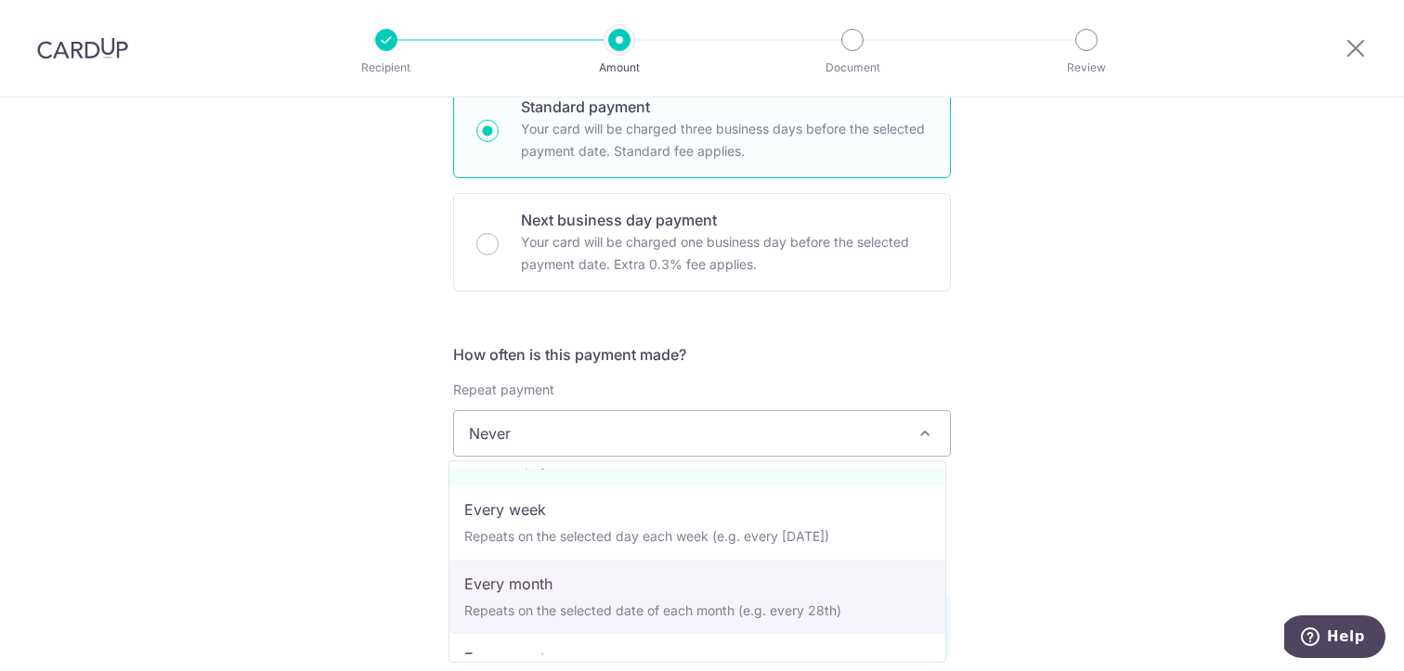
scroll to position [60, 0]
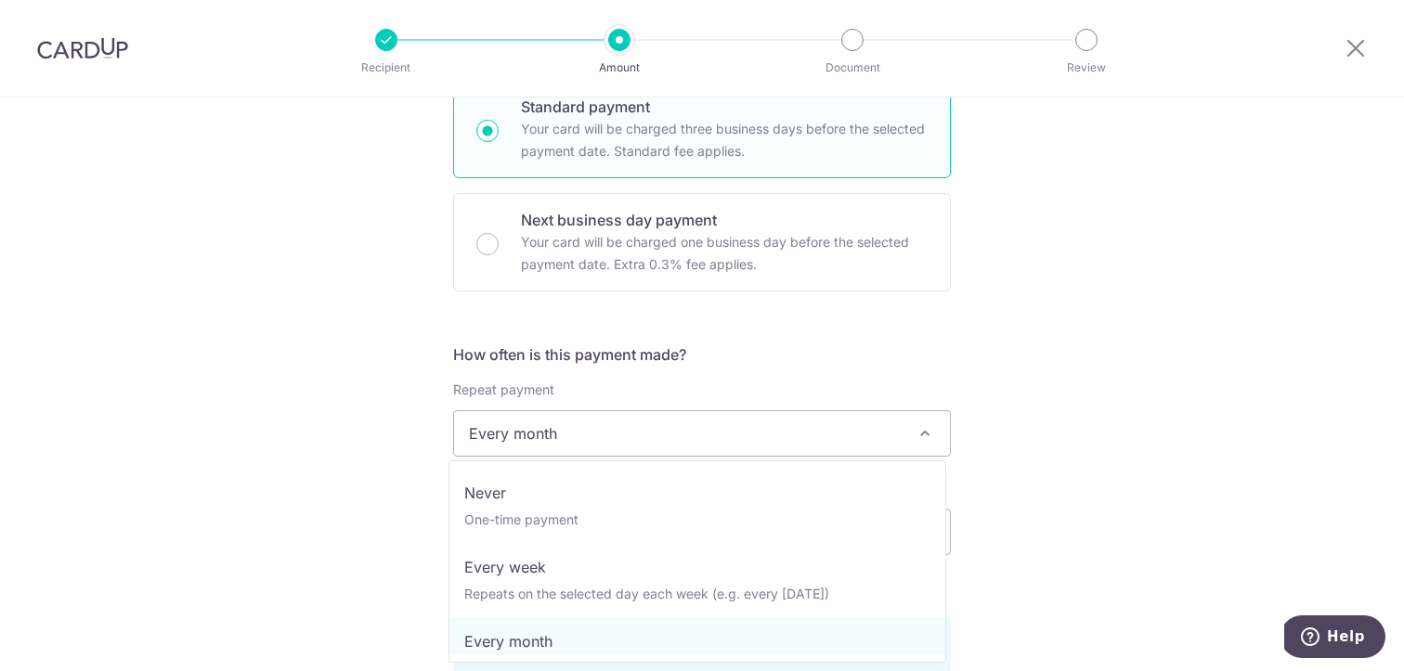
click at [819, 425] on span "Every month" at bounding box center [702, 433] width 496 height 45
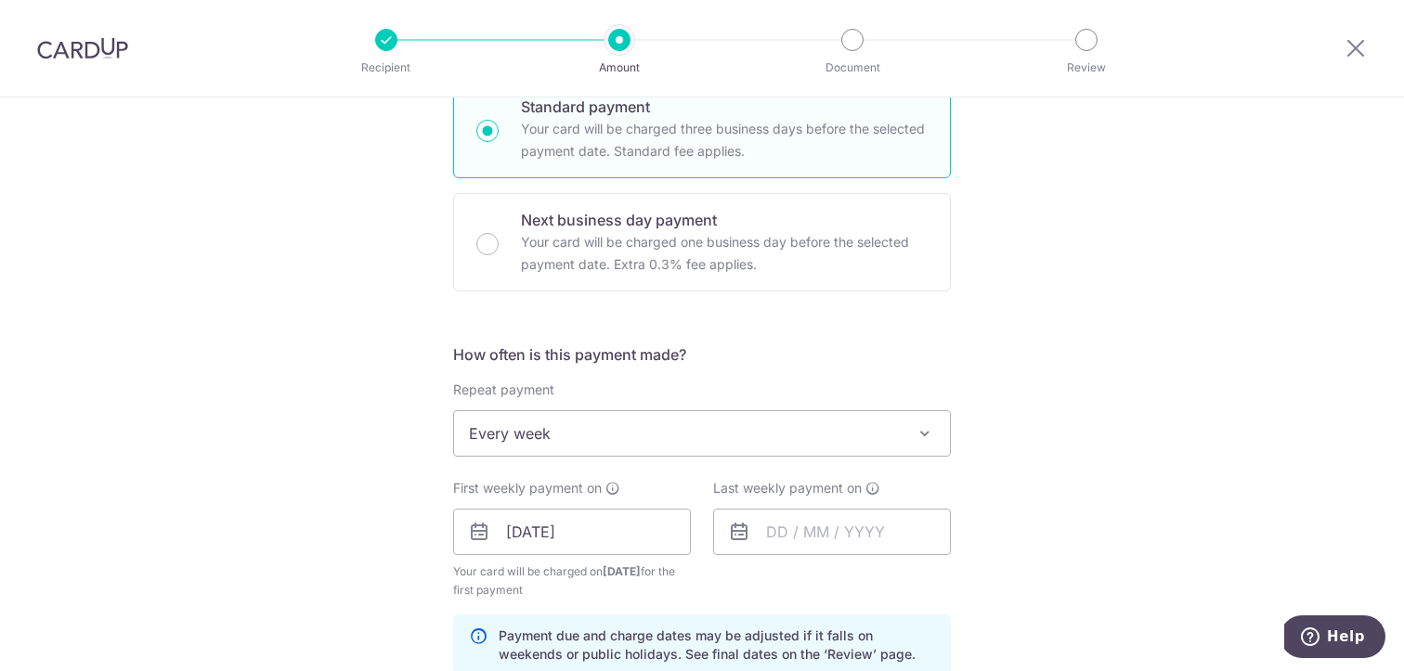
click at [746, 444] on span "Every week" at bounding box center [702, 433] width 496 height 45
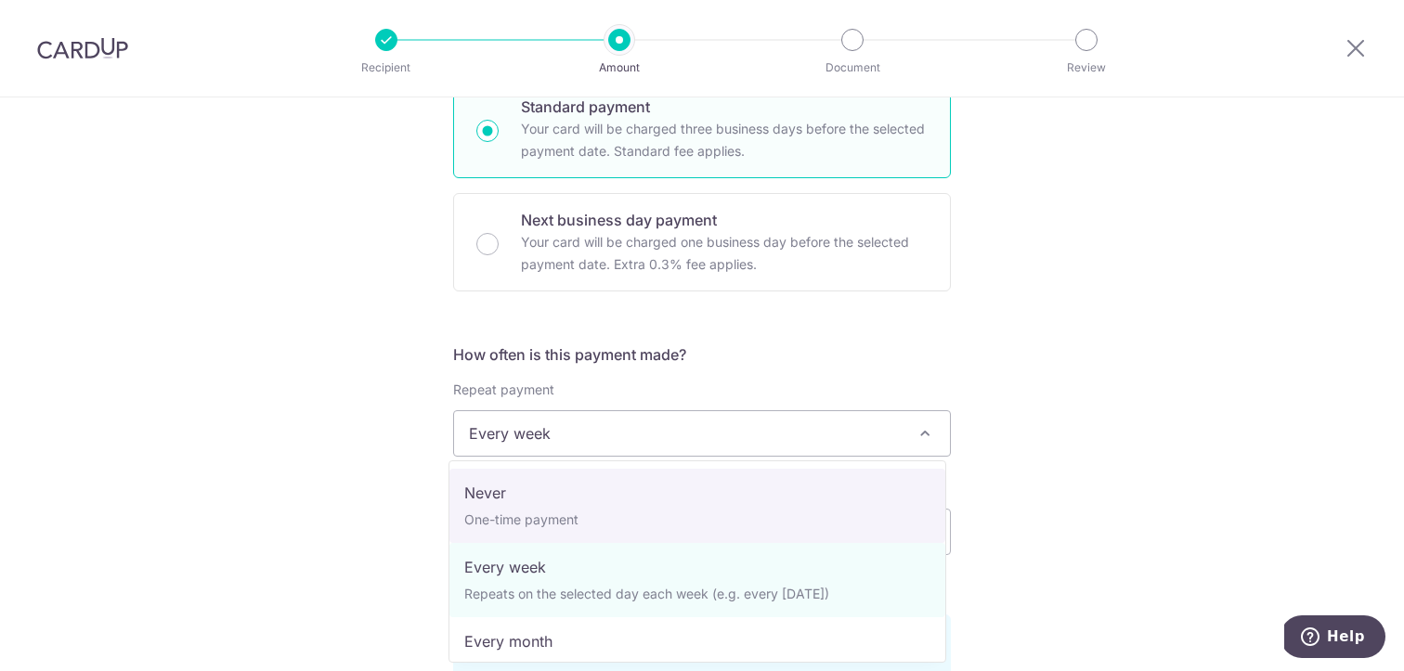
select select "1"
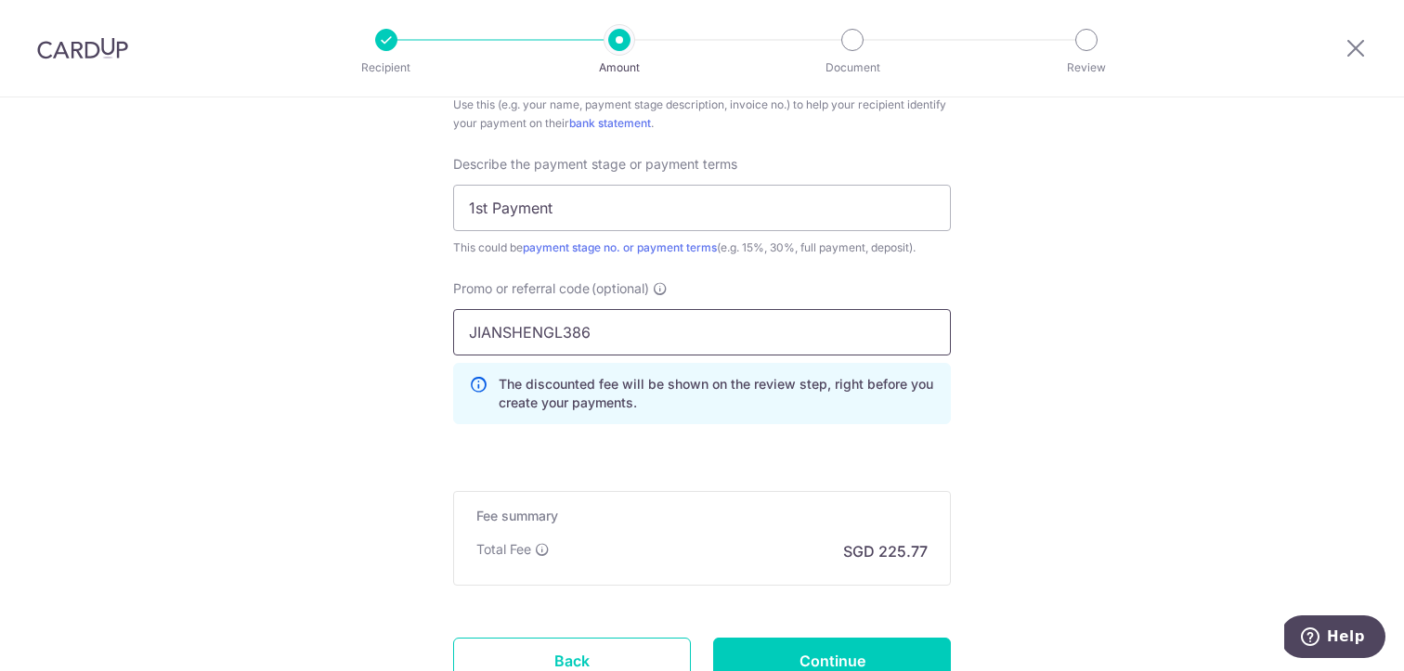
scroll to position [1730, 0]
drag, startPoint x: 589, startPoint y: 328, endPoint x: 422, endPoint y: 317, distance: 167.5
paste input "RENO25ONE"
click at [468, 330] on input "RENO25ONE" at bounding box center [702, 330] width 498 height 46
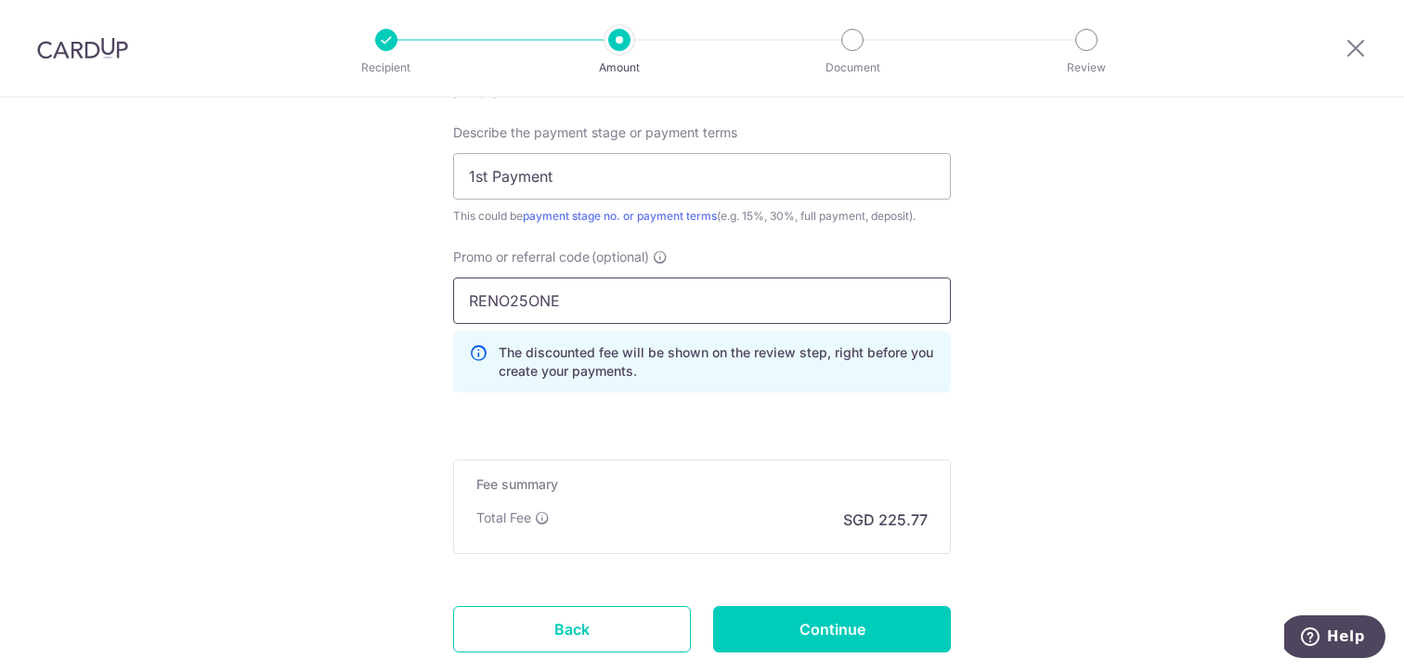
scroll to position [1764, 0]
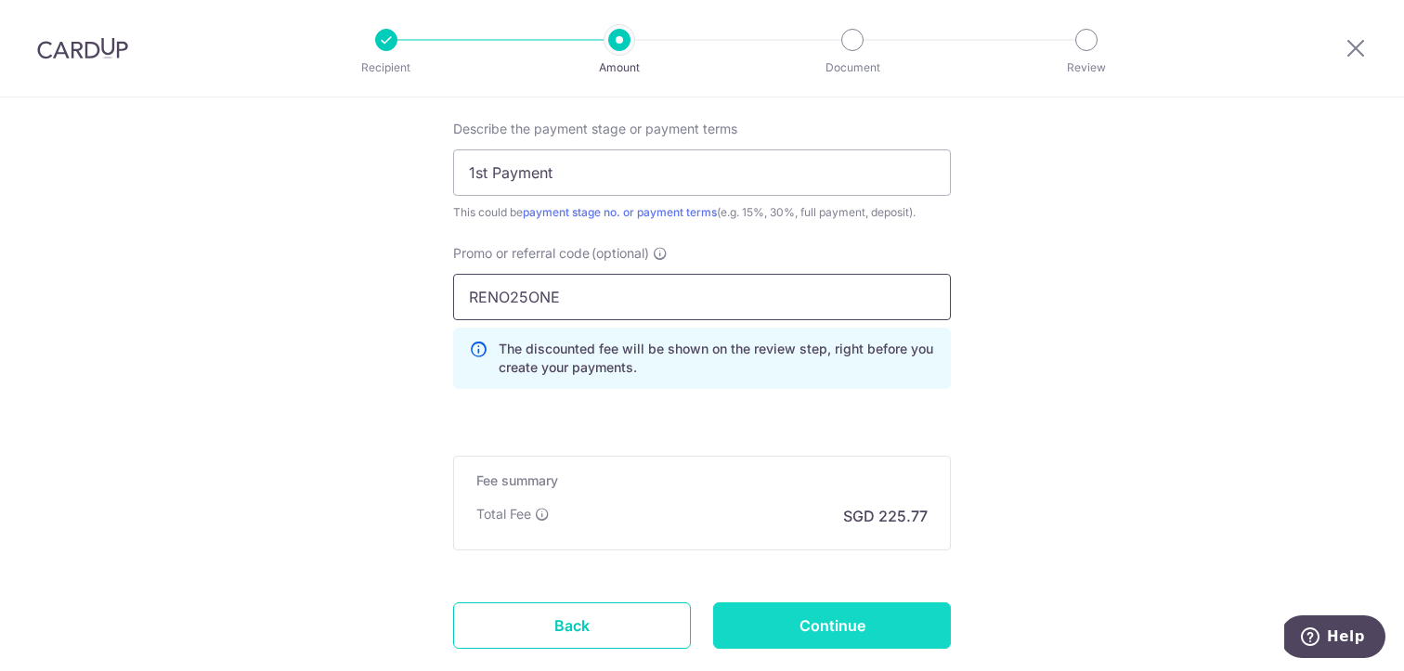
type input "RENO25ONE"
click at [867, 634] on input "Continue" at bounding box center [832, 625] width 238 height 46
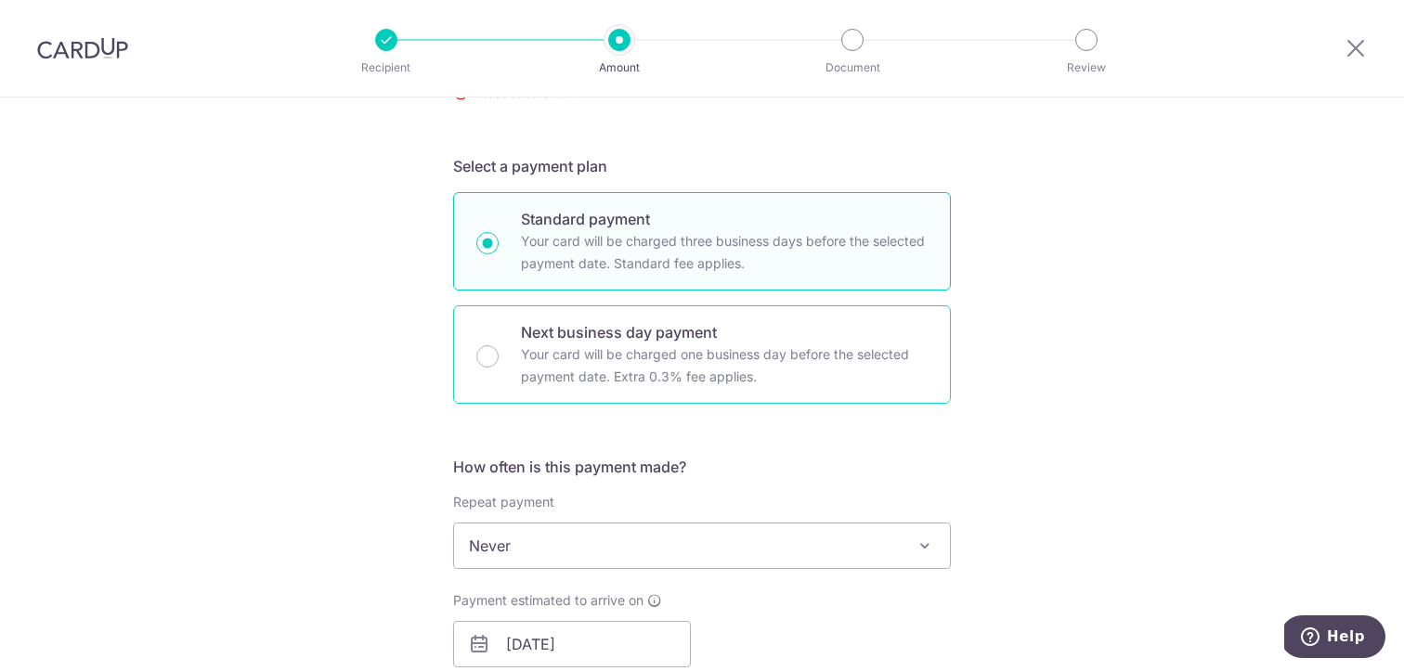
scroll to position [215, 0]
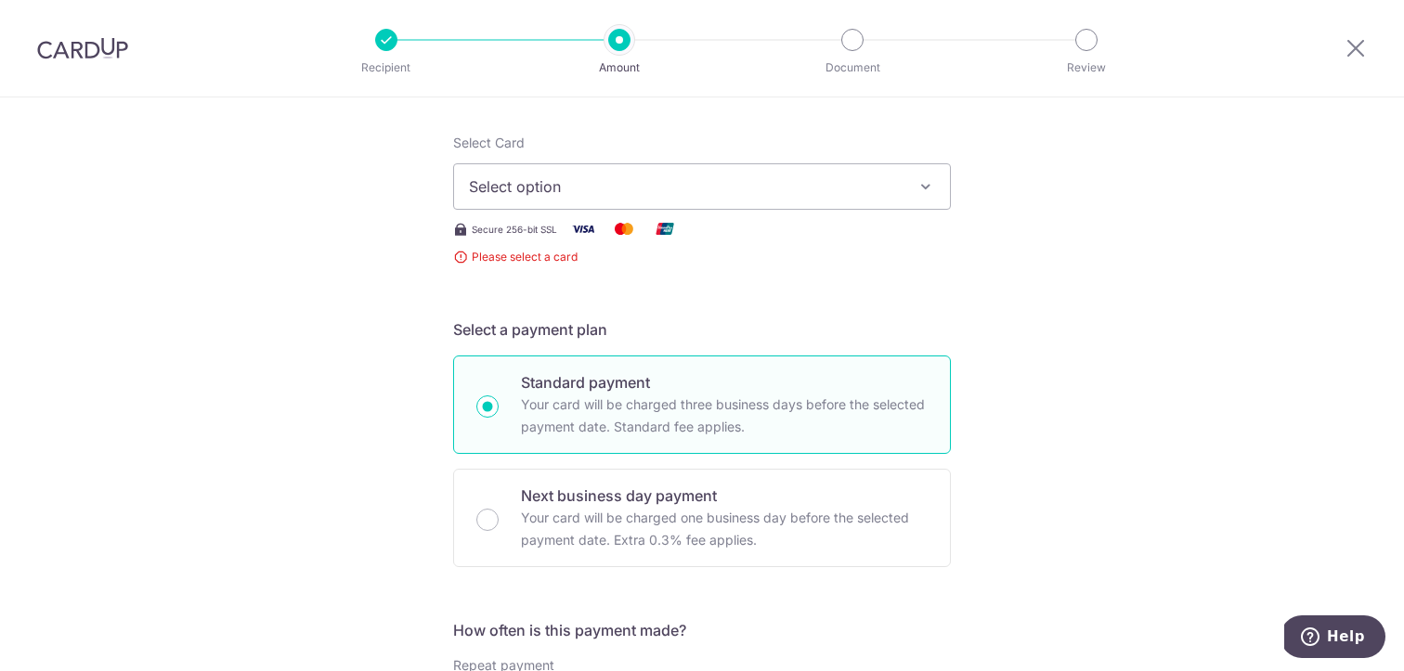
click at [697, 199] on button "Select option" at bounding box center [702, 186] width 498 height 46
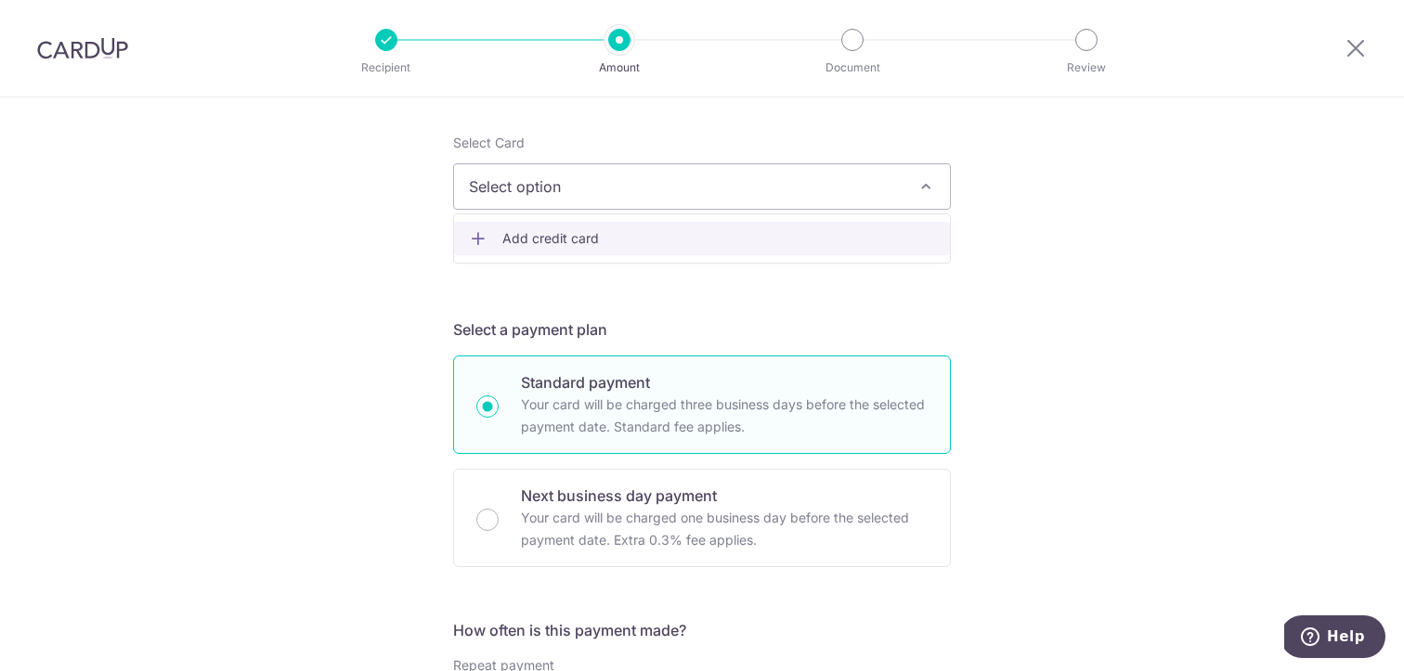
click at [663, 247] on span "Add credit card" at bounding box center [718, 238] width 433 height 19
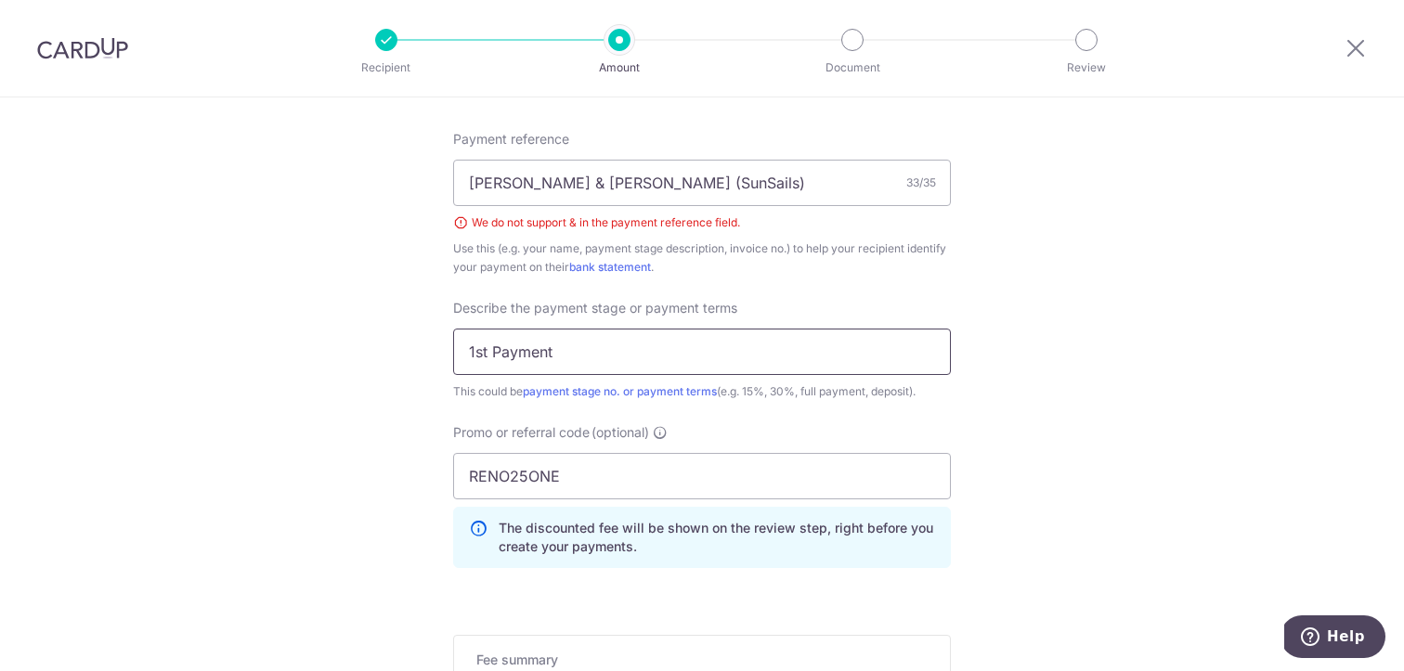
scroll to position [1509, 0]
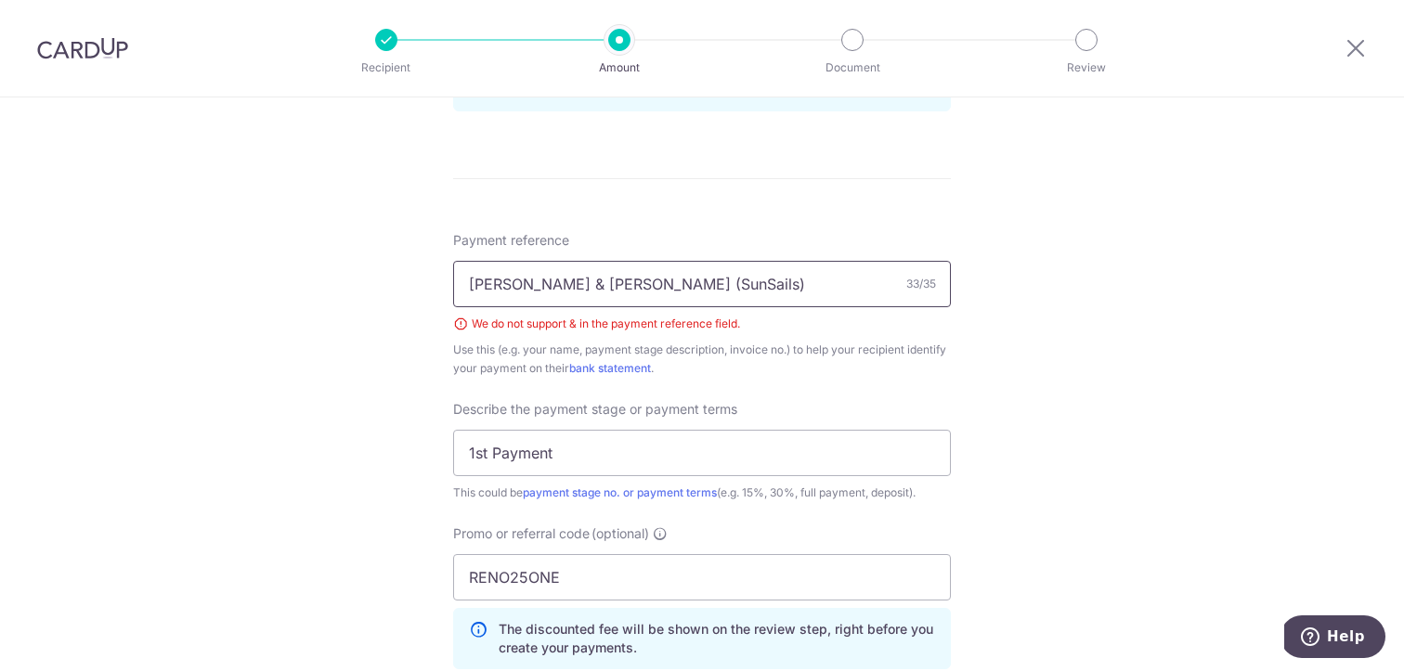
click at [564, 283] on input "Bernice Tan & Clarence (SunSails)" at bounding box center [702, 284] width 498 height 46
drag, startPoint x: 641, startPoint y: 284, endPoint x: 866, endPoint y: 304, distance: 226.5
click at [866, 304] on input "Bernice Tan and Clarence (SunSails)" at bounding box center [702, 284] width 498 height 46
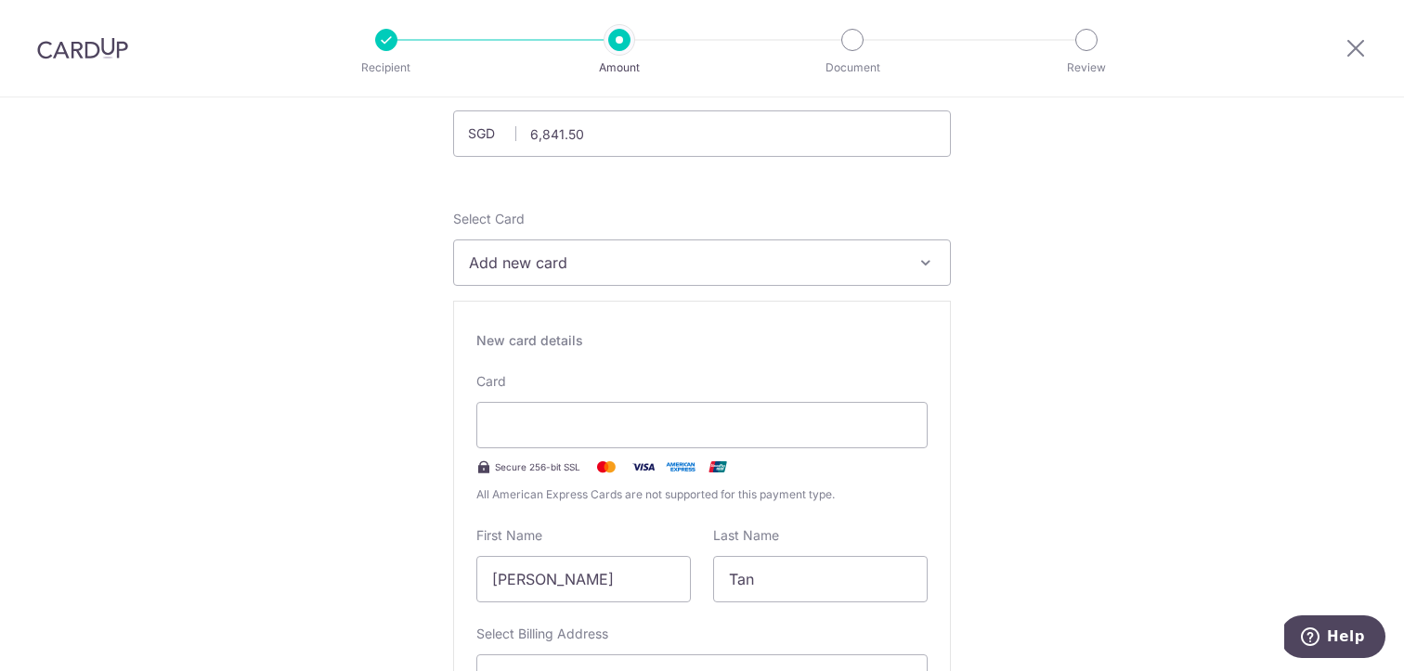
scroll to position [124, 0]
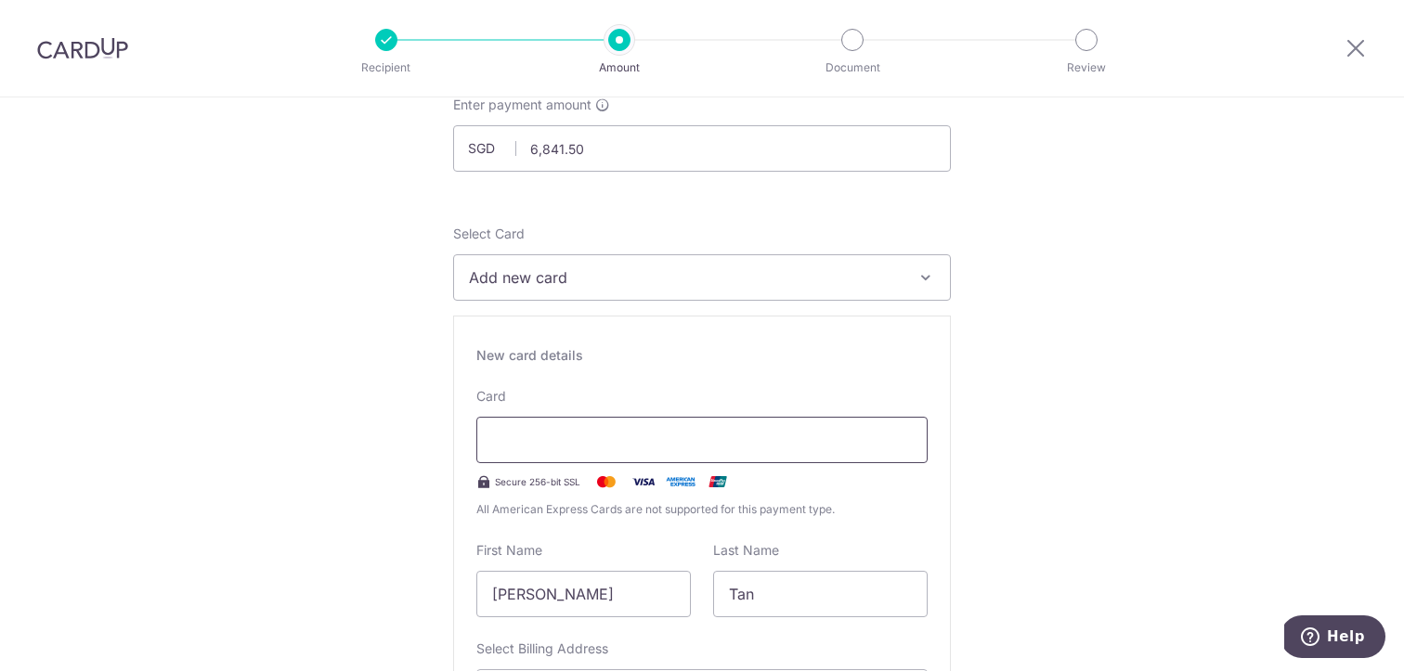
type input "Sun Sails [PERSON_NAME] and [PERSON_NAME]"
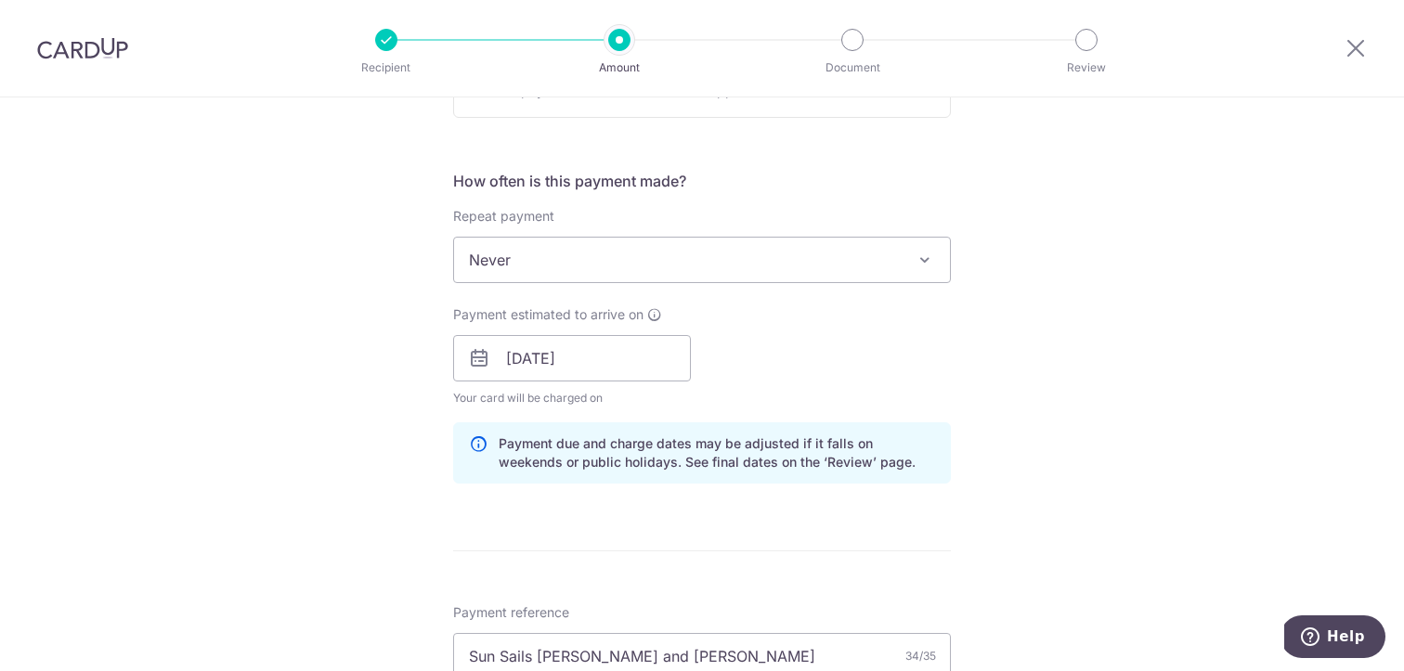
scroll to position [1148, 0]
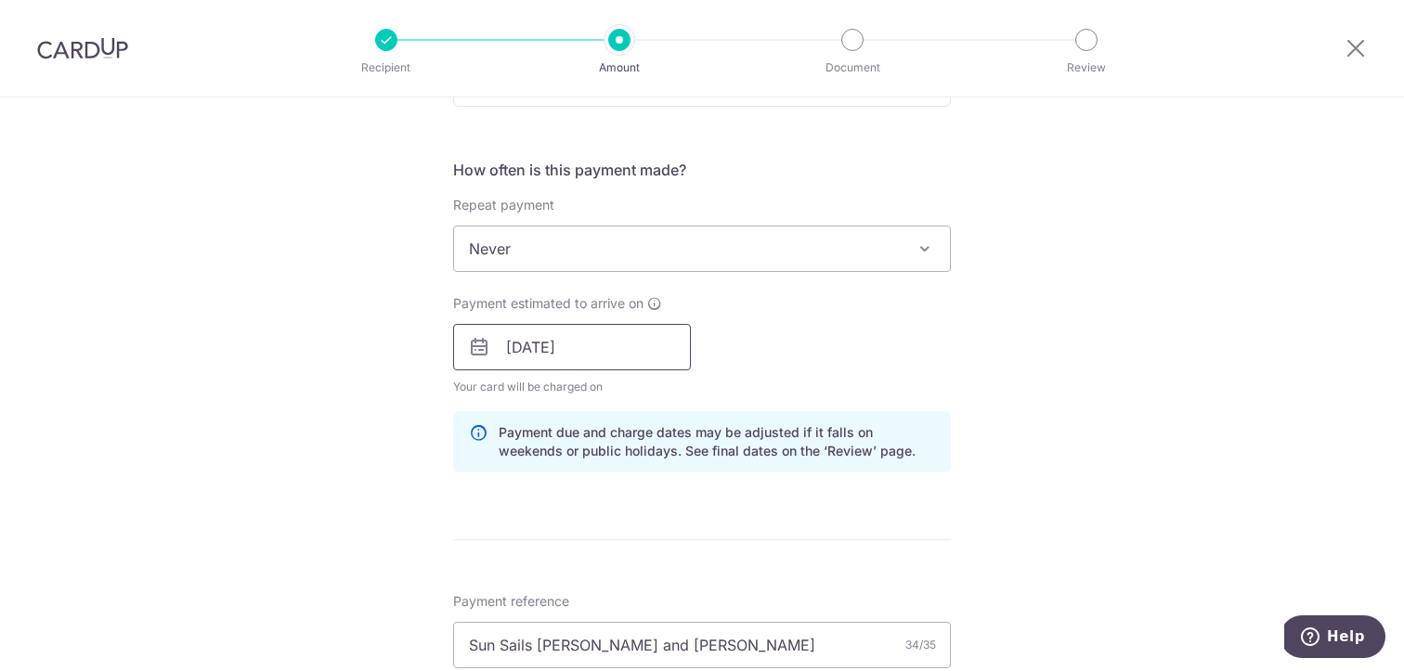
click at [574, 350] on input "[DATE]" at bounding box center [572, 347] width 238 height 46
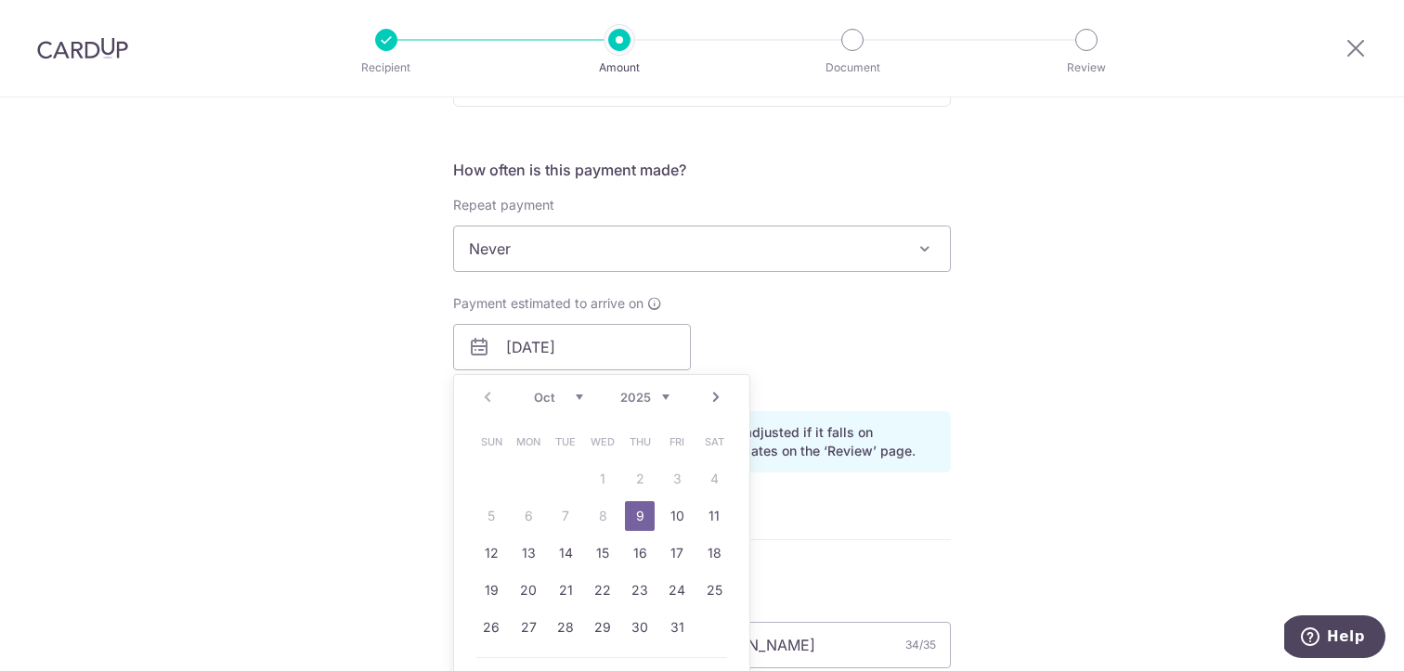
click at [822, 381] on div "Payment estimated to arrive on 09/10/2025 Prev Next Oct Nov Dec 2025 2026 2027 …" at bounding box center [702, 345] width 520 height 102
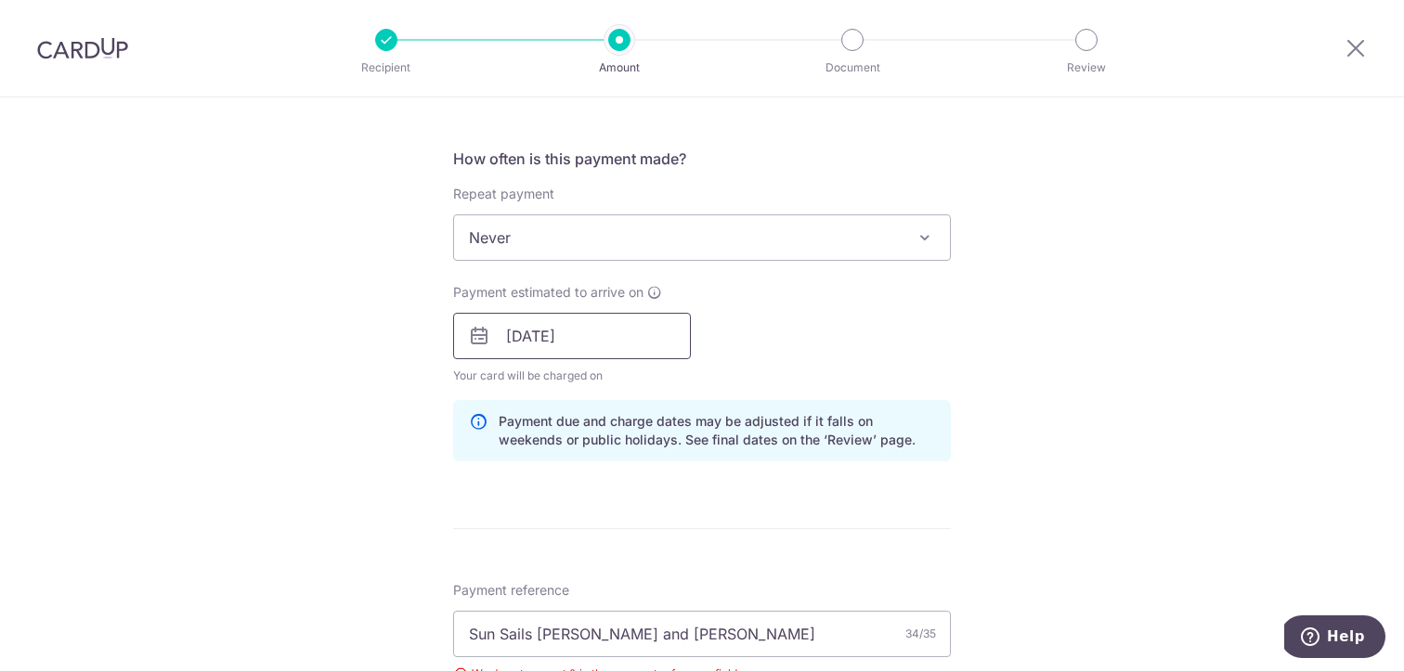
scroll to position [1165, 0]
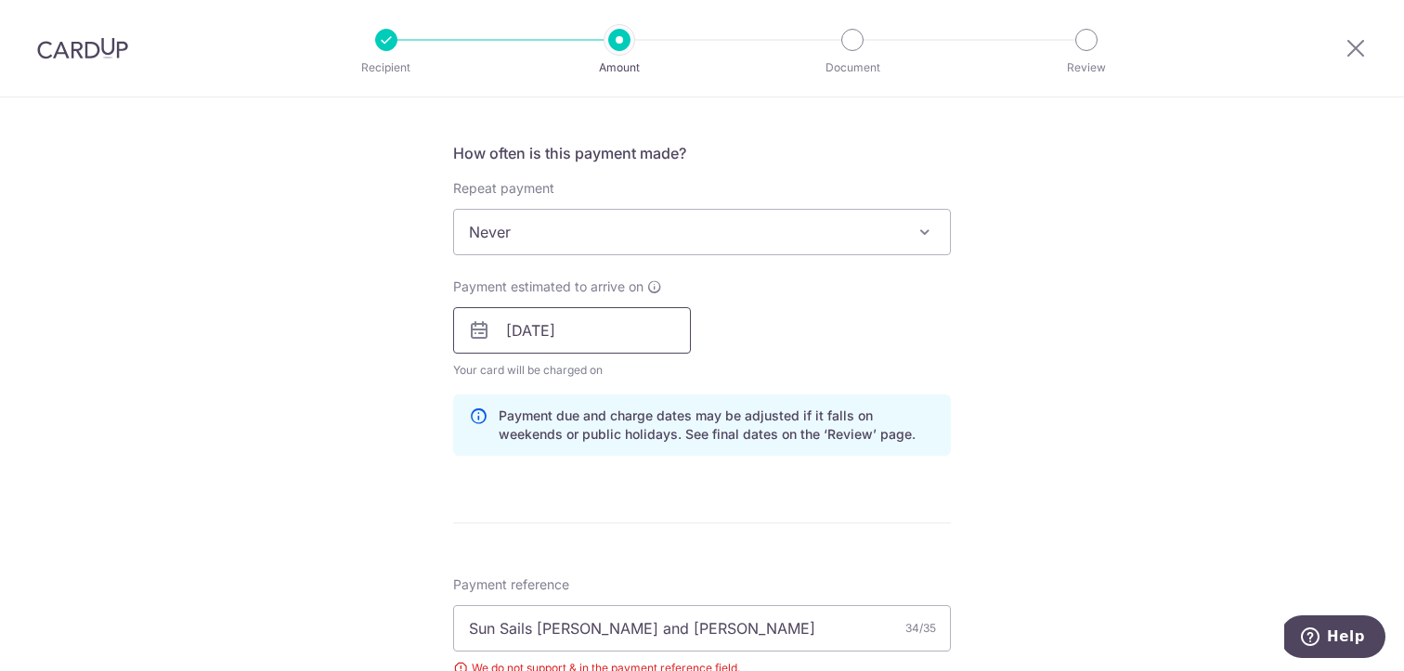
click at [618, 332] on input "[DATE]" at bounding box center [572, 330] width 238 height 46
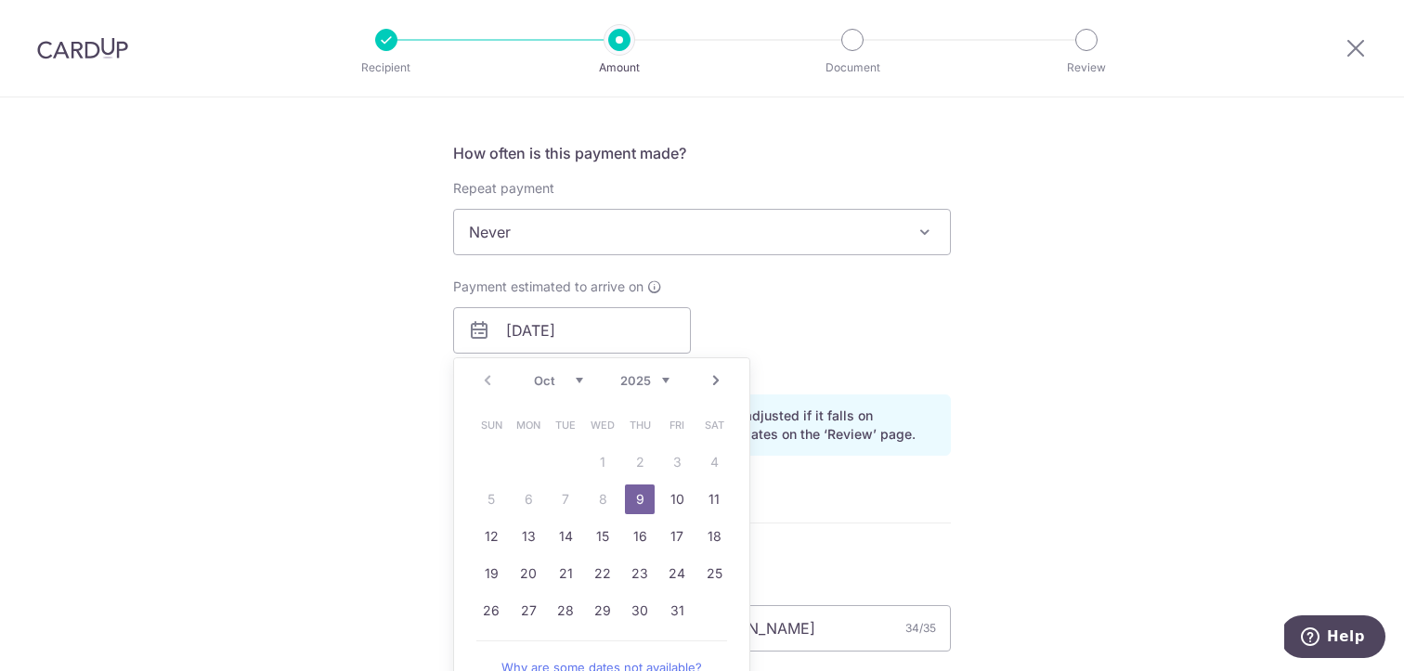
click at [866, 353] on div "Payment estimated to arrive on 09/10/2025 Prev Next Oct Nov Dec 2025 2026 2027 …" at bounding box center [702, 329] width 520 height 102
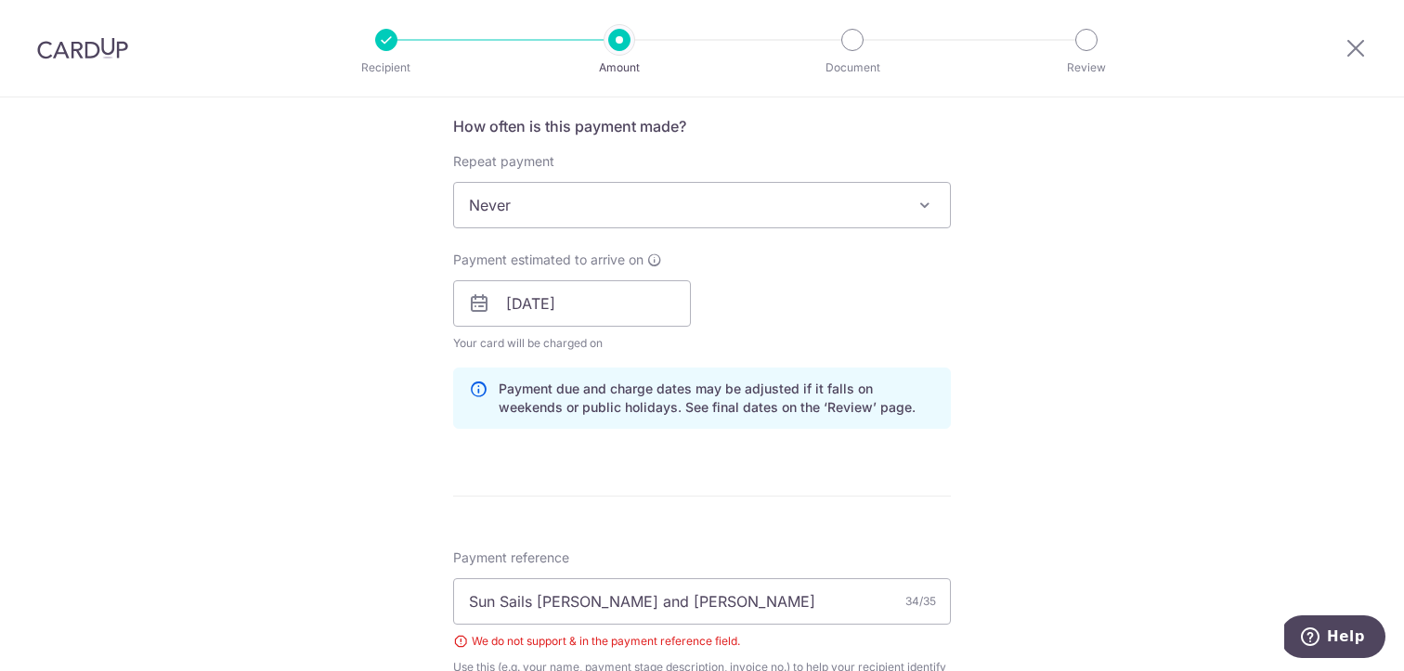
scroll to position [1149, 0]
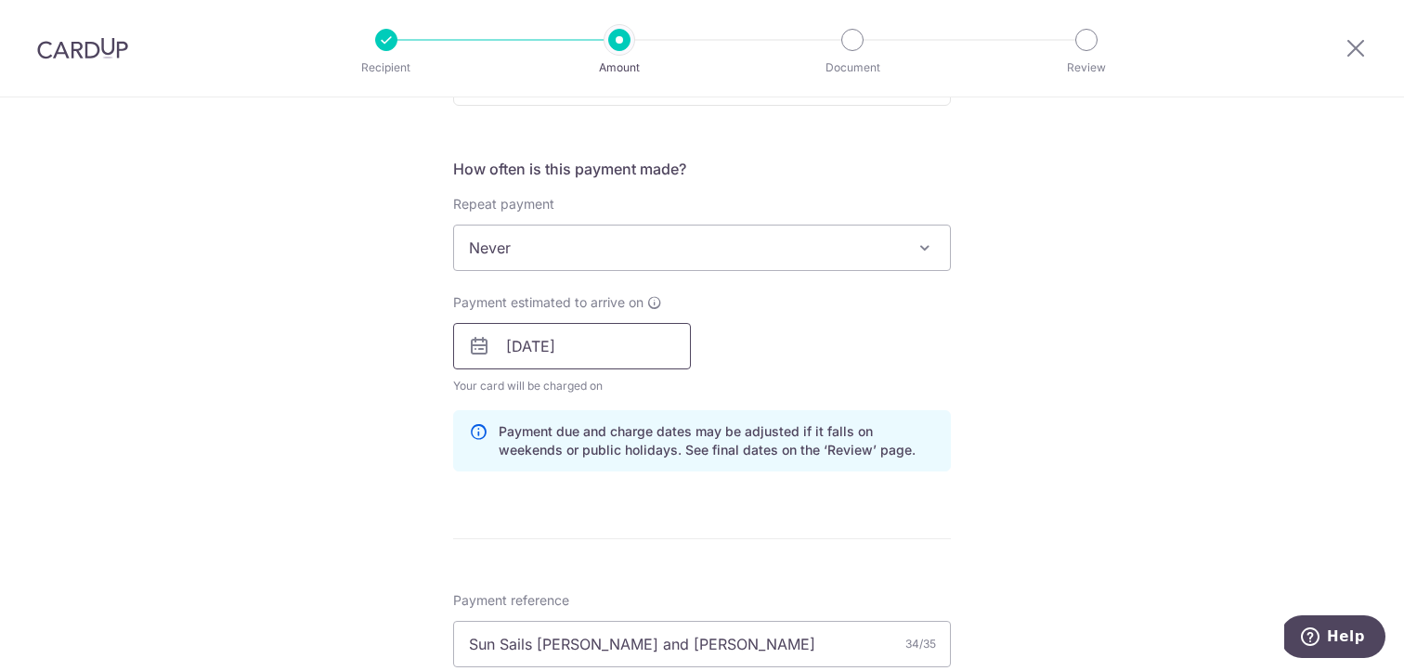
click at [586, 340] on input "[DATE]" at bounding box center [572, 346] width 238 height 46
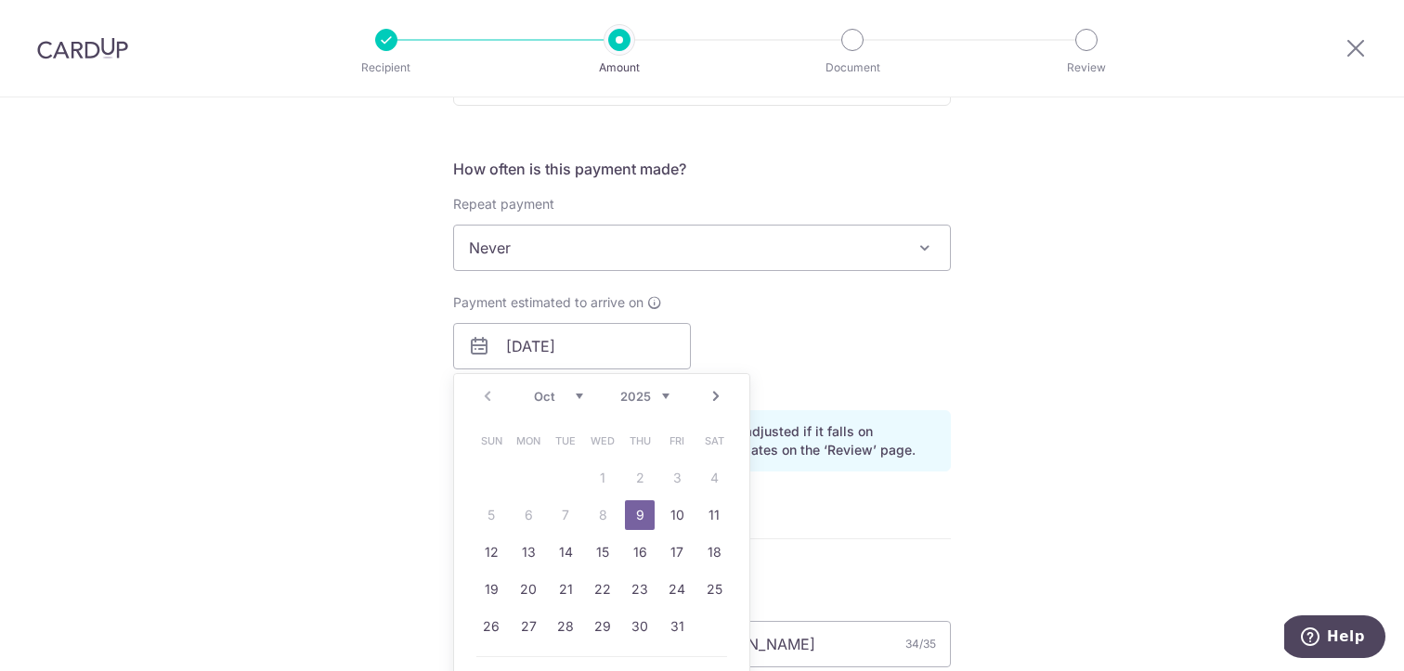
click at [968, 356] on div "Tell us more about your payment Enter payment amount SGD 6,841.50 6841.50 Selec…" at bounding box center [702, 188] width 1404 height 2480
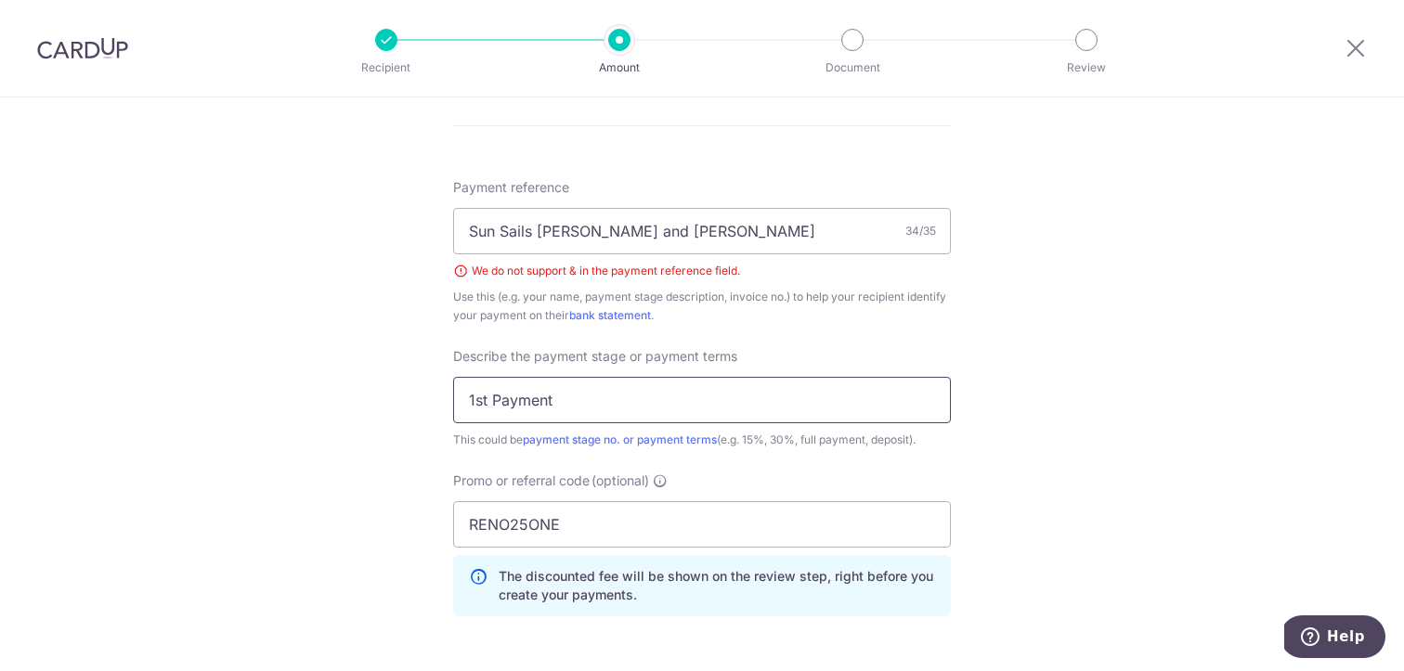
scroll to position [1907, 0]
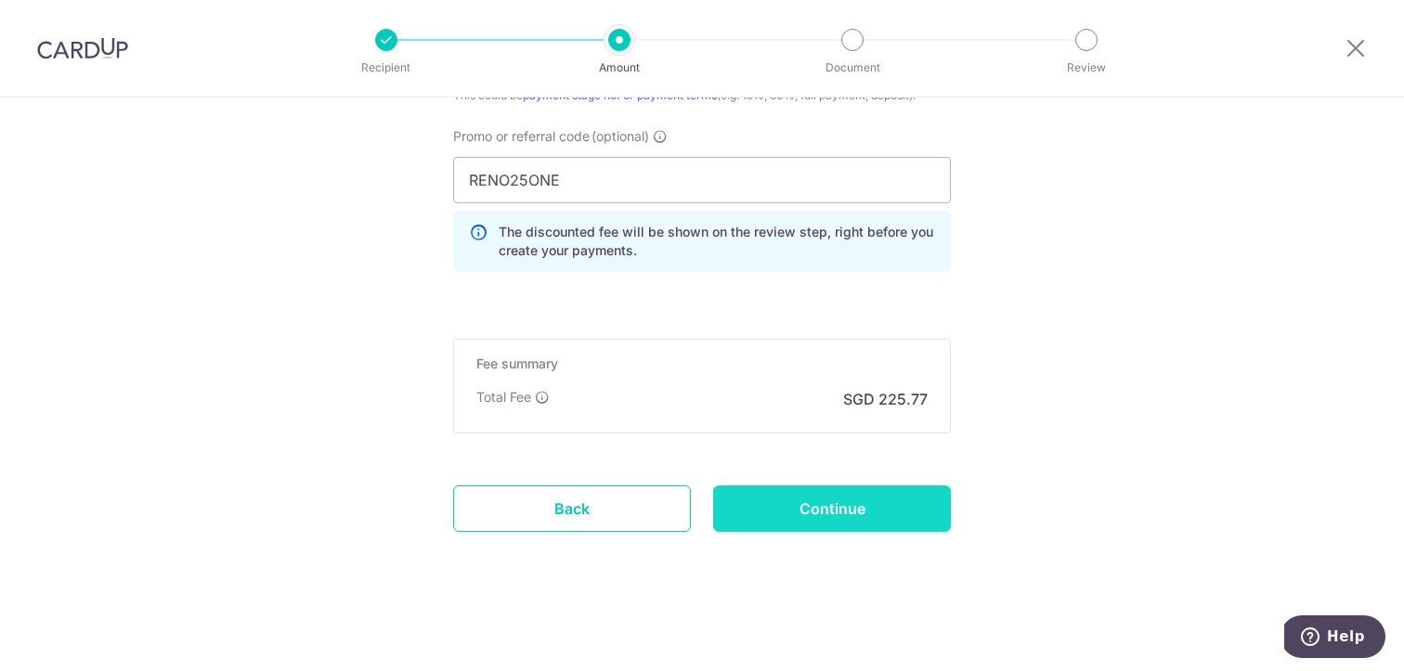
click at [844, 513] on input "Continue" at bounding box center [832, 508] width 238 height 46
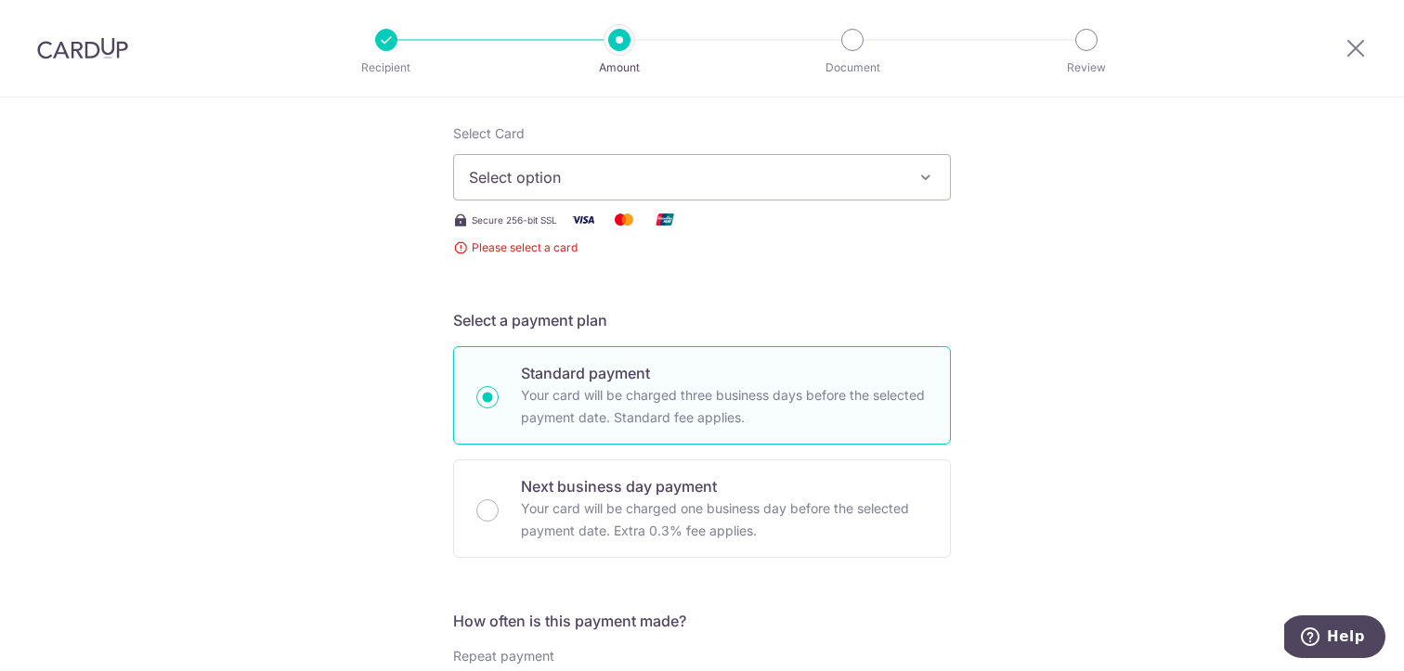
scroll to position [222, 0]
click at [675, 179] on span "Select option" at bounding box center [685, 180] width 433 height 22
click at [624, 241] on link "Add credit card" at bounding box center [702, 231] width 496 height 33
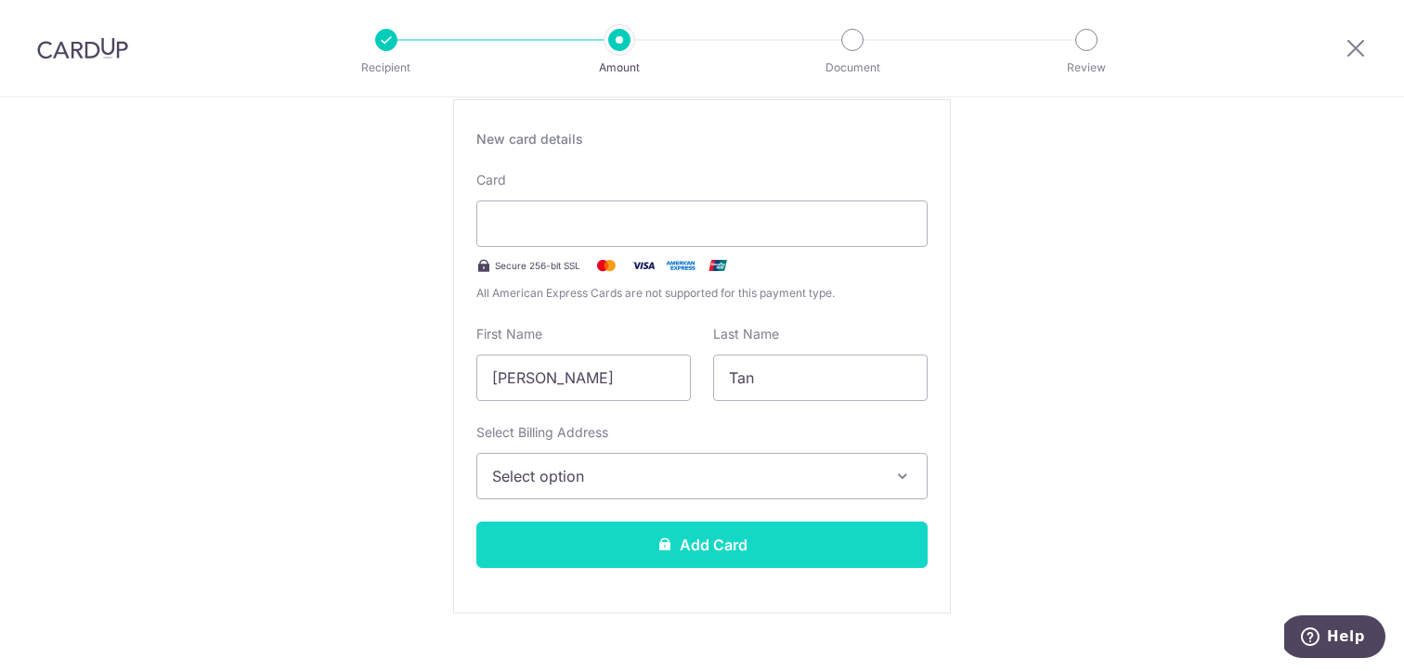
scroll to position [278, 0]
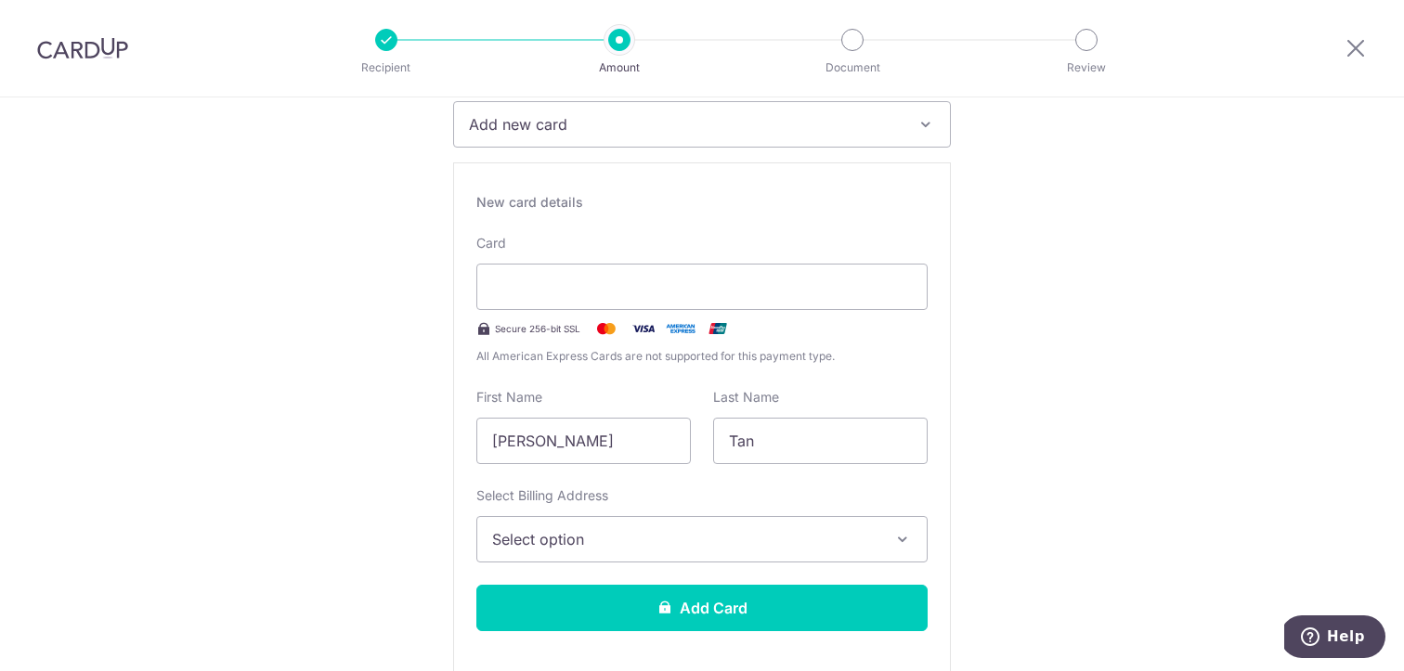
click at [608, 311] on div "Card Secure 256-bit SSL All American Express Cards are not supported for this p…" at bounding box center [701, 300] width 451 height 132
click at [710, 536] on span "Select option" at bounding box center [685, 539] width 386 height 22
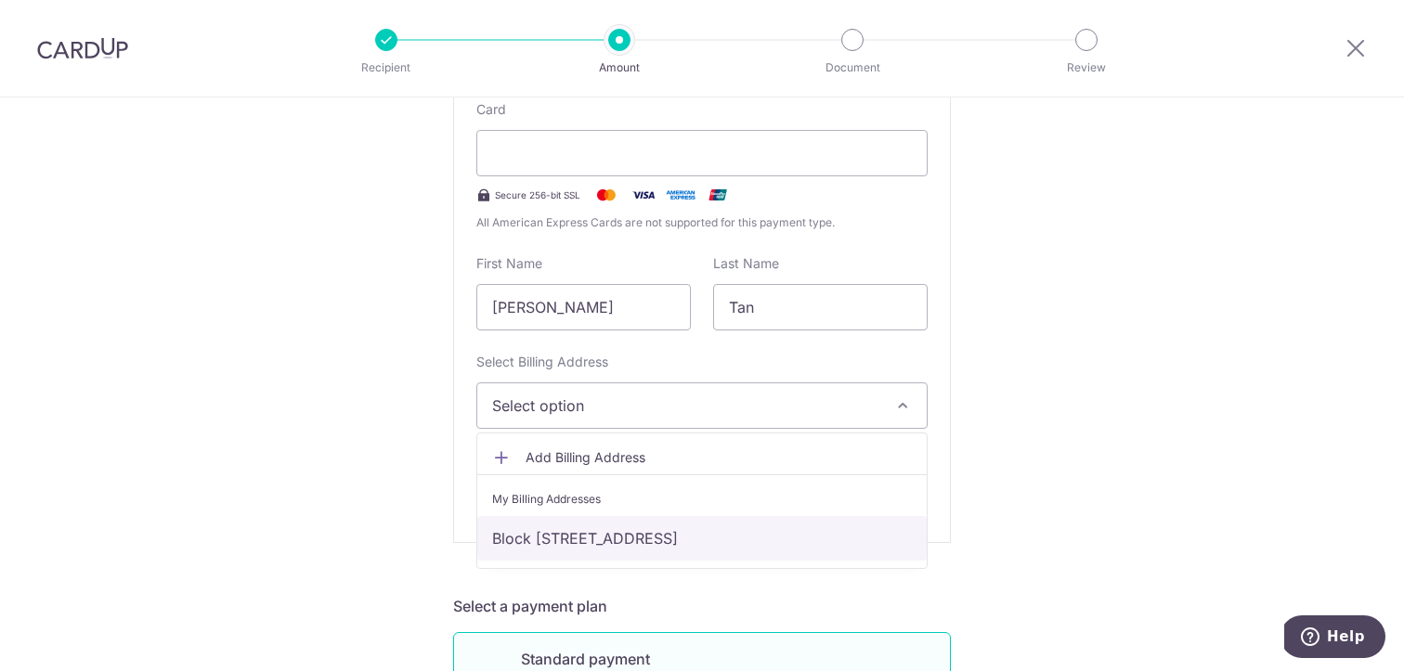
scroll to position [404, 0]
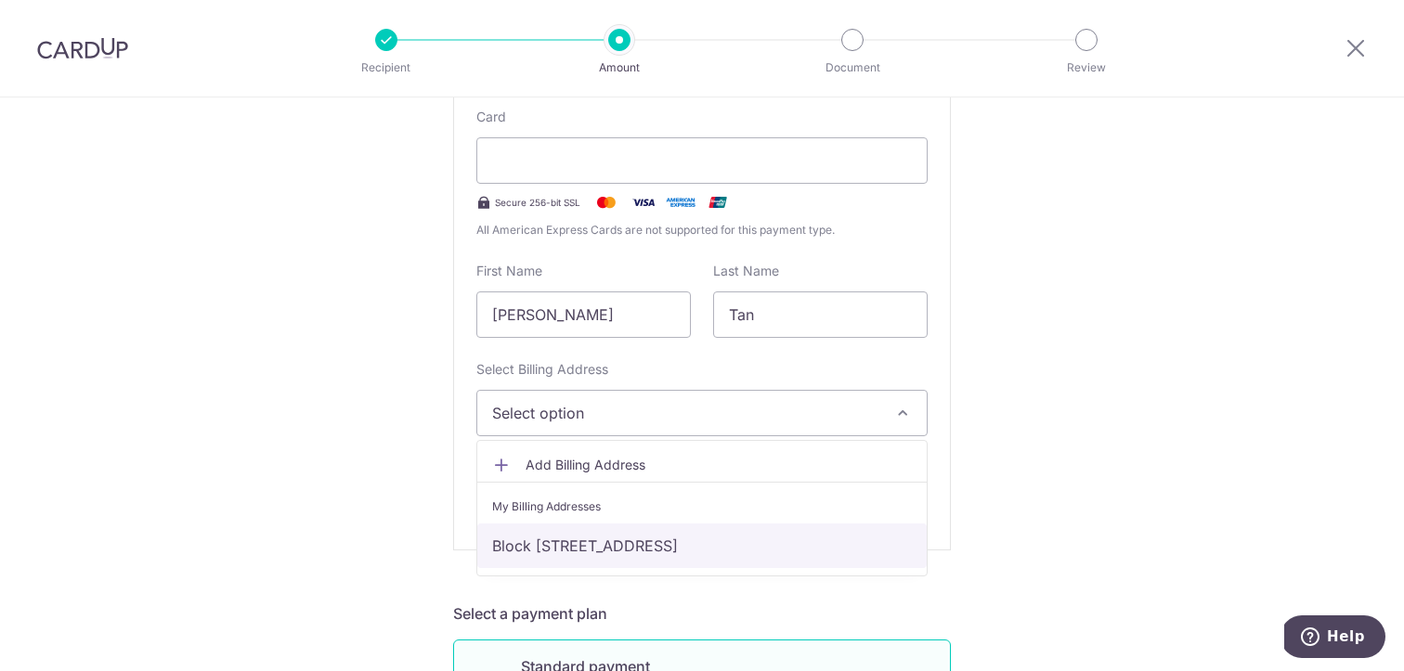
click at [698, 535] on link "Block [STREET_ADDRESS]" at bounding box center [701, 546] width 449 height 45
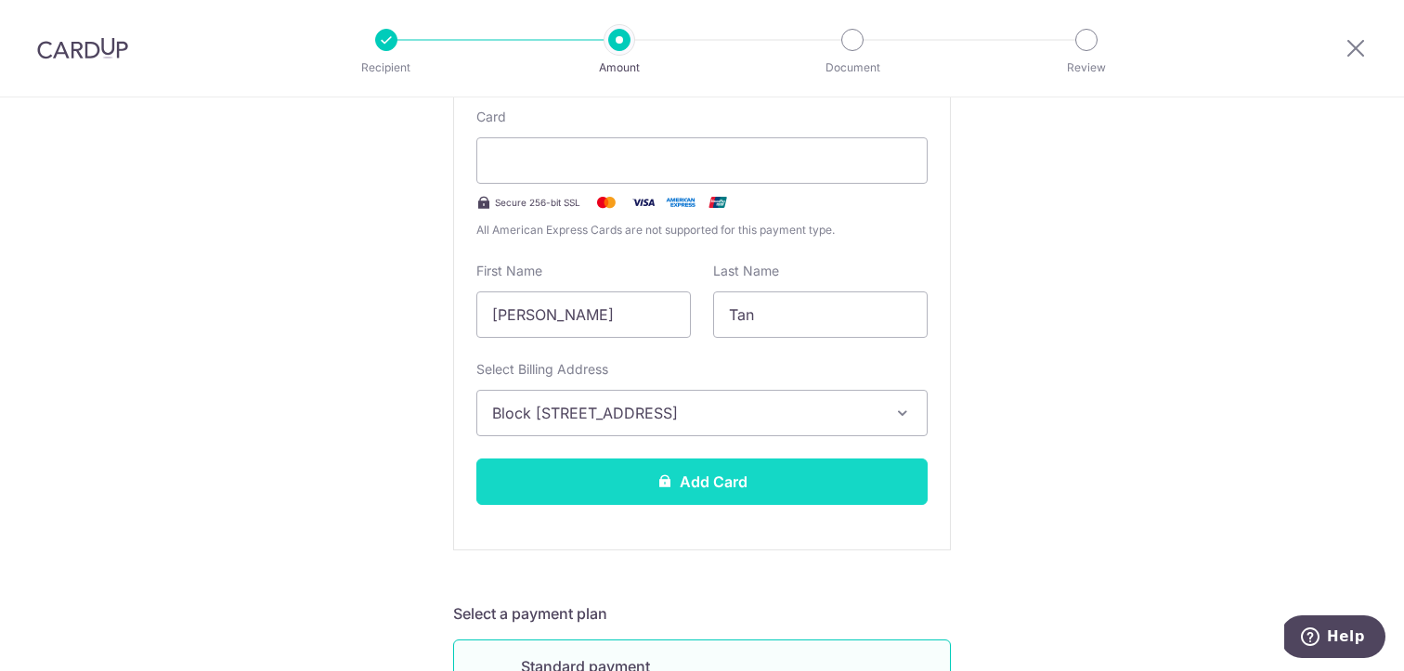
click at [750, 487] on button "Add Card" at bounding box center [701, 482] width 451 height 46
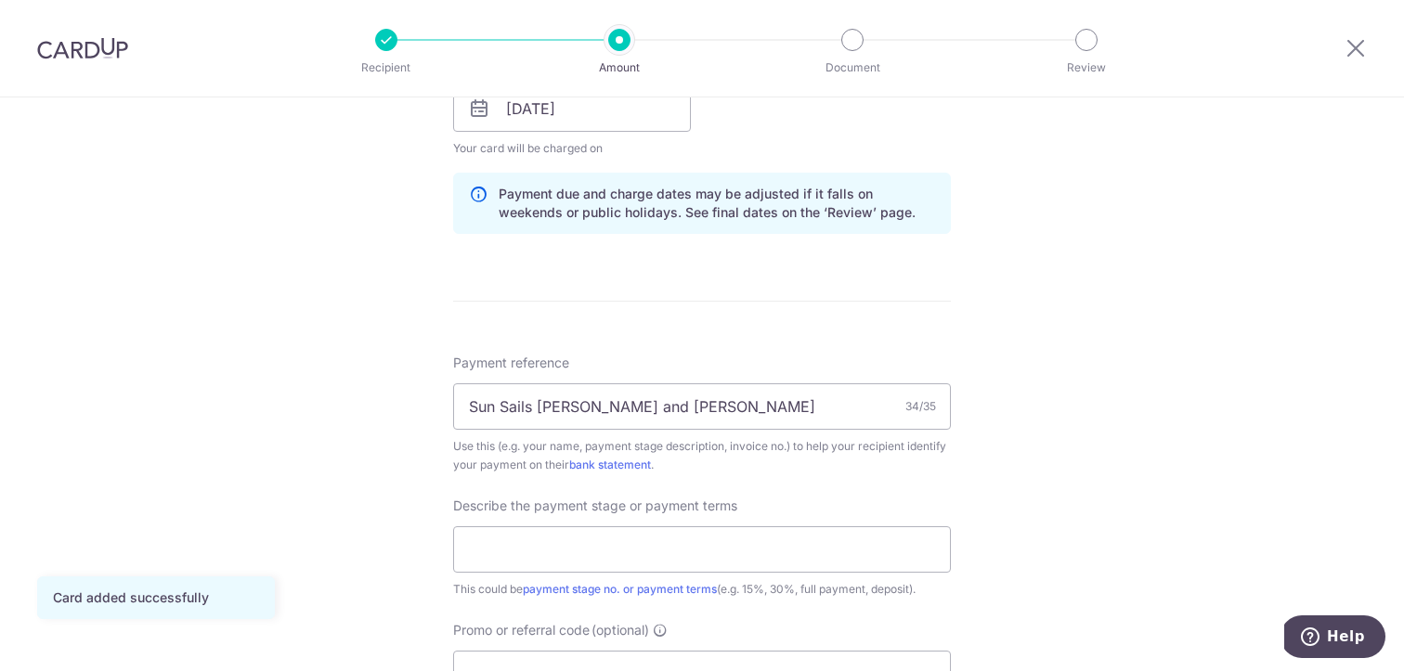
scroll to position [984, 0]
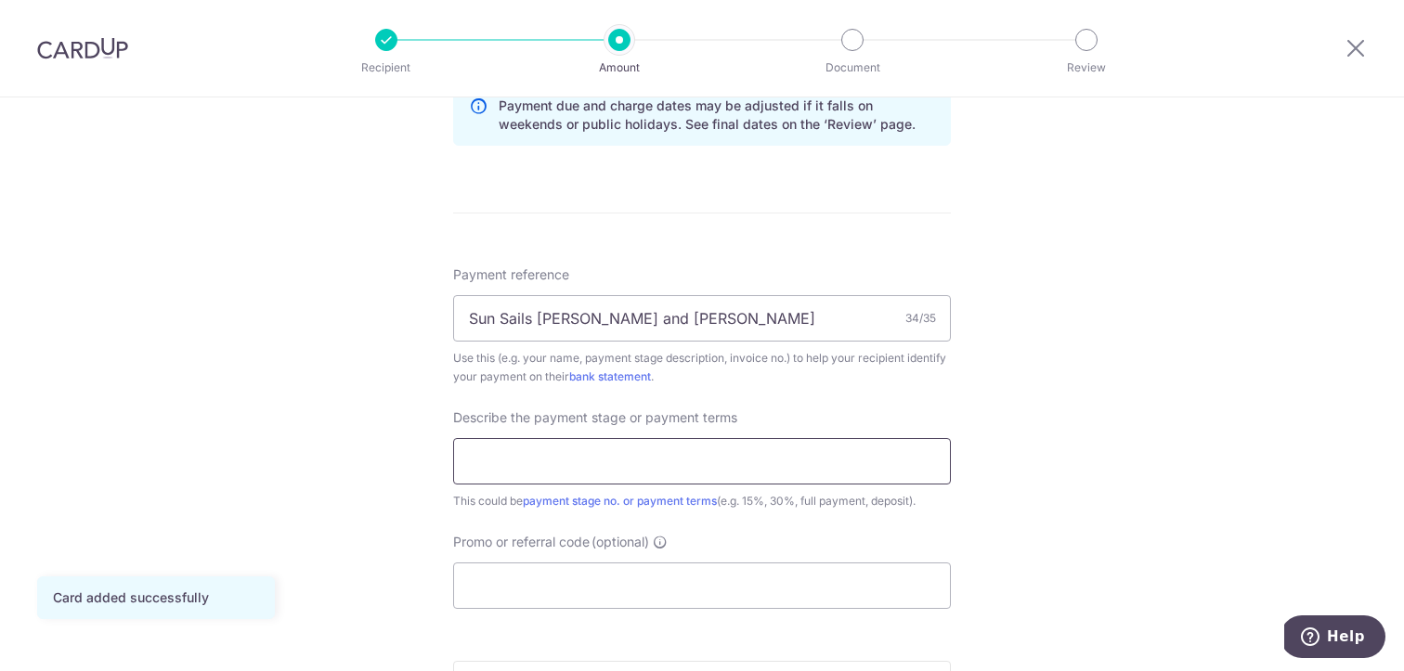
click at [757, 466] on input "text" at bounding box center [702, 461] width 498 height 46
type input "1st Payment"
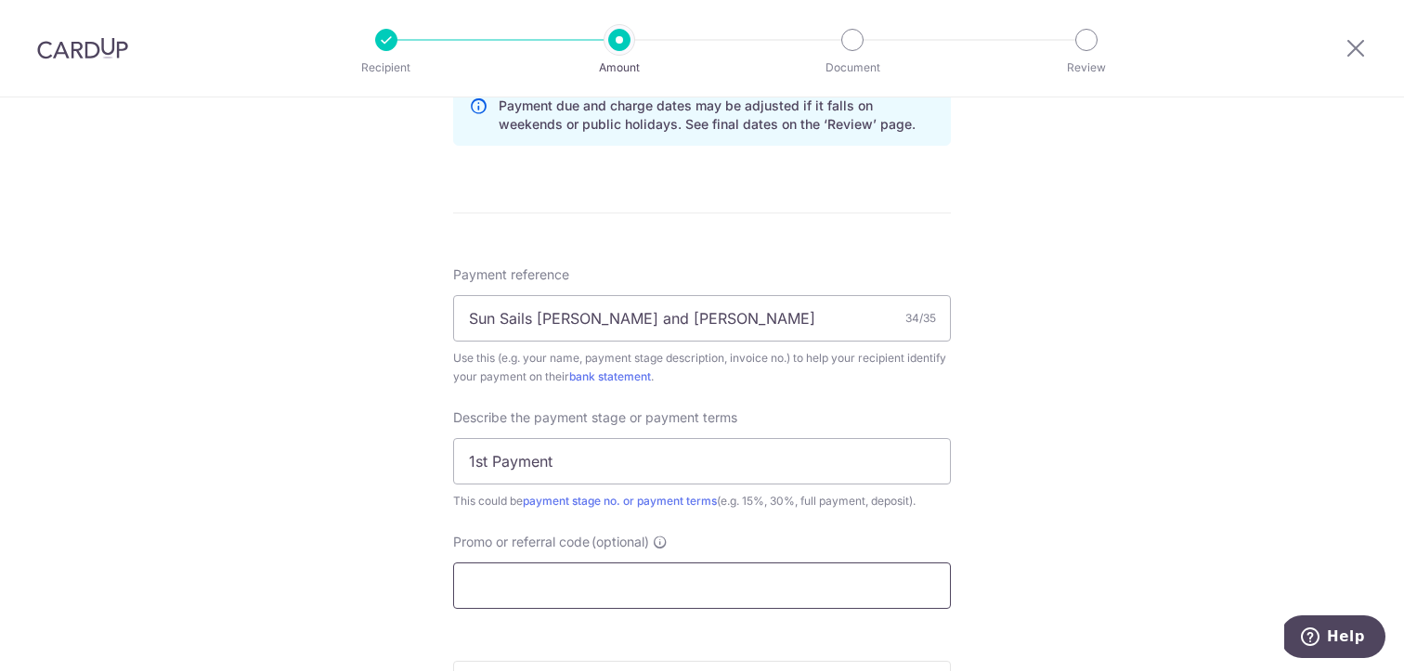
click at [599, 576] on input "Promo or referral code (optional)" at bounding box center [702, 586] width 498 height 46
paste input "RENO25ONE"
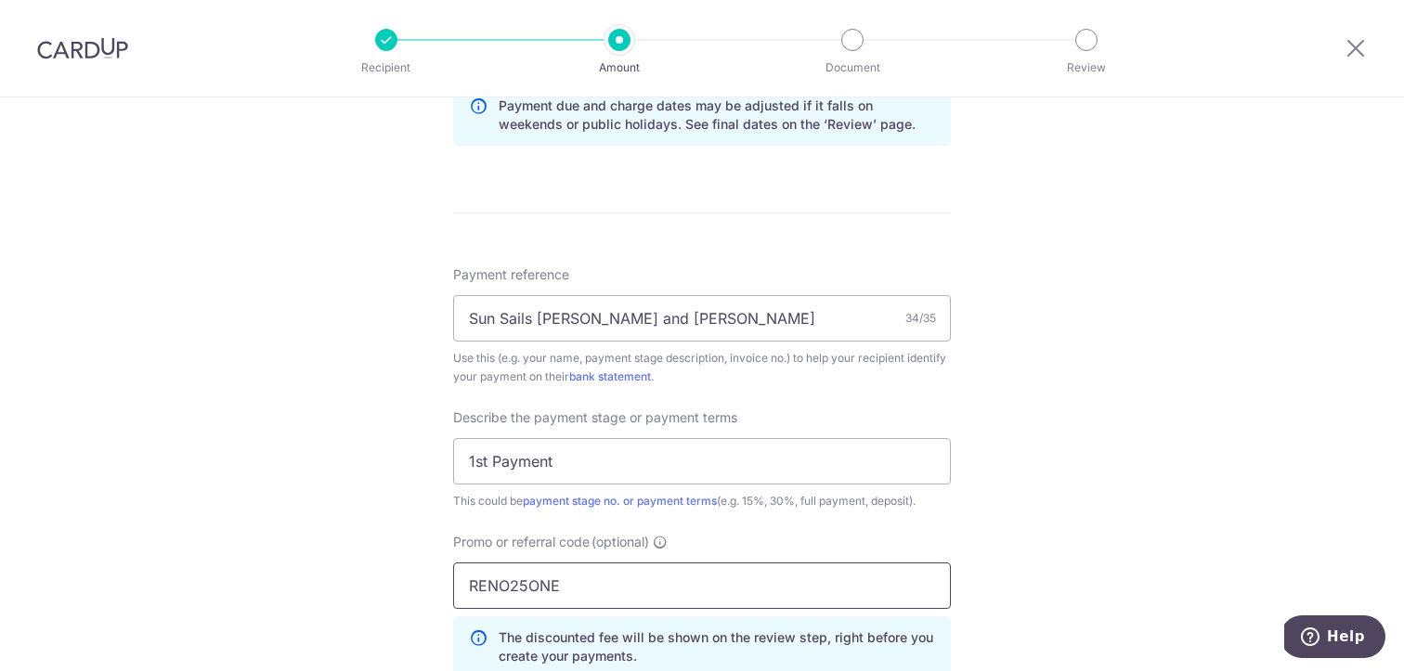
type input "RENO25ONE"
click at [912, 522] on div "Payment reference [PERSON_NAME] and [PERSON_NAME] 34/35 Use this (e.g. your nam…" at bounding box center [702, 478] width 498 height 427
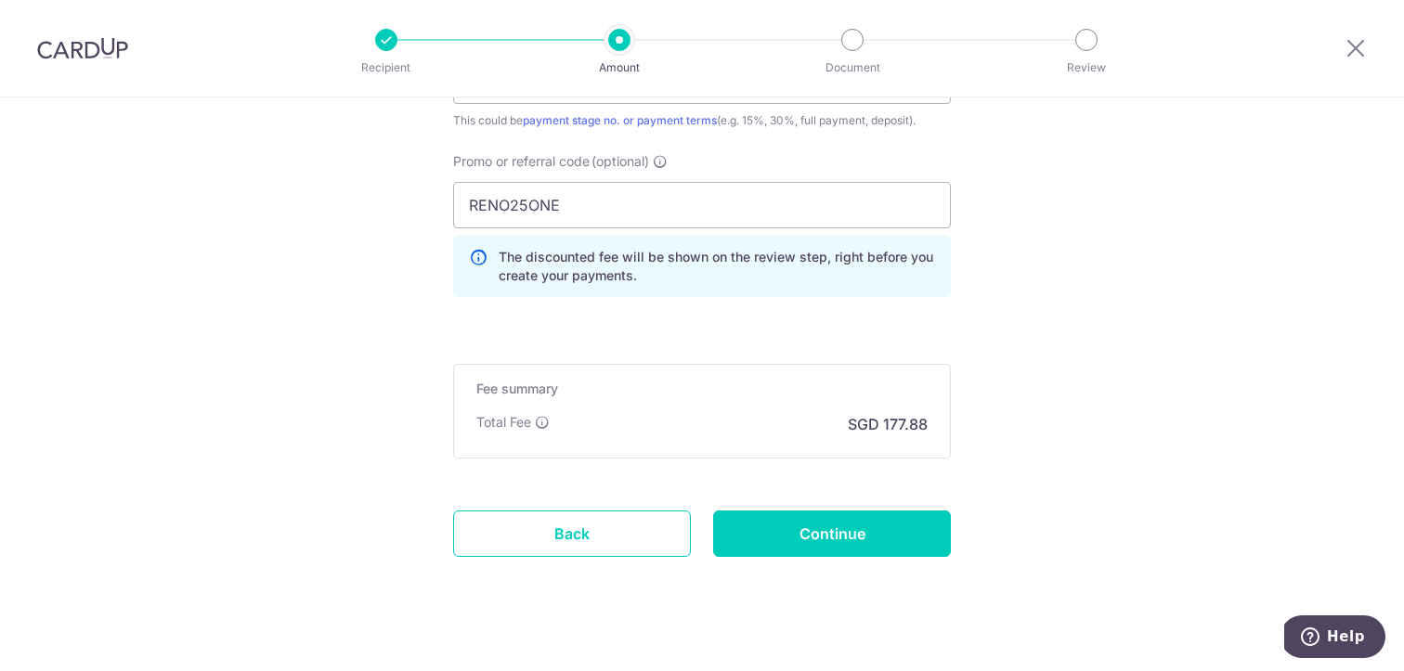
scroll to position [1390, 0]
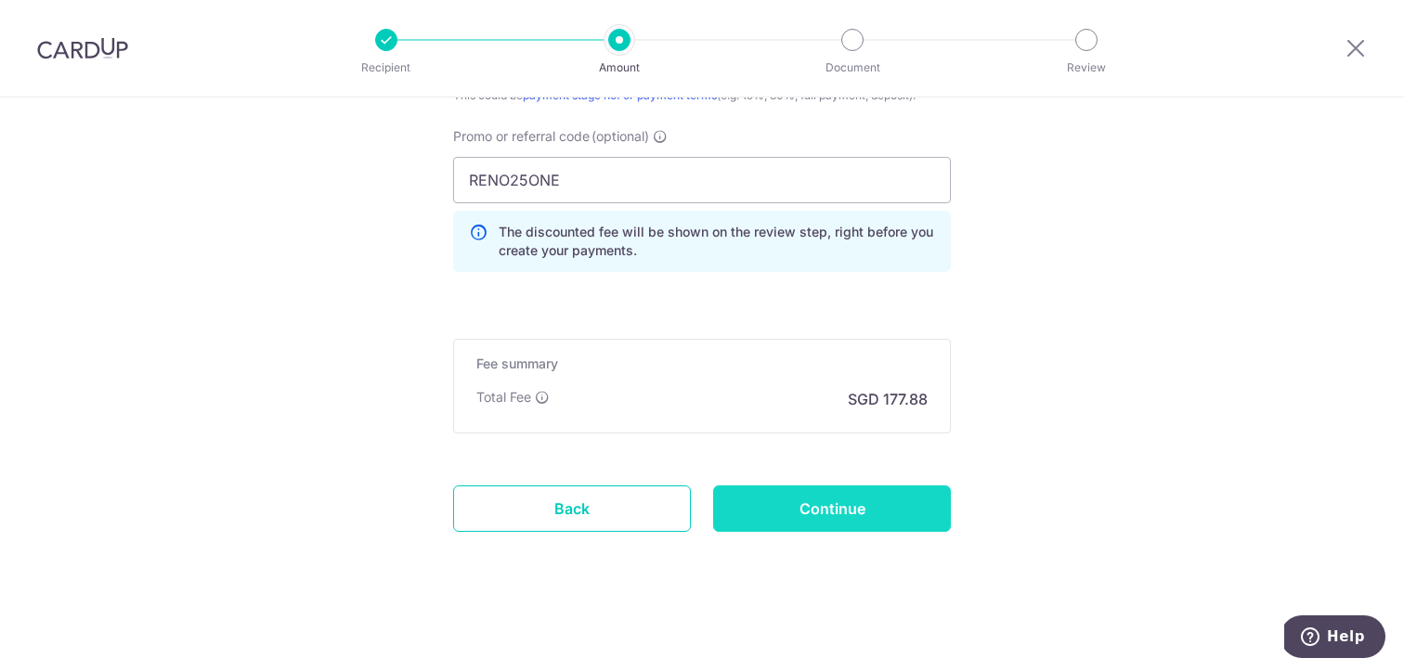
click at [855, 514] on input "Continue" at bounding box center [832, 508] width 238 height 46
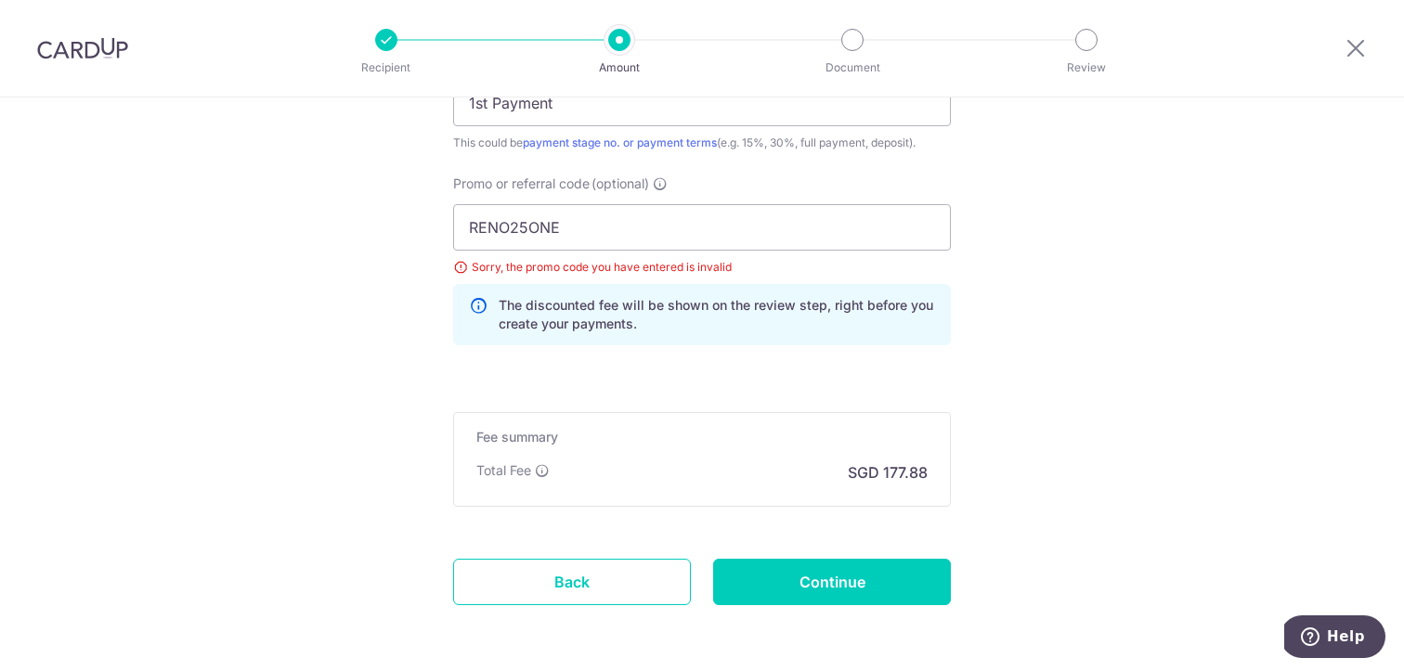
scroll to position [1229, 0]
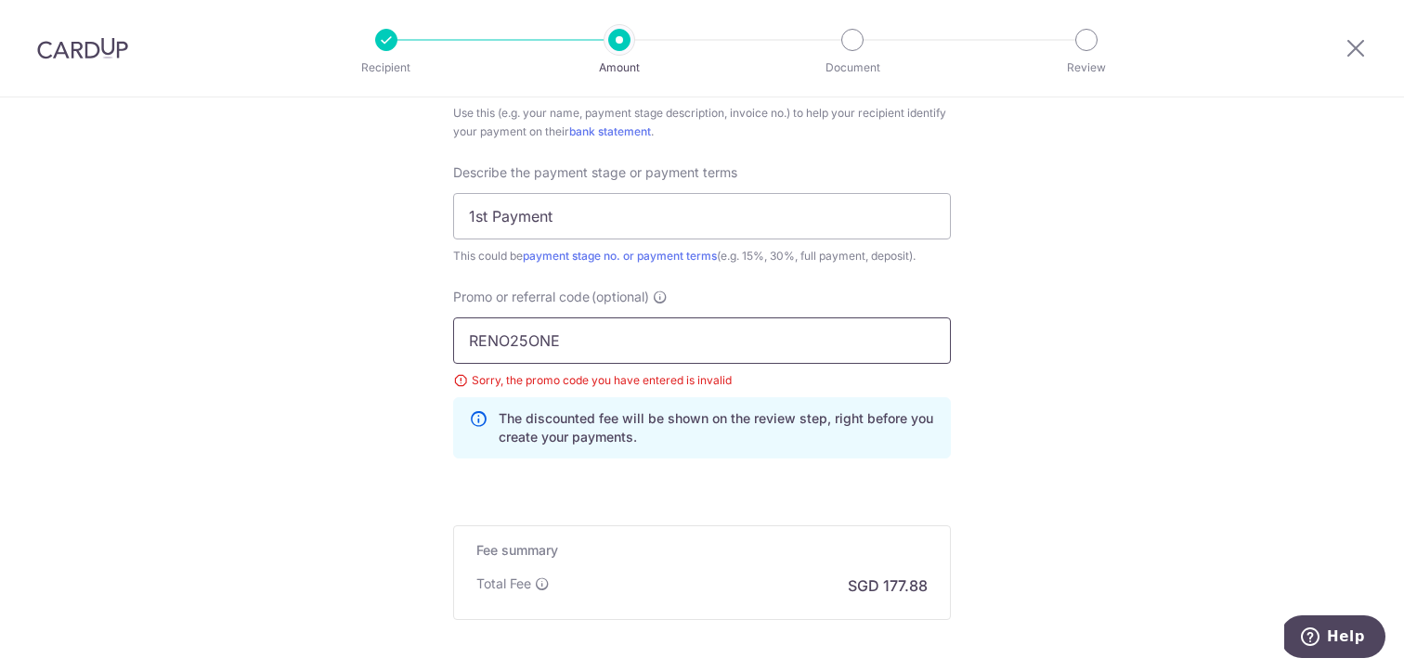
drag, startPoint x: 595, startPoint y: 351, endPoint x: 413, endPoint y: 350, distance: 181.9
drag, startPoint x: 618, startPoint y: 336, endPoint x: 420, endPoint y: 335, distance: 198.7
click at [563, 332] on input "RENO25ONE" at bounding box center [702, 340] width 498 height 46
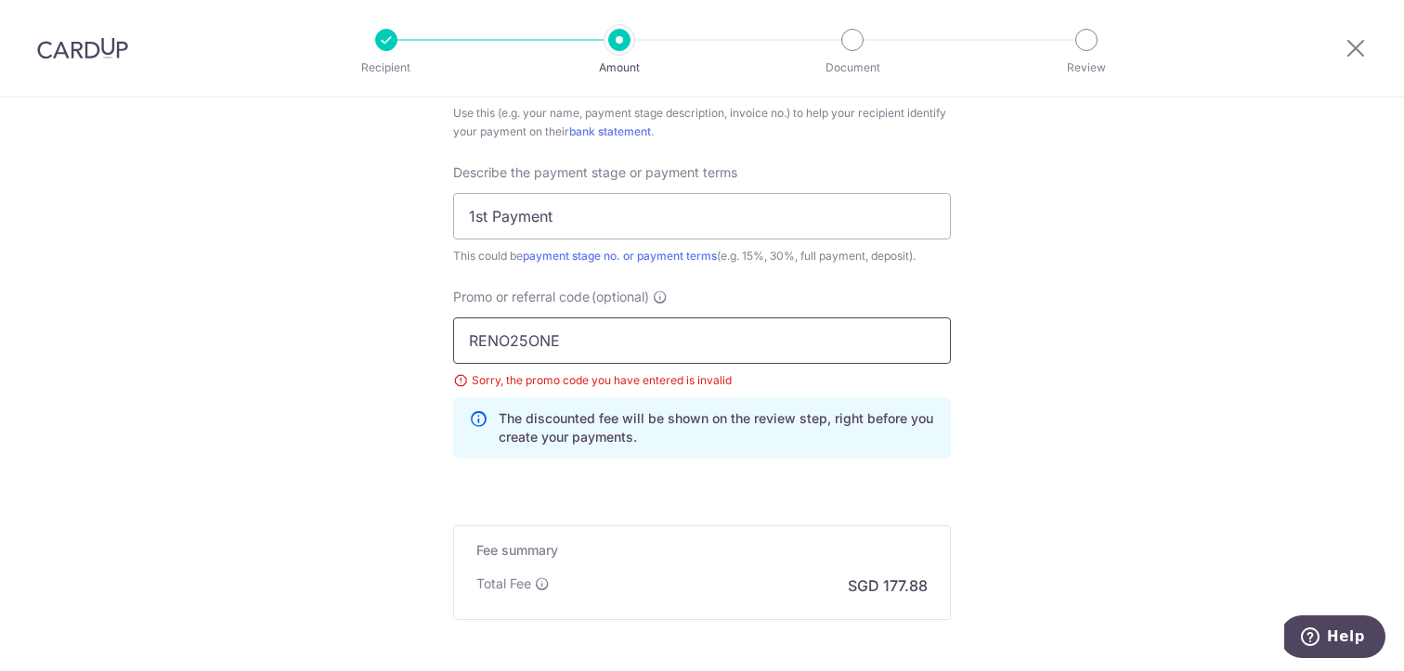
drag, startPoint x: 583, startPoint y: 335, endPoint x: 422, endPoint y: 338, distance: 160.6
paste input "JIANSHENGL386"
click at [472, 343] on input "JIANSHENGL386" at bounding box center [702, 340] width 498 height 46
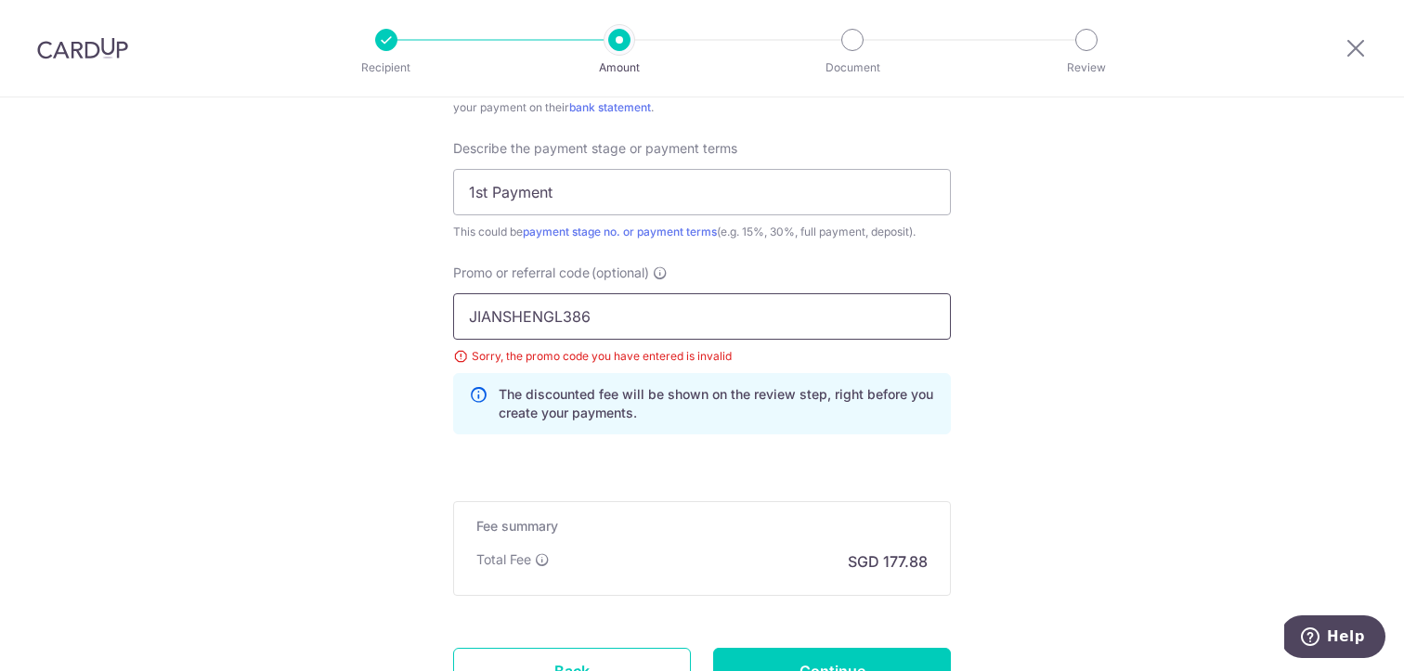
scroll to position [1416, 0]
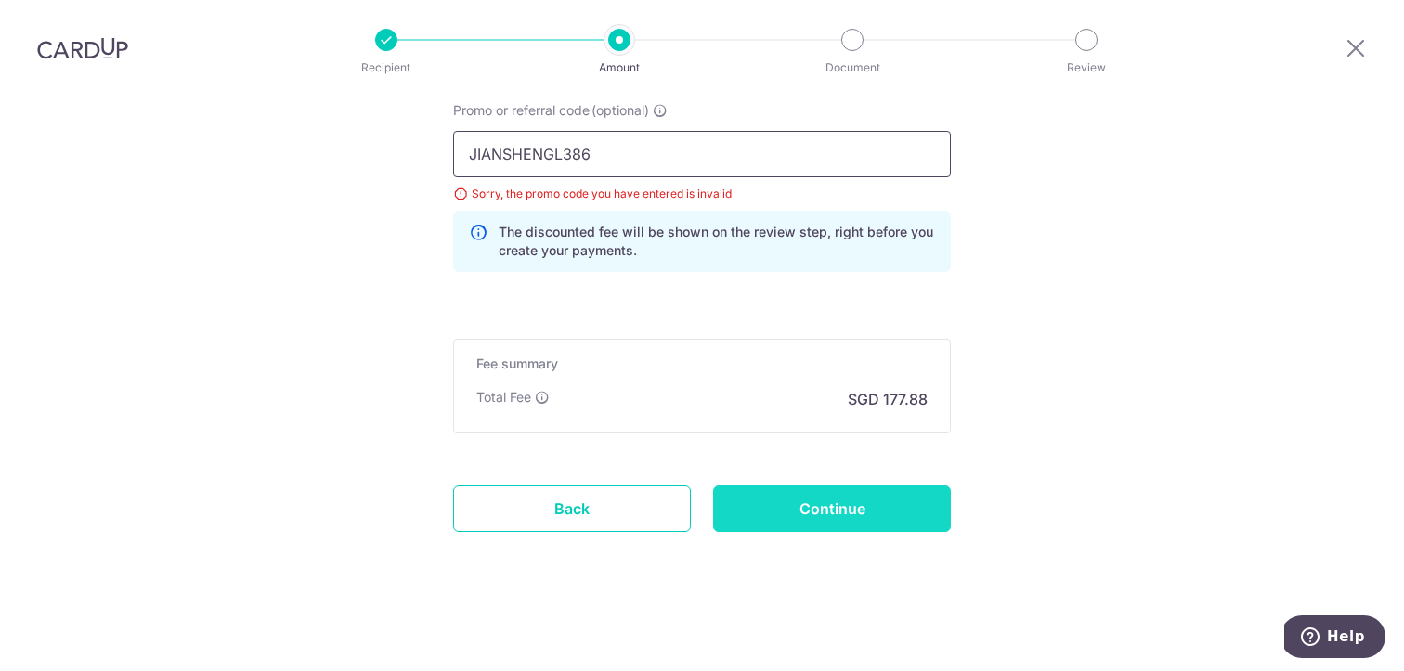
type input "JIANSHENGL386"
click at [817, 524] on input "Continue" at bounding box center [832, 508] width 238 height 46
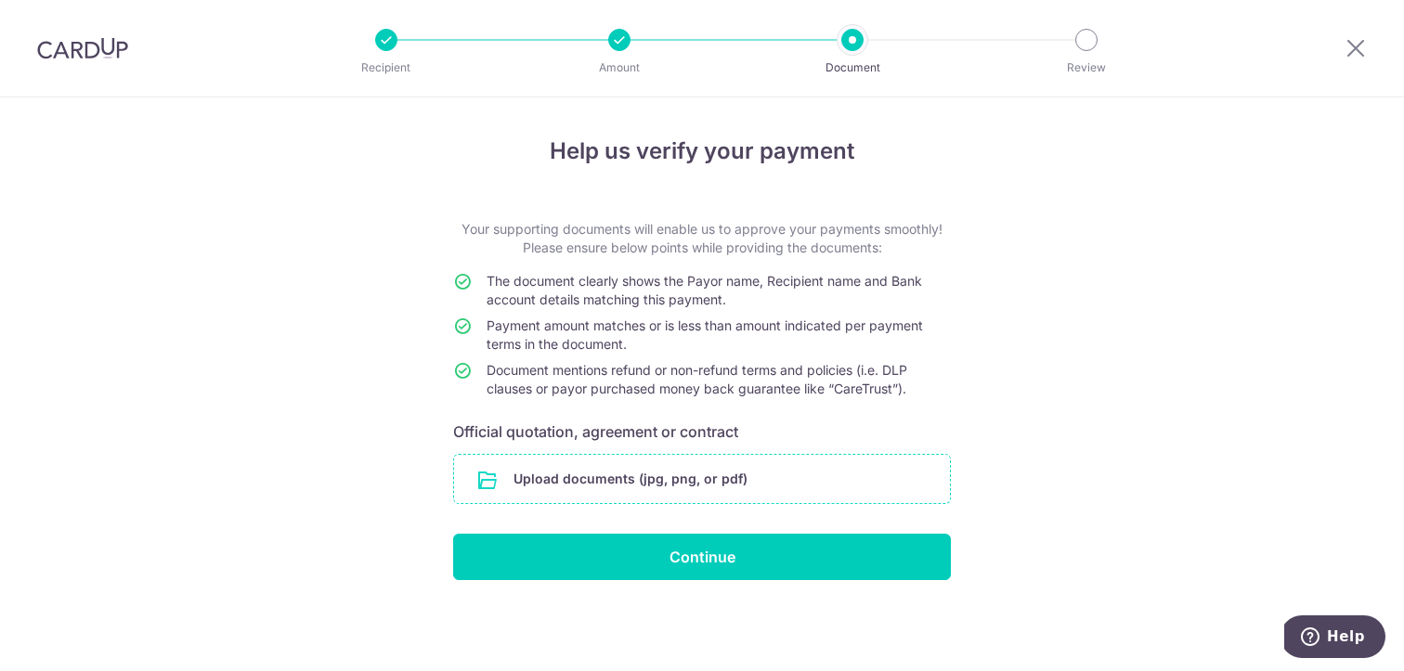
click at [695, 483] on input "file" at bounding box center [702, 479] width 496 height 48
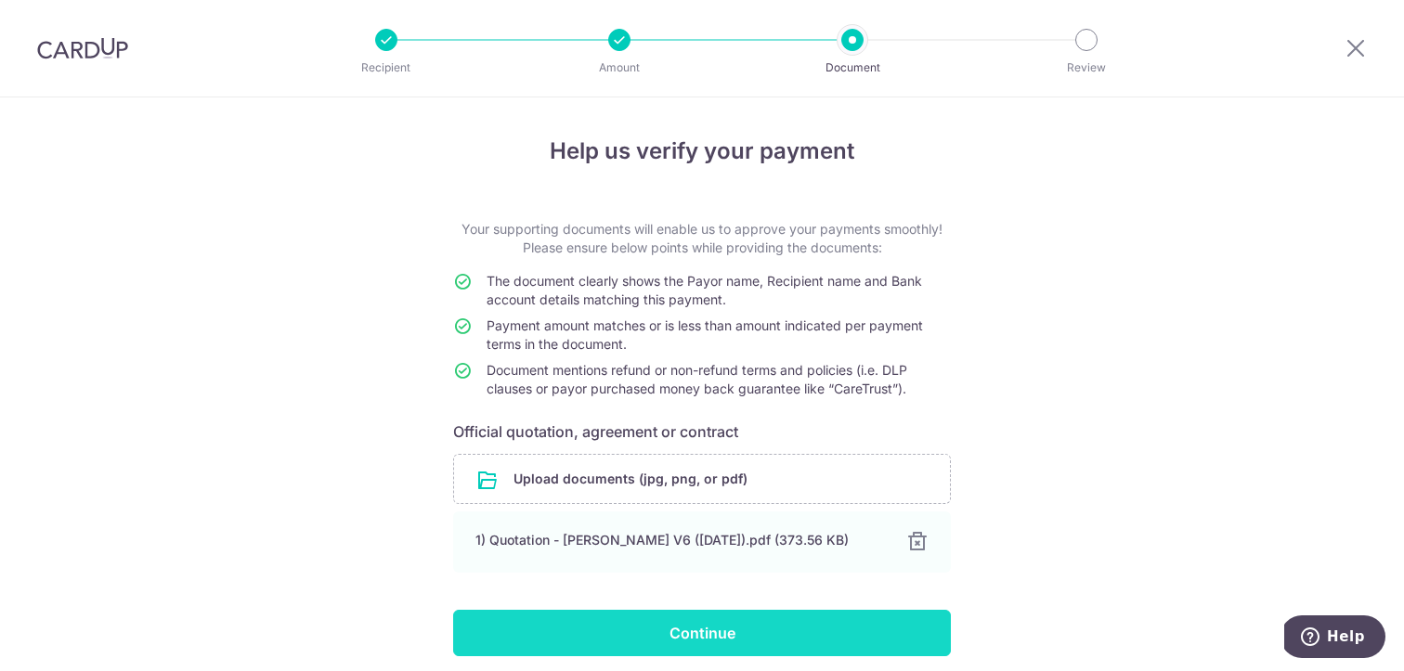
click at [849, 635] on input "Continue" at bounding box center [702, 633] width 498 height 46
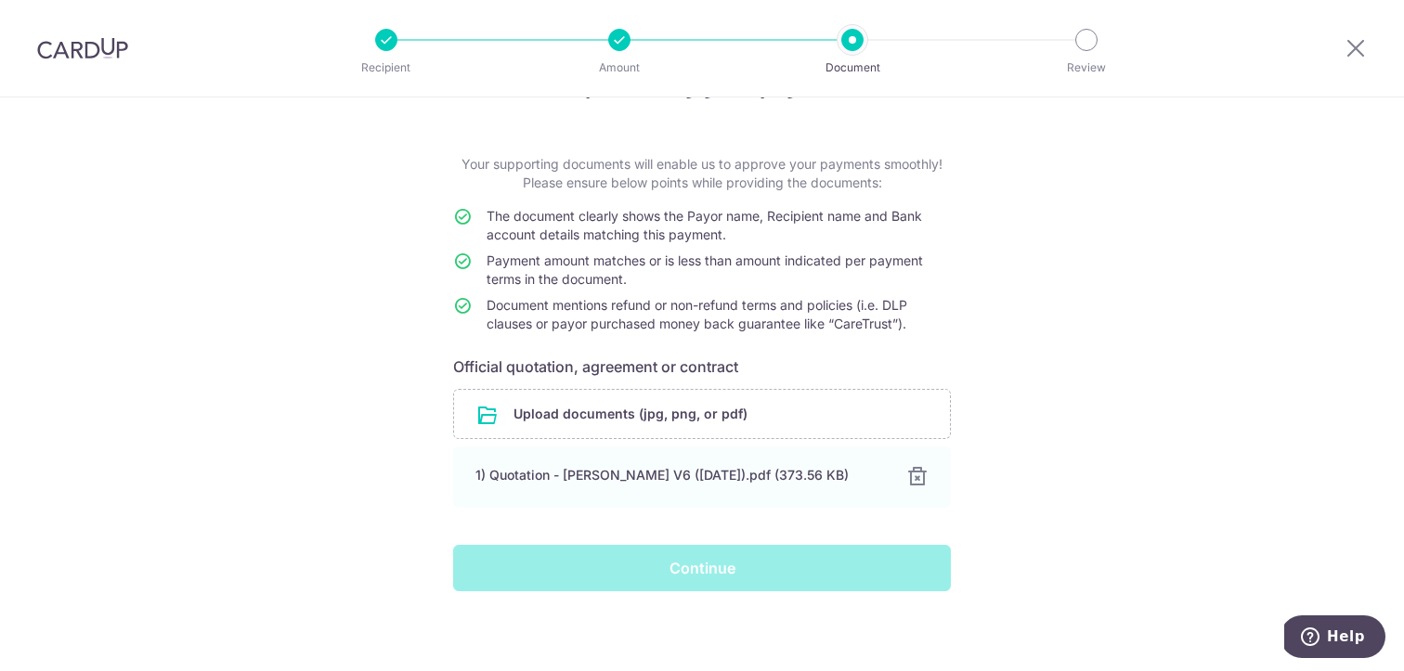
scroll to position [46, 0]
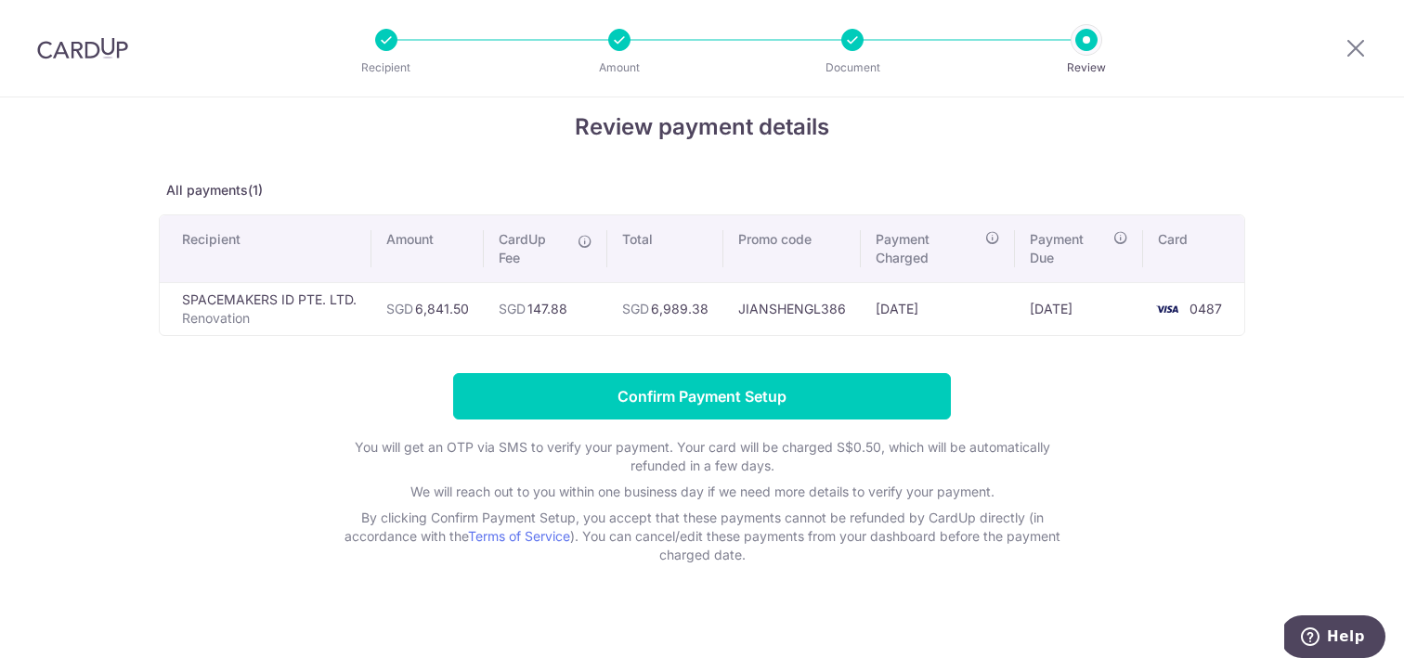
scroll to position [27, 0]
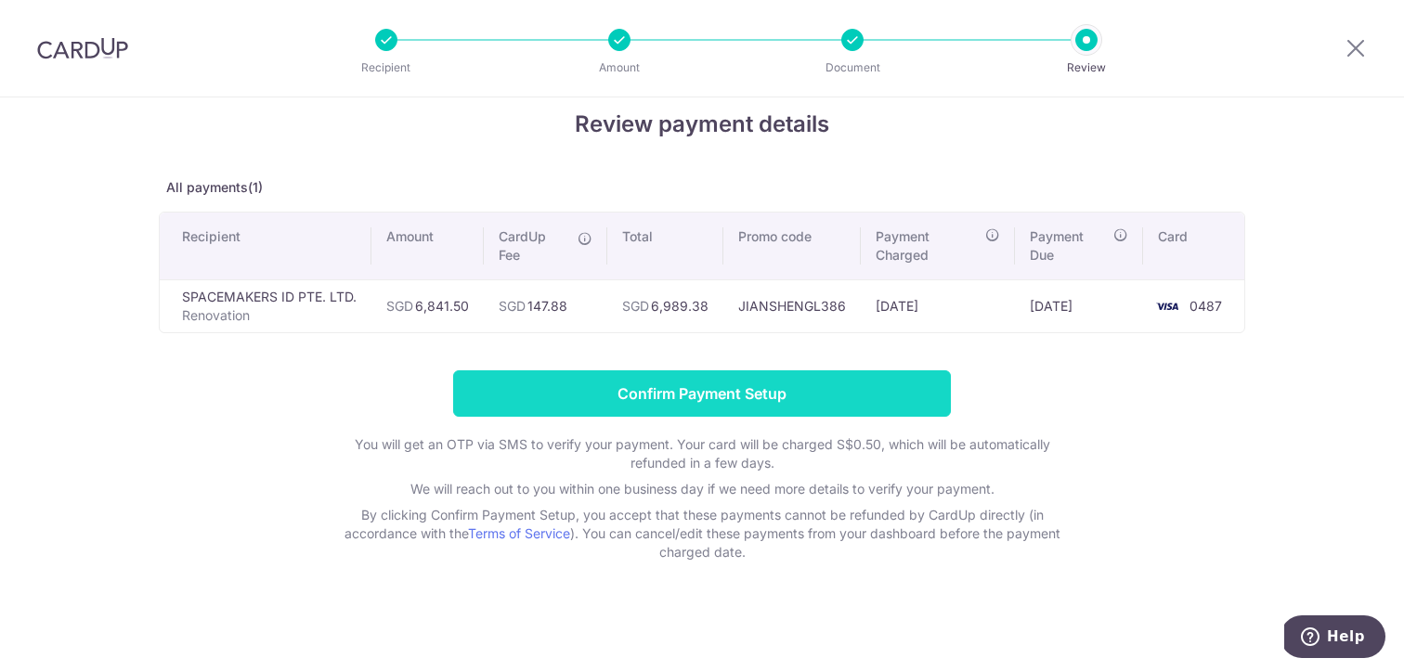
click at [762, 395] on input "Confirm Payment Setup" at bounding box center [702, 393] width 498 height 46
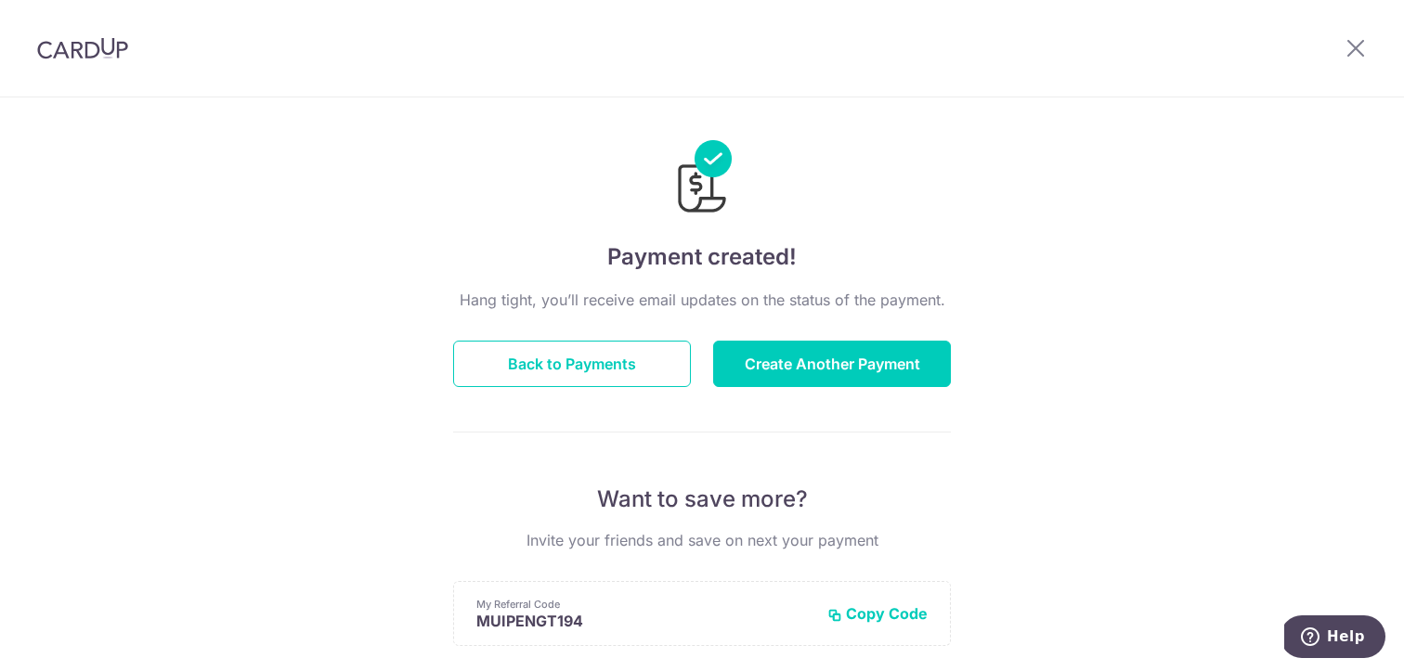
scroll to position [10, 0]
click at [888, 599] on div "My Referral Code MUIPENGT194 Copy Code Copied" at bounding box center [702, 612] width 498 height 65
click at [888, 606] on button "Copy Code" at bounding box center [877, 612] width 100 height 19
click at [590, 369] on button "Back to Payments" at bounding box center [572, 363] width 238 height 46
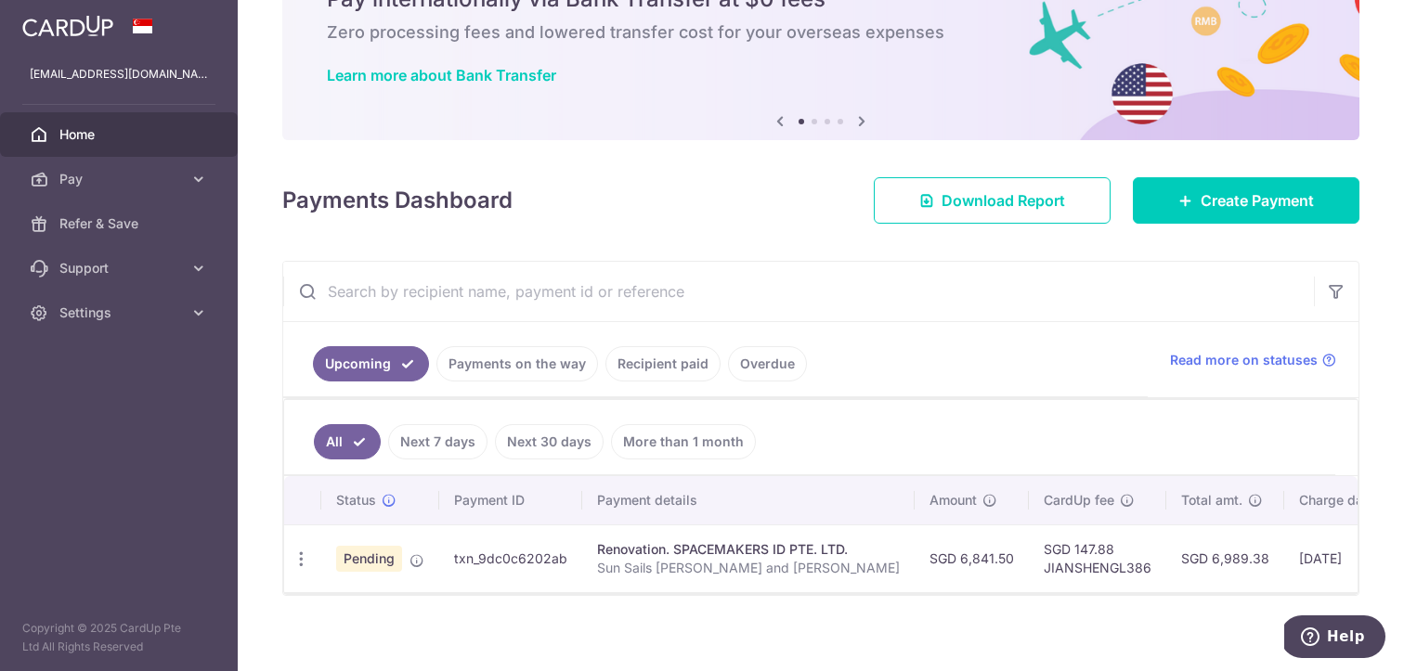
click at [371, 550] on span "Pending" at bounding box center [369, 559] width 66 height 26
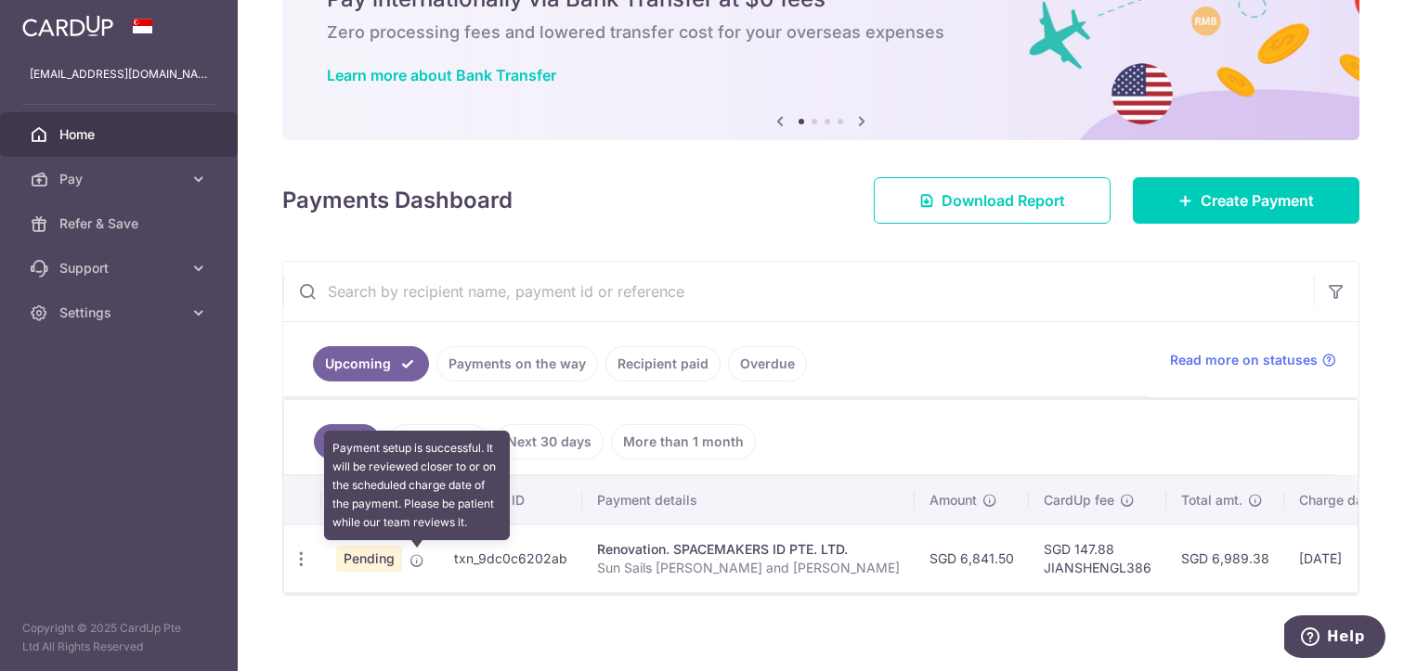
click at [418, 562] on icon at bounding box center [416, 560] width 15 height 15
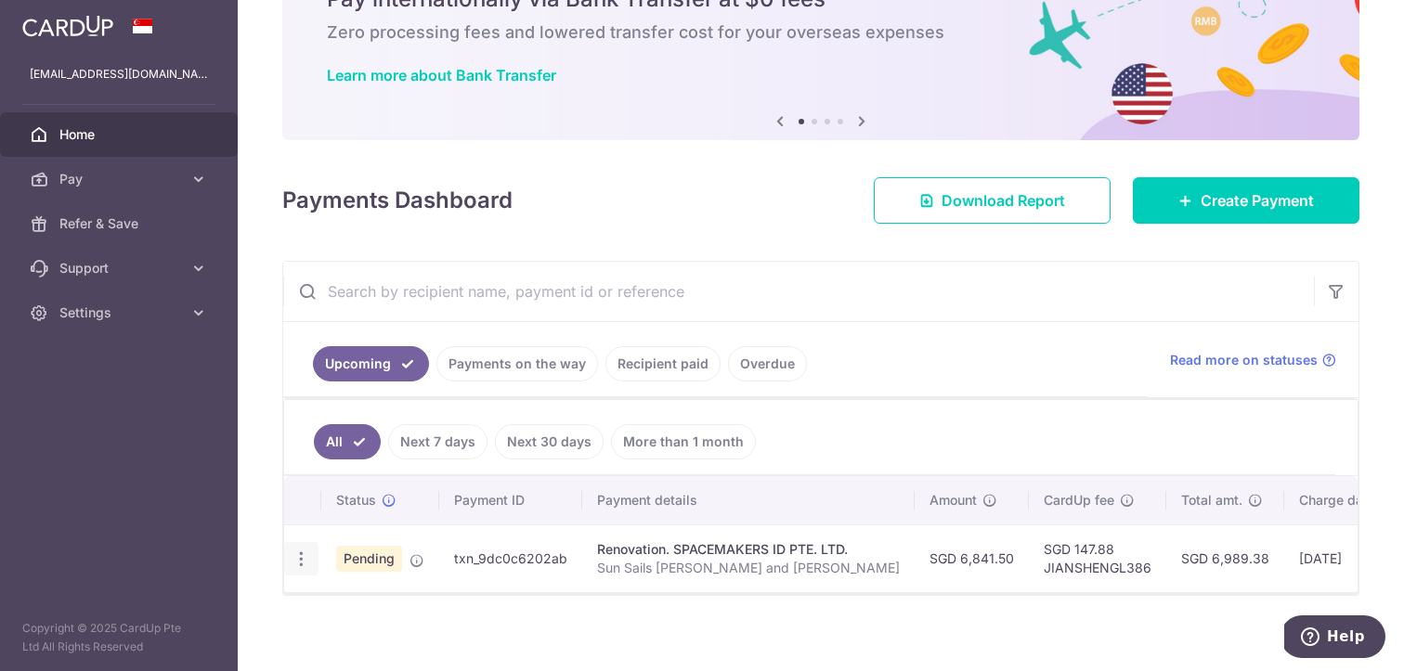
click at [299, 565] on icon "button" at bounding box center [300, 559] width 19 height 19
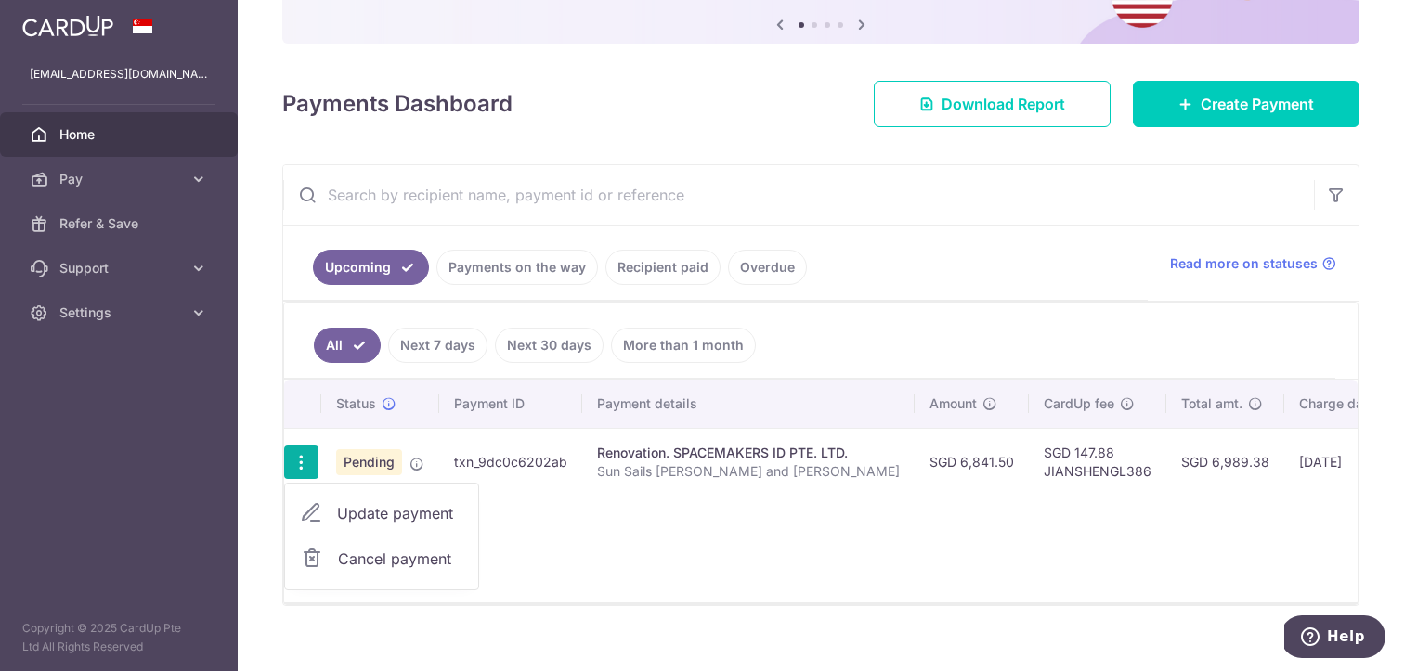
scroll to position [226, 0]
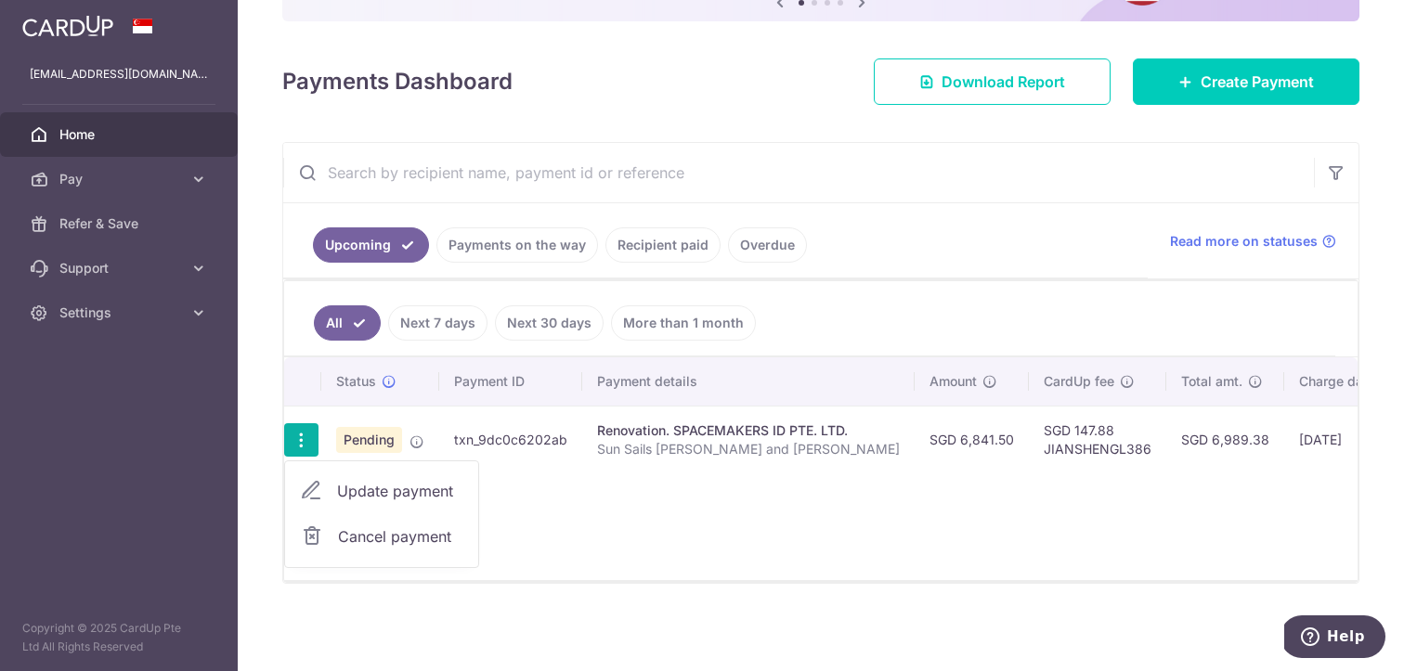
click at [428, 494] on link "Update payment" at bounding box center [381, 491] width 193 height 45
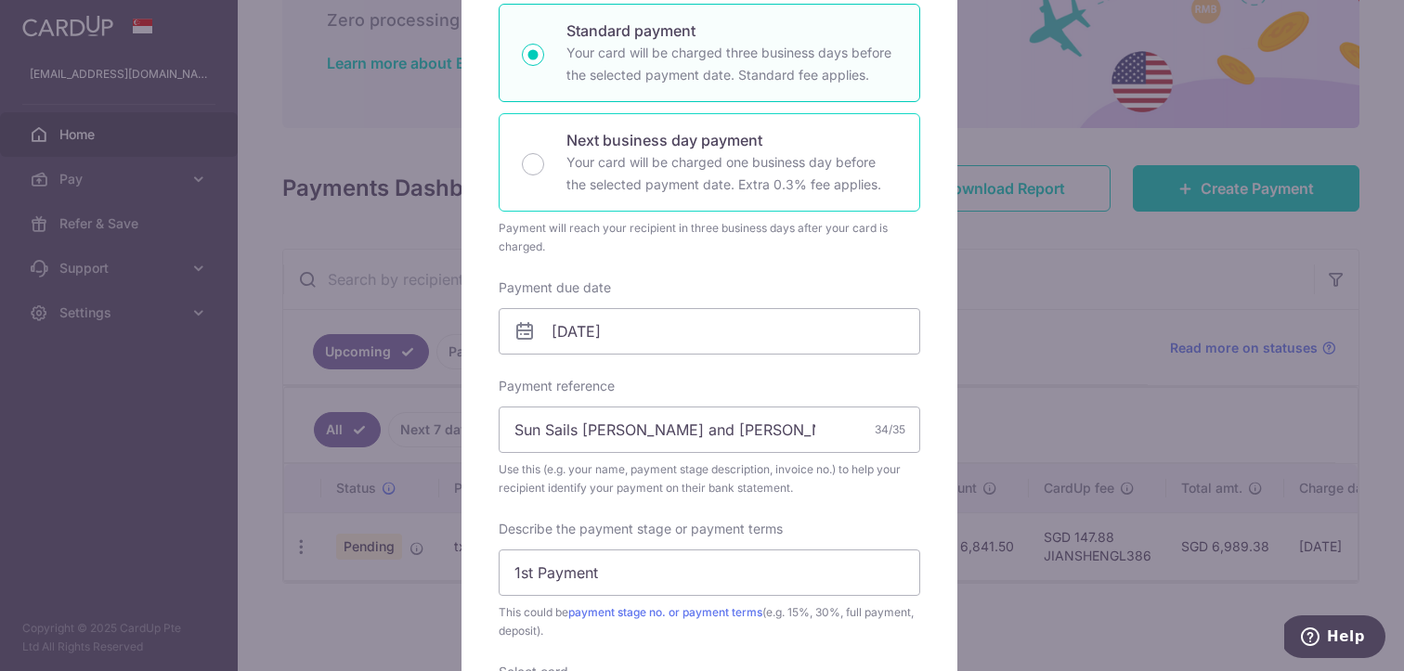
scroll to position [0, 0]
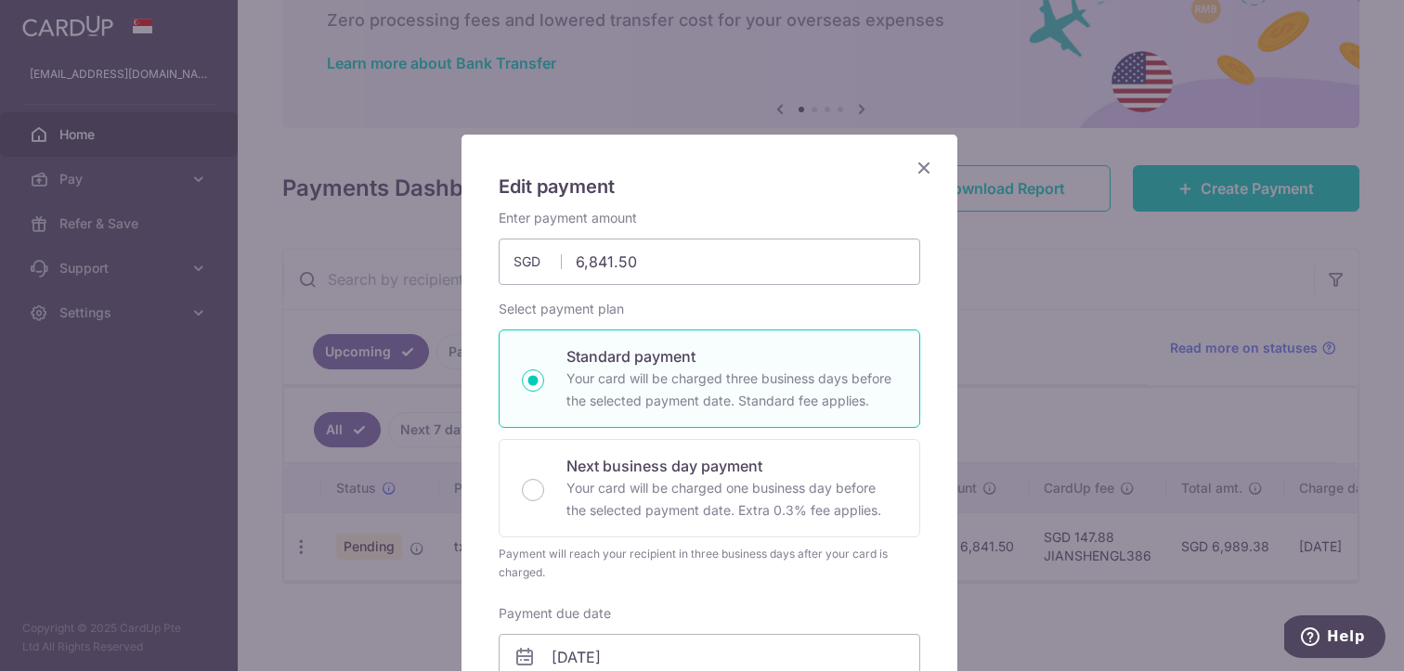
click at [899, 174] on h5 "Edit payment" at bounding box center [708, 187] width 421 height 30
click at [912, 161] on icon "Close" at bounding box center [923, 167] width 22 height 23
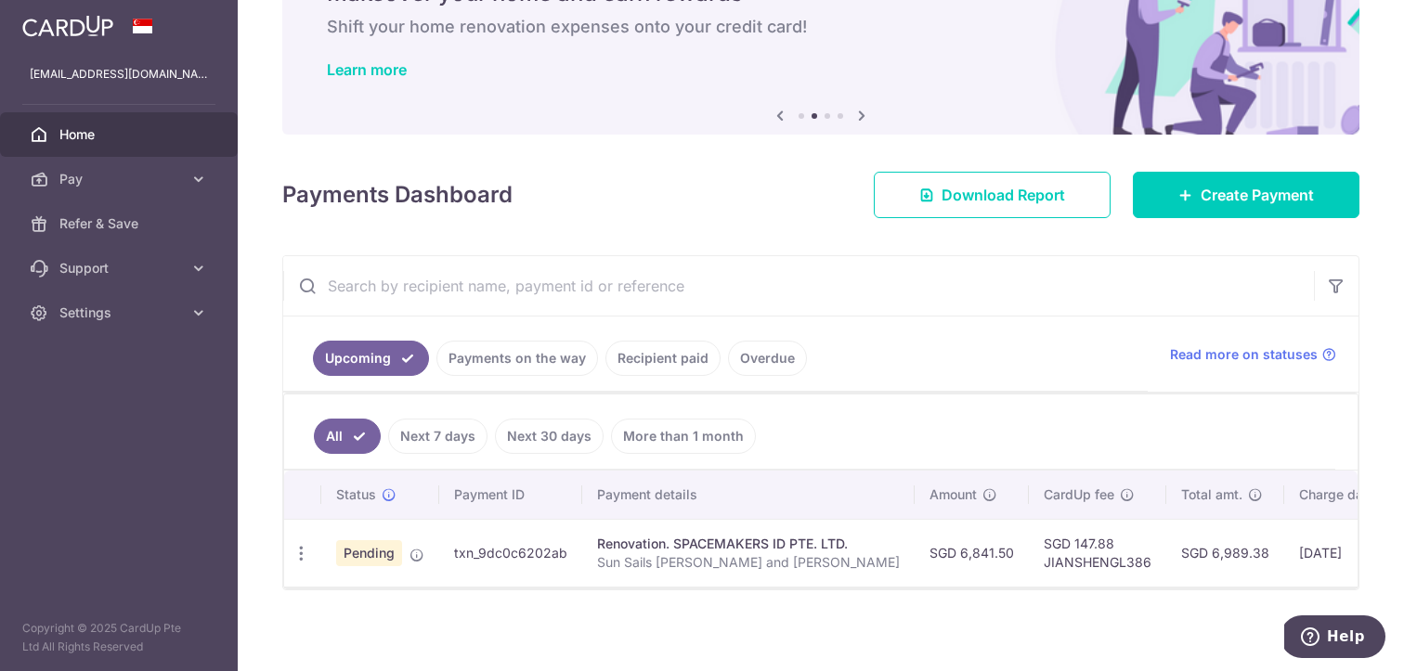
scroll to position [103, 0]
drag, startPoint x: 964, startPoint y: 600, endPoint x: 1220, endPoint y: 576, distance: 256.3
click at [1220, 576] on div "Upcoming Payments on the way Recipient paid Overdue Read more on statuses All N…" at bounding box center [820, 422] width 1077 height 335
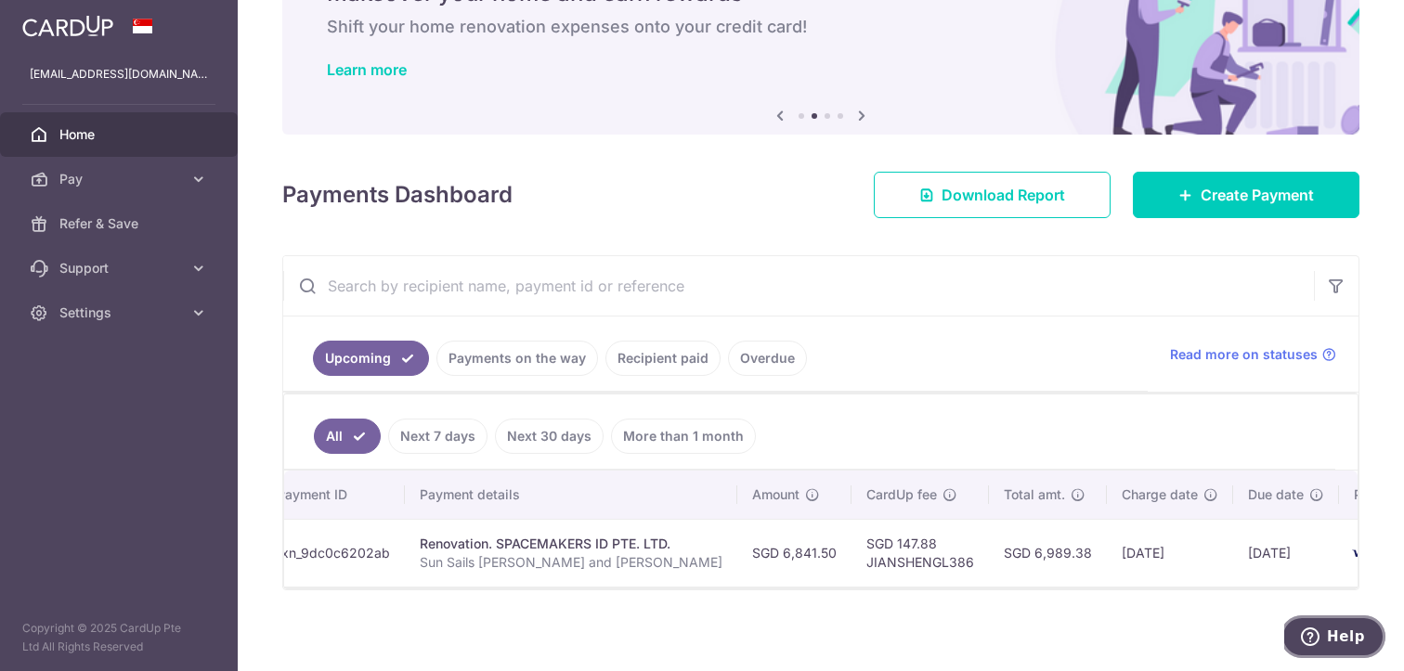
click at [1348, 631] on span "Help" at bounding box center [1345, 636] width 38 height 17
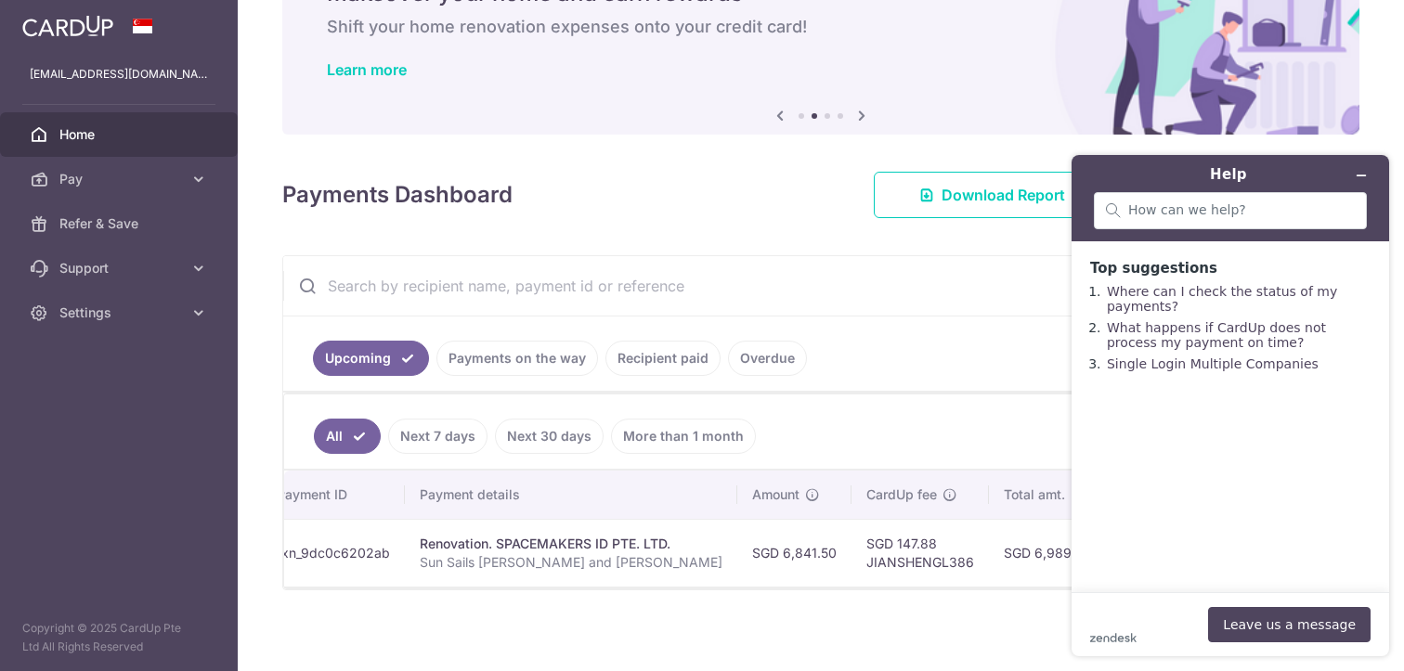
click at [1143, 632] on div "zendesk .cls-1{fill:#03363d;} Leave us a message" at bounding box center [1230, 624] width 280 height 35
click at [1144, 628] on div "zendesk .cls-1{fill:#03363d;} Leave us a message" at bounding box center [1230, 624] width 280 height 35
click at [1268, 620] on button "Leave us a message" at bounding box center [1289, 624] width 162 height 35
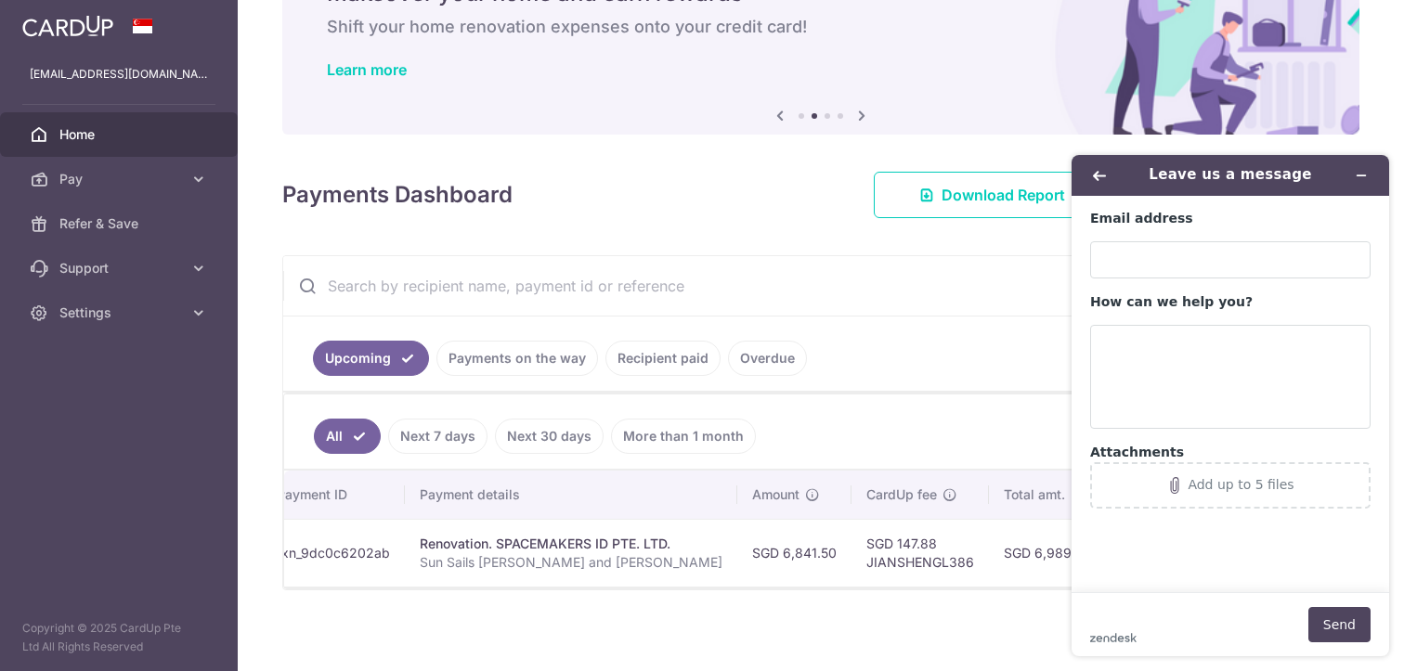
click at [1138, 627] on div "zendesk .cls-1{fill:#03363d;} Send" at bounding box center [1230, 624] width 280 height 35
click at [1186, 265] on input "Email address" at bounding box center [1230, 259] width 280 height 37
click at [604, 324] on ul "Upcoming Payments on the way Recipient paid Overdue" at bounding box center [715, 354] width 864 height 75
click at [1360, 196] on main "Email address How can we help you? Attachments Add up to 5 files" at bounding box center [1233, 394] width 304 height 396
click at [1354, 179] on icon "Minimise widget" at bounding box center [1360, 175] width 13 height 13
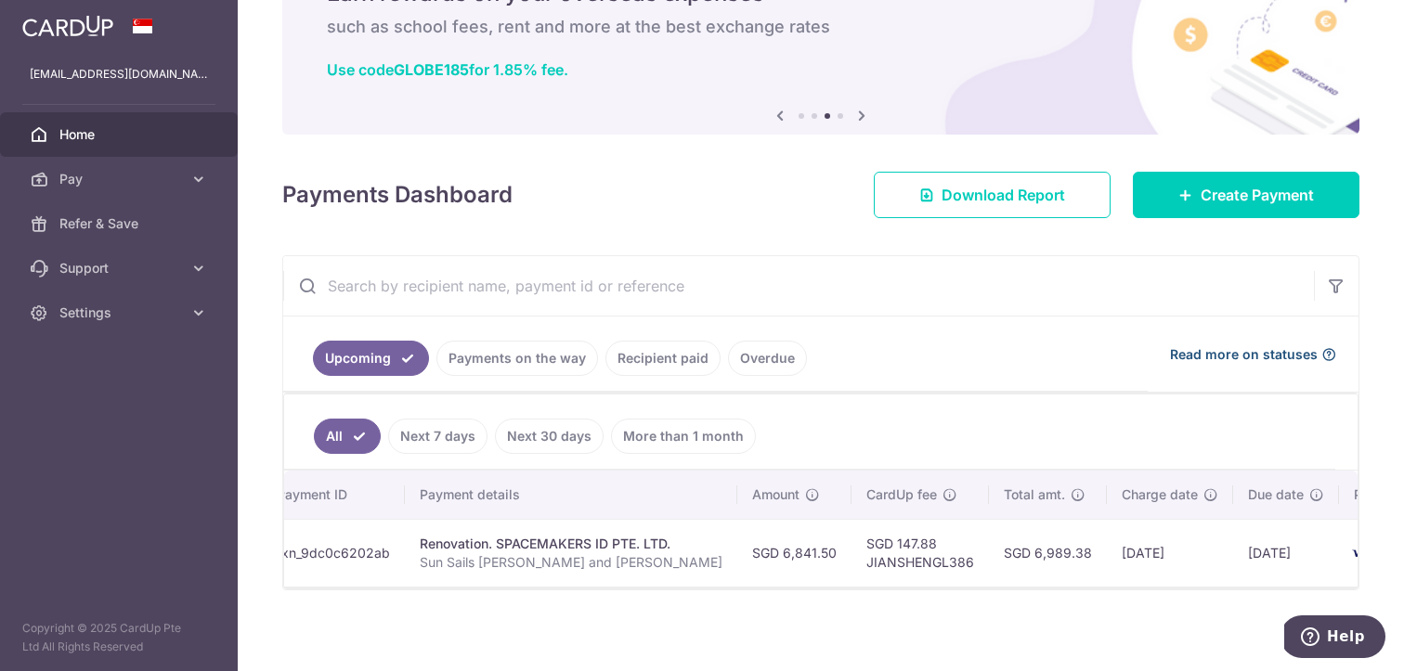
click at [1279, 352] on span "Read more on statuses" at bounding box center [1244, 354] width 148 height 19
click at [204, 181] on icon at bounding box center [198, 179] width 19 height 19
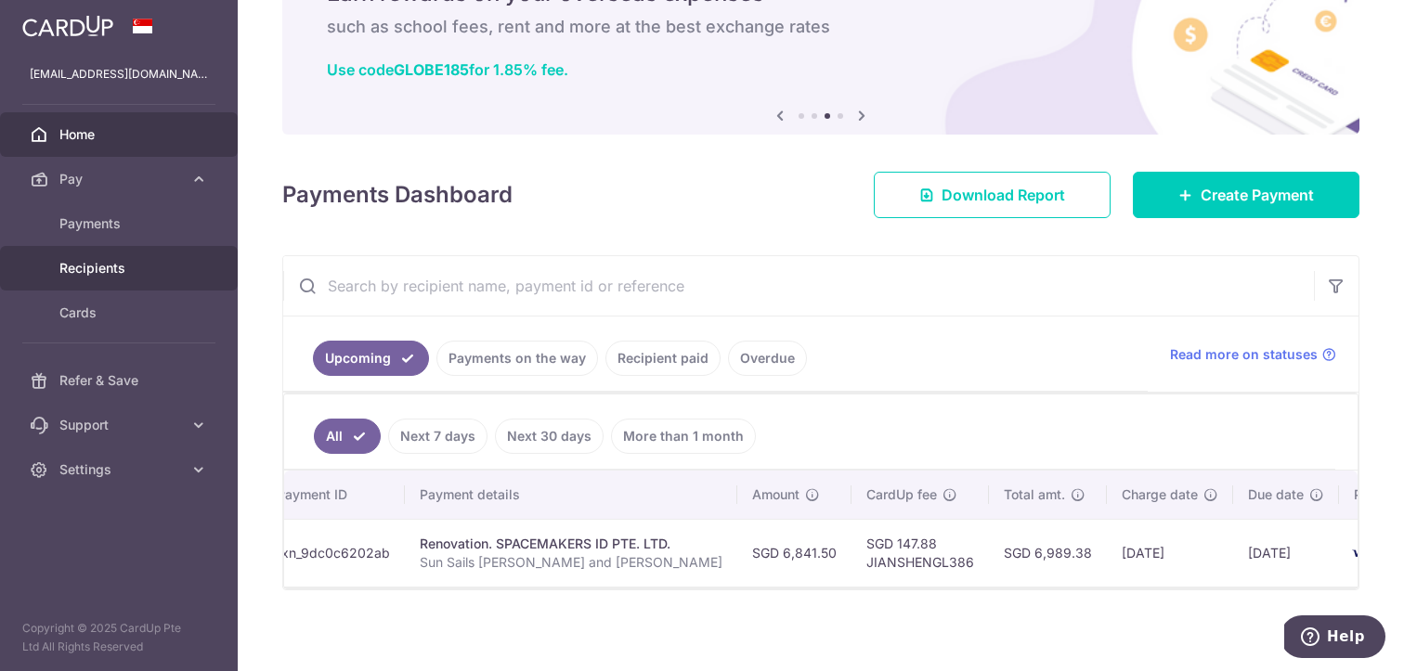
click at [116, 262] on span "Recipients" at bounding box center [120, 268] width 123 height 19
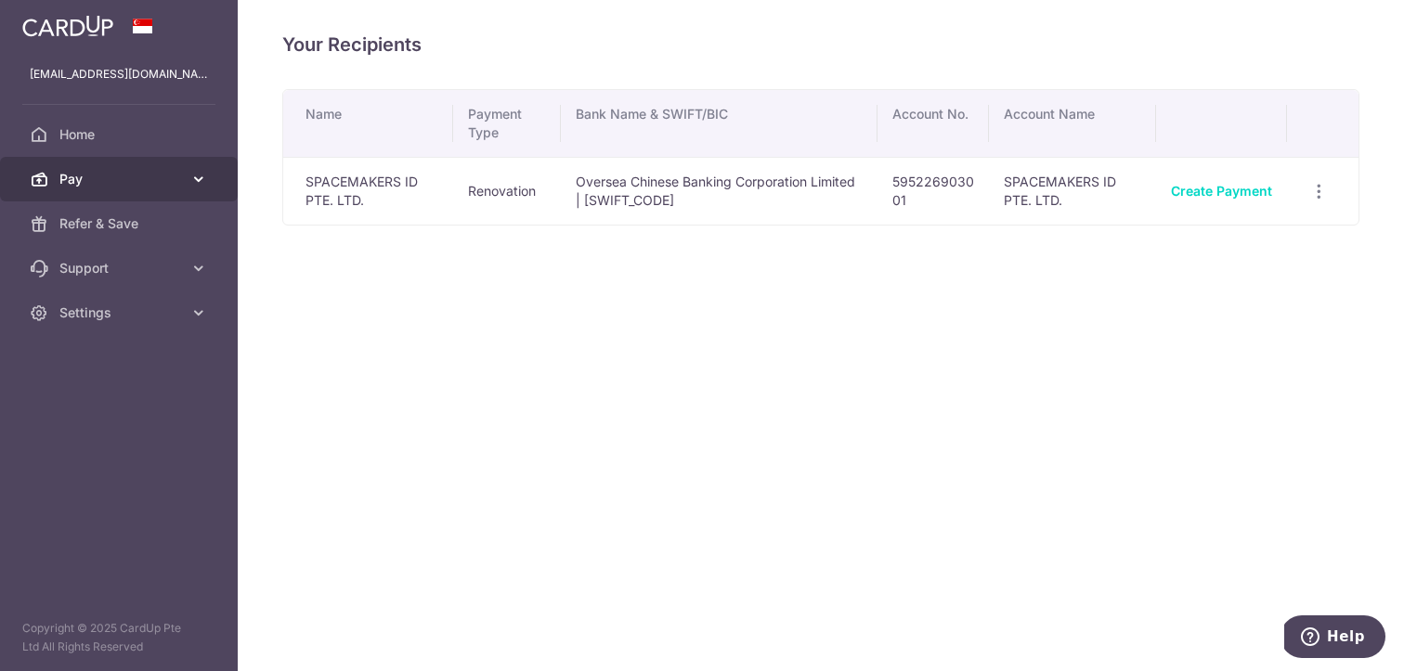
click at [129, 196] on link "Pay" at bounding box center [119, 179] width 238 height 45
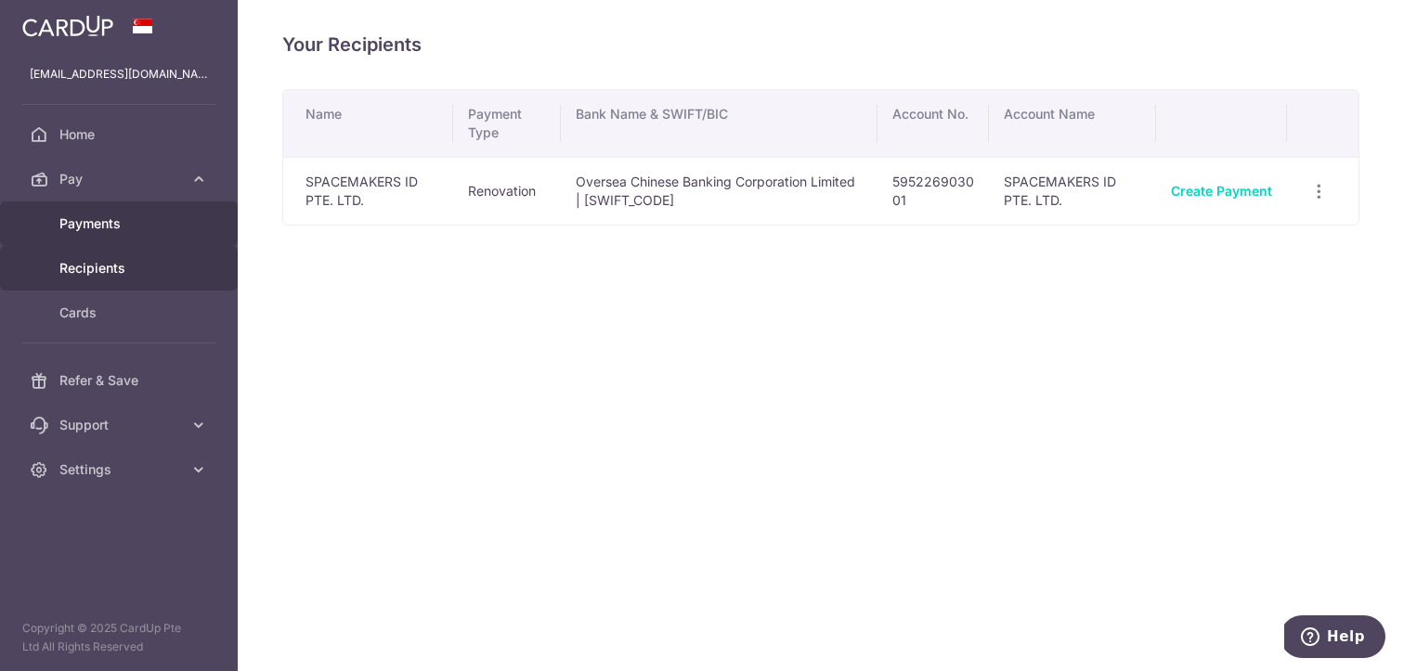
click at [126, 224] on span "Payments" at bounding box center [120, 223] width 123 height 19
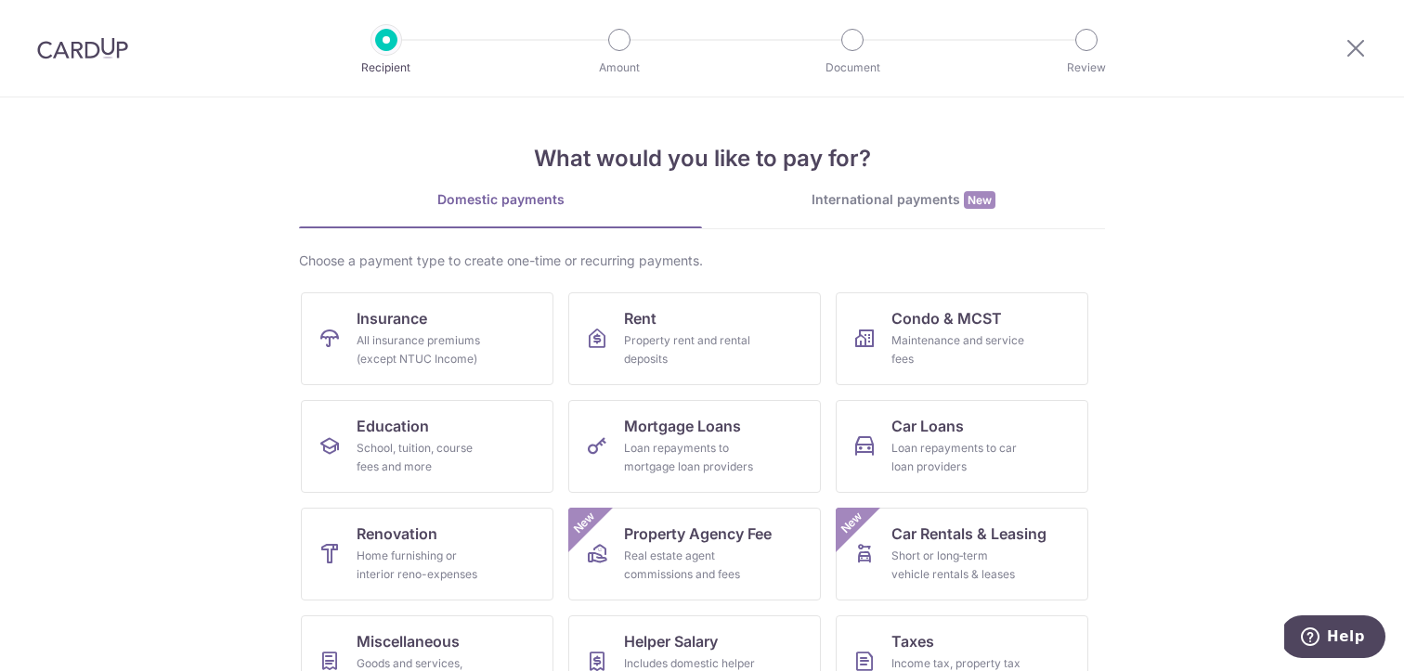
click at [111, 45] on img at bounding box center [82, 48] width 91 height 22
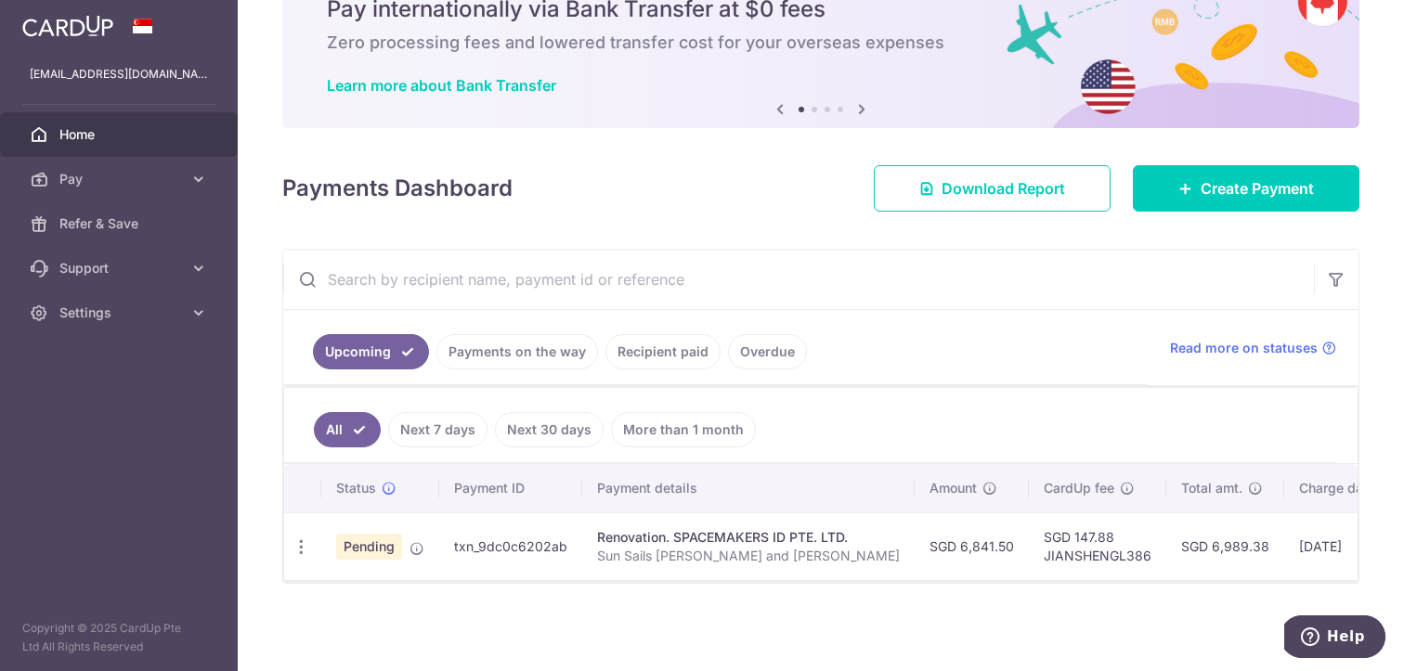
scroll to position [0, 245]
